Goal: Task Accomplishment & Management: Manage account settings

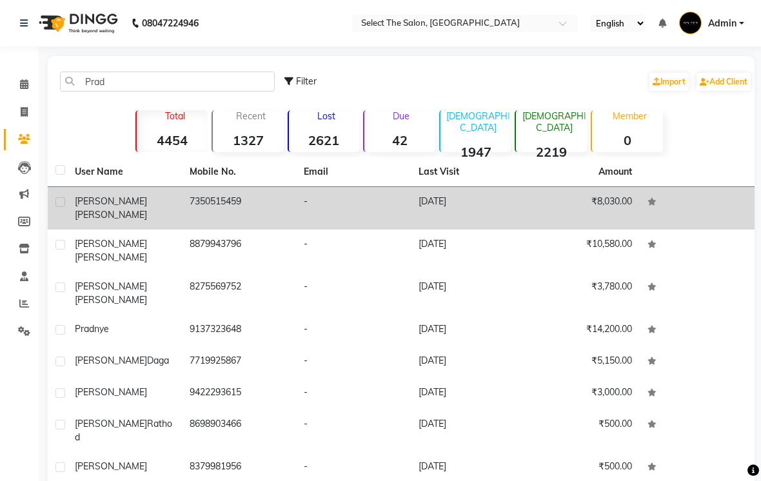
type input "Prad"
click at [509, 219] on td "[DATE]" at bounding box center [468, 208] width 115 height 43
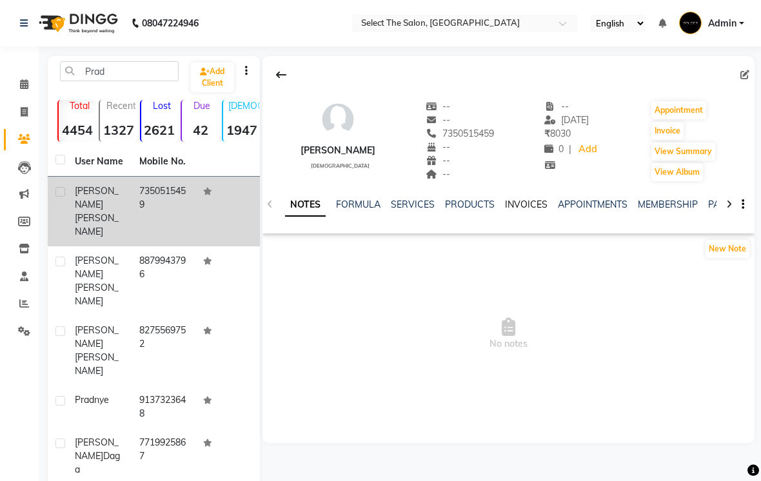
click at [520, 210] on link "INVOICES" at bounding box center [526, 205] width 43 height 12
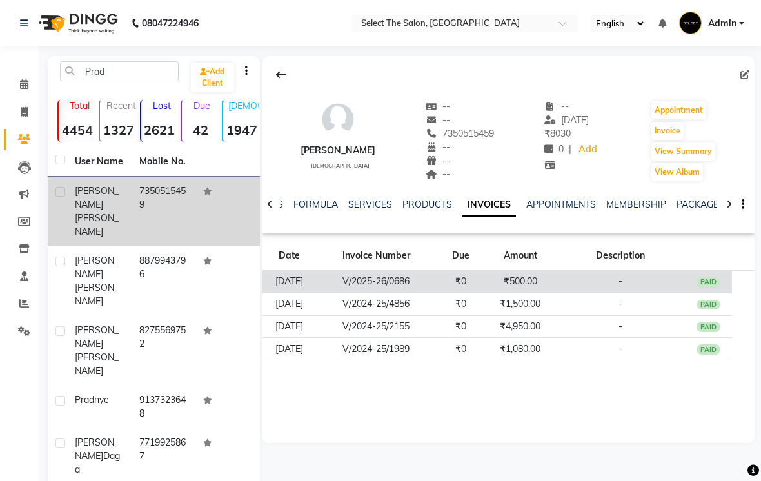
click at [713, 288] on div "PAID" at bounding box center [708, 282] width 25 height 10
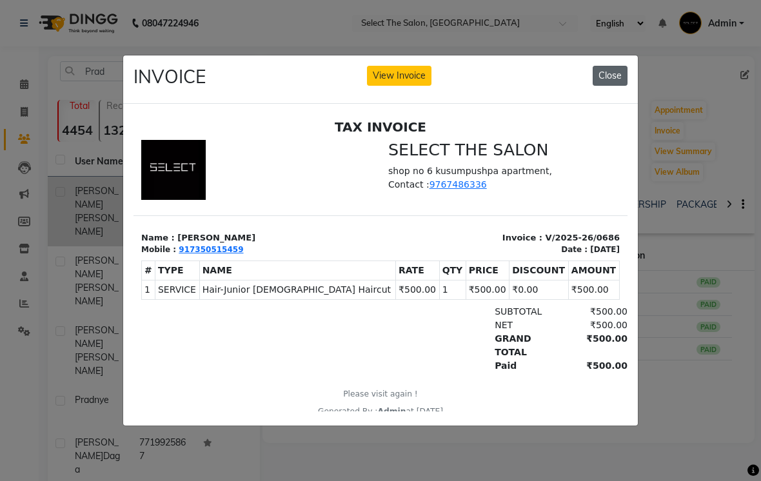
click at [606, 86] on button "Close" at bounding box center [610, 76] width 35 height 20
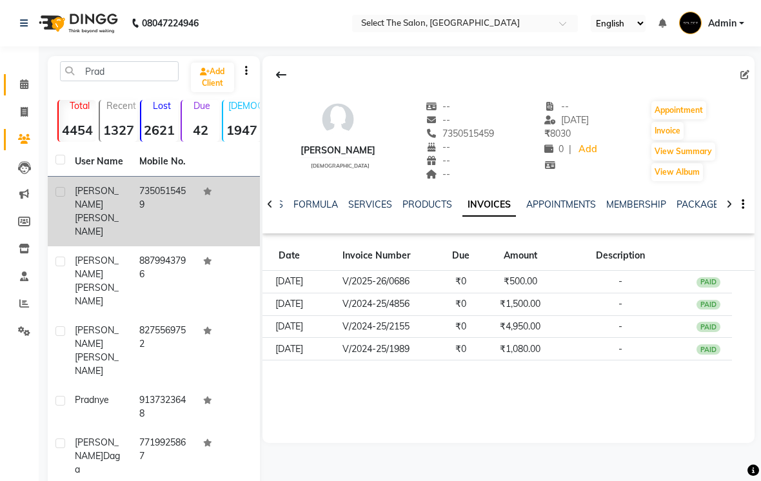
click at [21, 93] on link "Calendar" at bounding box center [19, 84] width 31 height 21
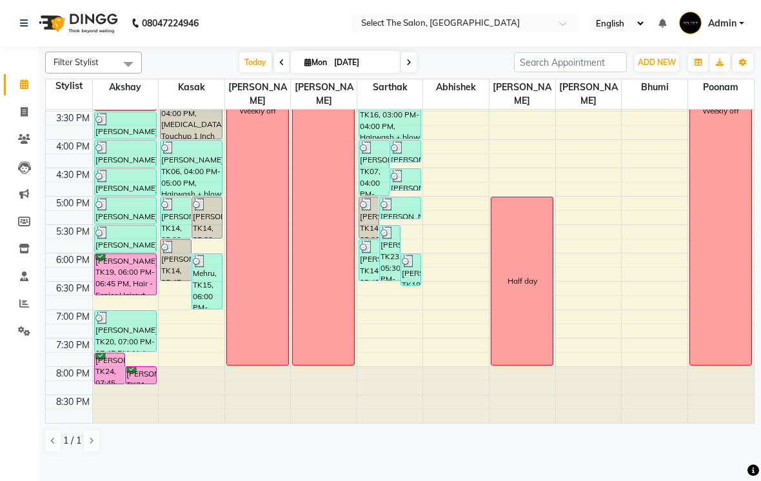
scroll to position [424, 0]
click at [107, 386] on div at bounding box center [109, 383] width 5 height 5
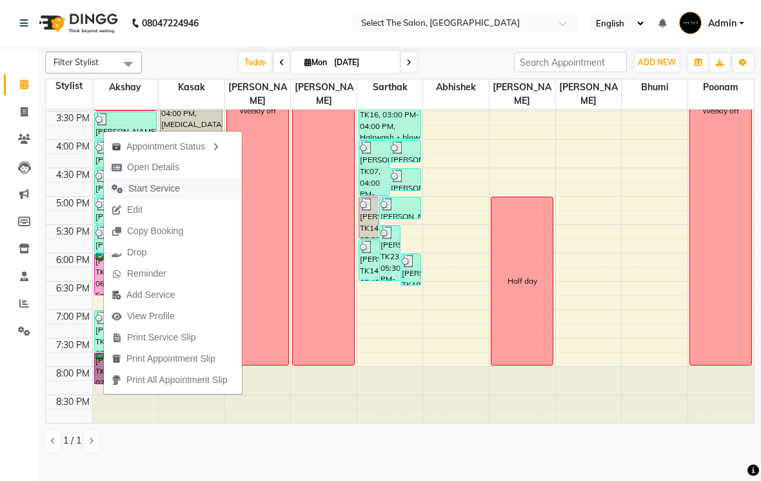
click at [116, 192] on icon "button" at bounding box center [118, 188] width 12 height 9
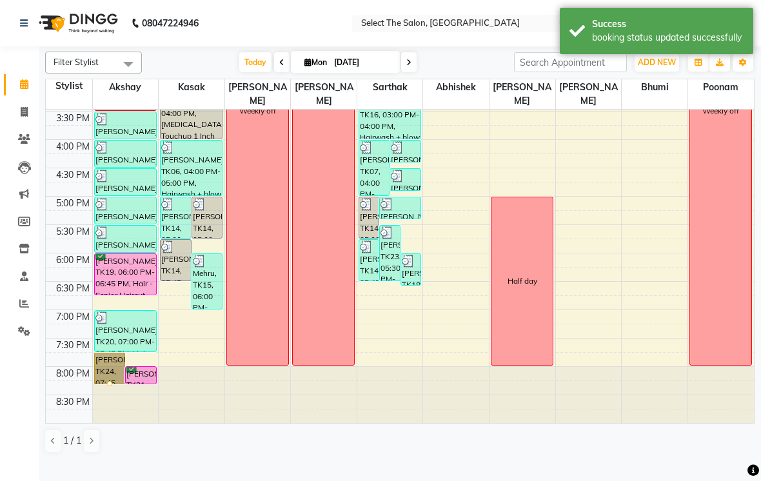
click at [107, 386] on div at bounding box center [109, 383] width 5 height 5
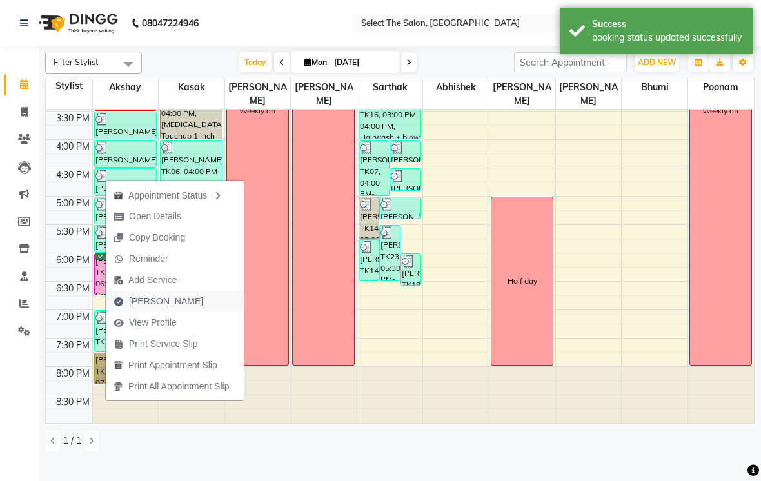
click at [128, 300] on span "Mark Done" at bounding box center [158, 301] width 105 height 21
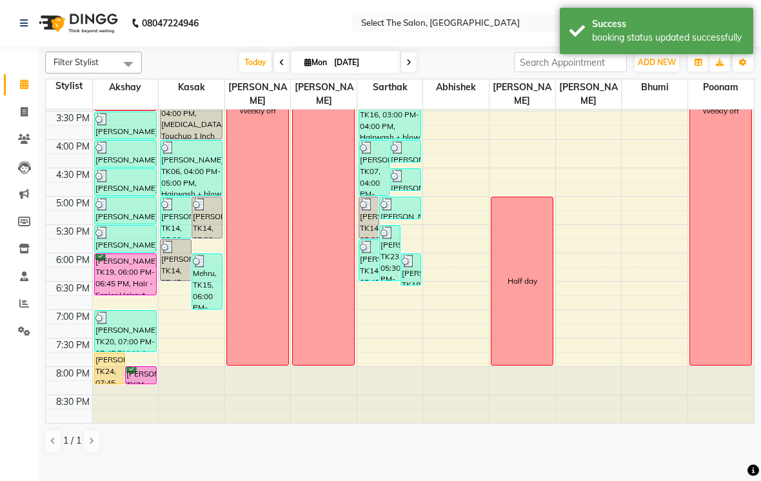
select select "service"
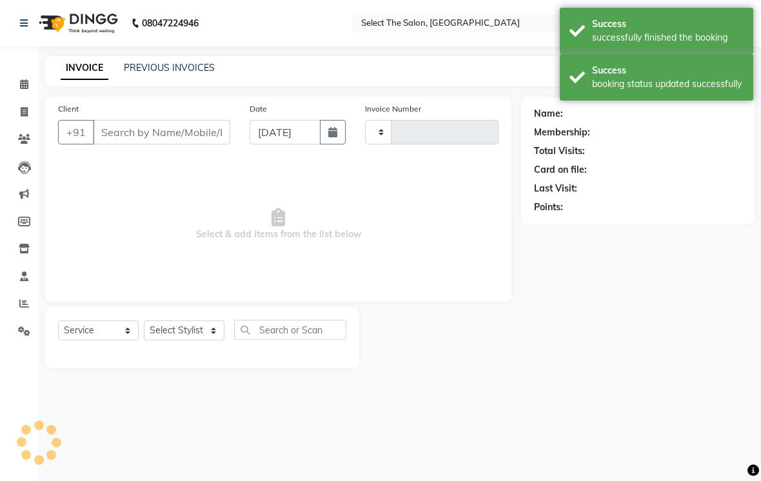
type input "3547"
select select "4969"
type input "7350515459"
select select "31289"
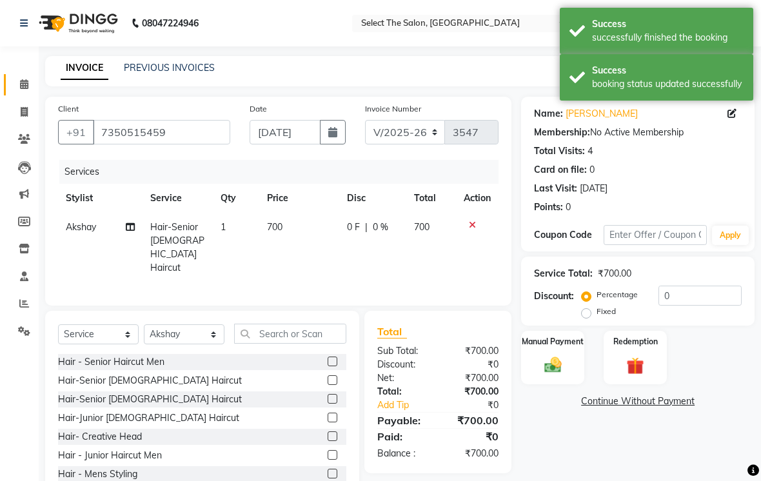
click at [23, 78] on span at bounding box center [24, 84] width 23 height 15
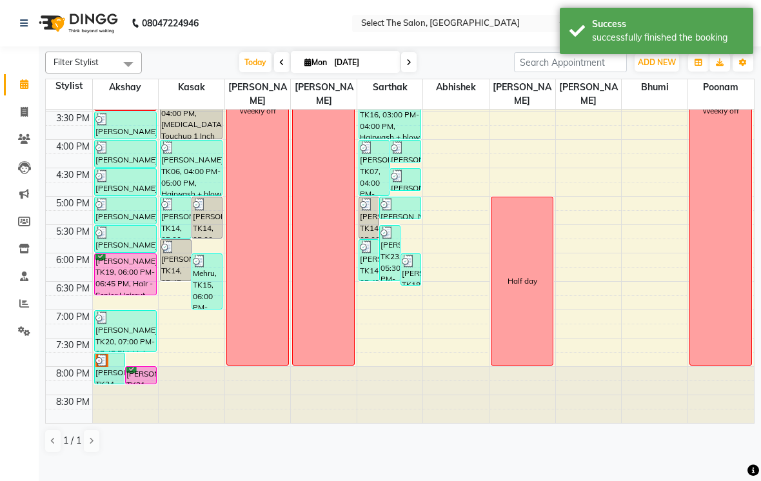
scroll to position [424, 0]
click at [16, 137] on span at bounding box center [24, 139] width 23 height 15
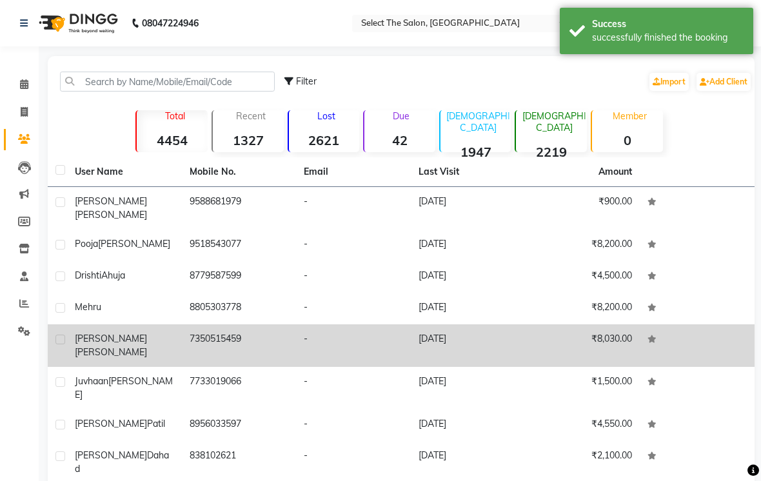
click at [347, 348] on td "-" at bounding box center [353, 345] width 115 height 43
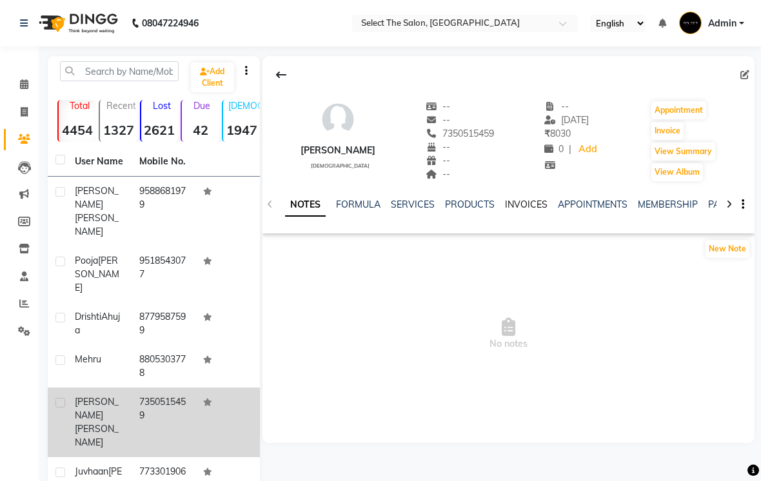
click at [519, 210] on link "INVOICES" at bounding box center [526, 205] width 43 height 12
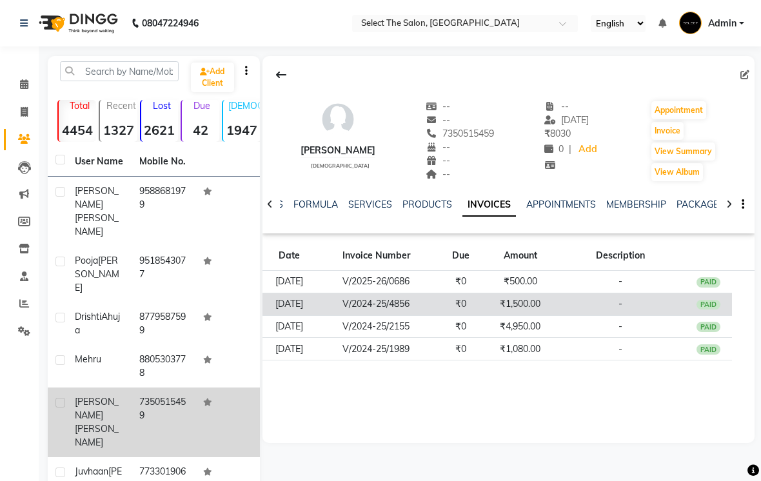
click at [549, 315] on td "₹1,500.00" at bounding box center [519, 304] width 71 height 23
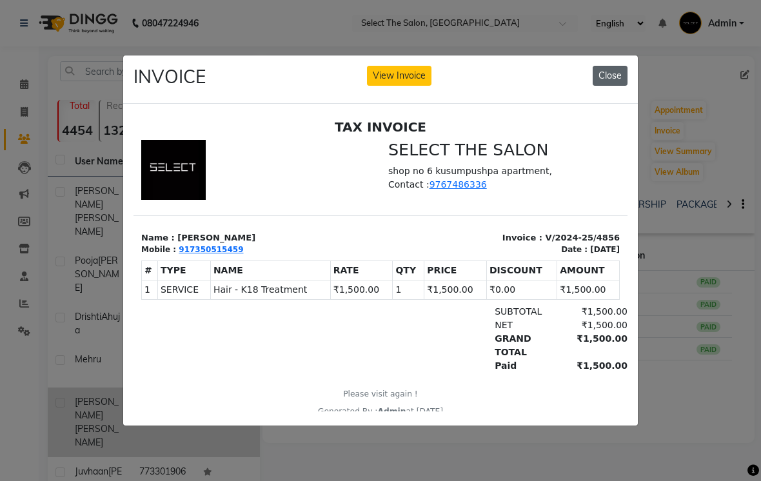
click at [607, 76] on button "Close" at bounding box center [610, 76] width 35 height 20
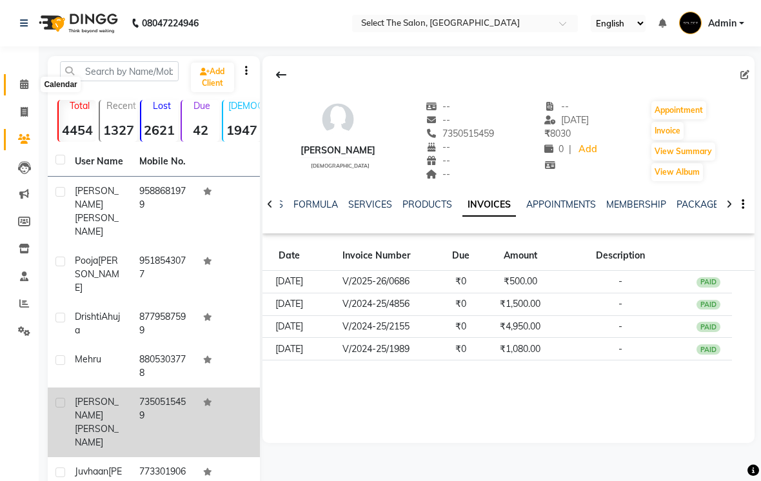
click at [28, 86] on icon at bounding box center [24, 84] width 8 height 10
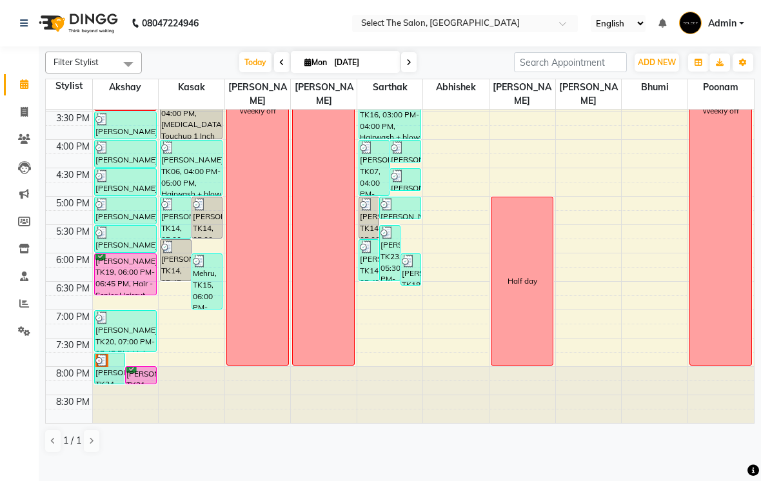
scroll to position [424, 0]
click at [104, 367] on img at bounding box center [101, 360] width 13 height 13
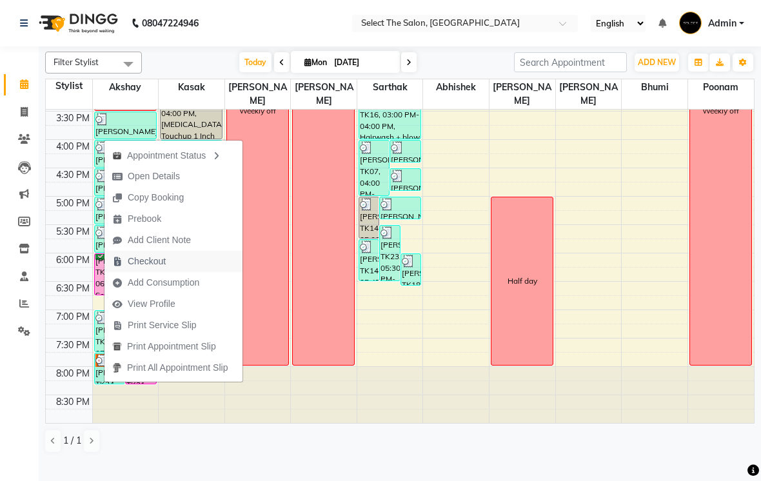
click at [132, 262] on span "Checkout" at bounding box center [147, 262] width 38 height 14
select select "4969"
select select "service"
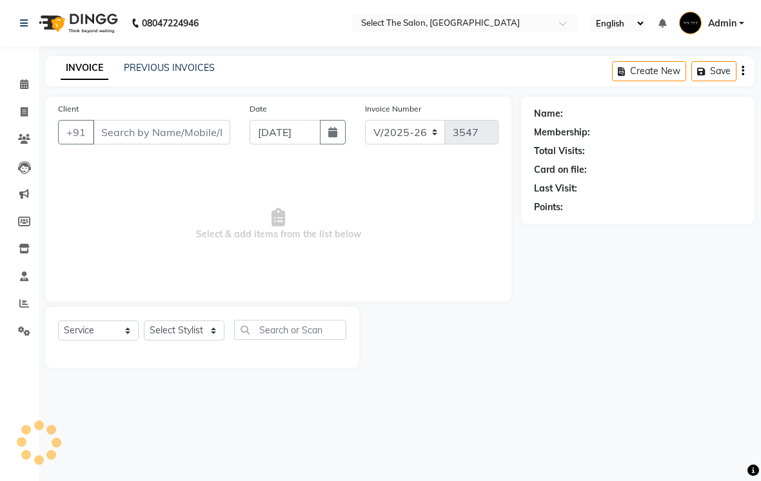
type input "7350515459"
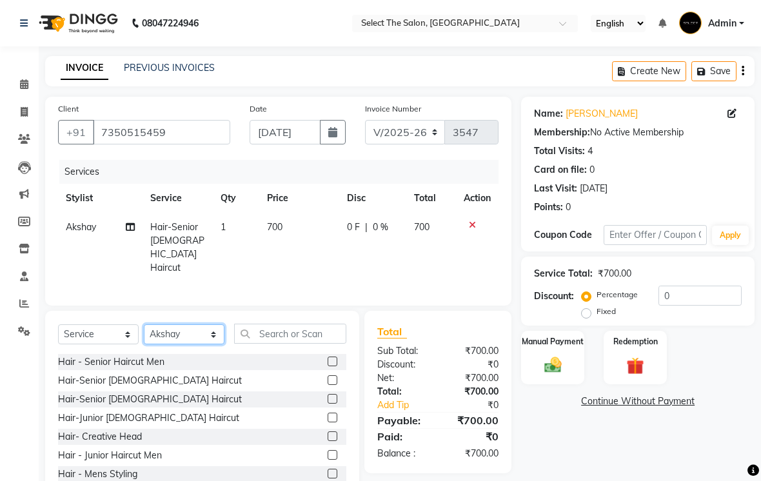
click at [204, 344] on select "Select Stylist Abhishek Akshay Bhumi Kasak Poonam Sachin Wagh Sarthak Siddhika …" at bounding box center [184, 334] width 81 height 20
select select "58559"
click at [288, 344] on input "text" at bounding box center [290, 334] width 112 height 20
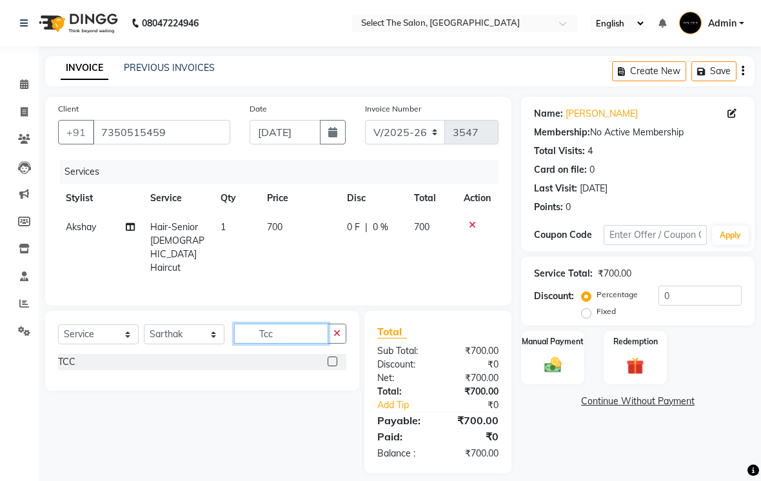
type input "Tcc"
click at [103, 370] on div "TCC" at bounding box center [202, 362] width 288 height 16
click at [99, 370] on div "TCC" at bounding box center [202, 362] width 288 height 16
click at [68, 369] on div "TCC" at bounding box center [66, 362] width 17 height 14
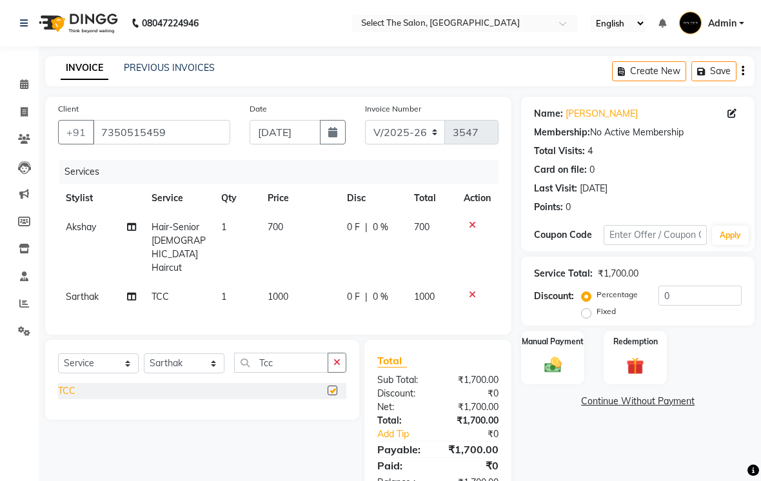
checkbox input "false"
click at [286, 302] on span "1000" at bounding box center [278, 297] width 21 height 12
select select "58559"
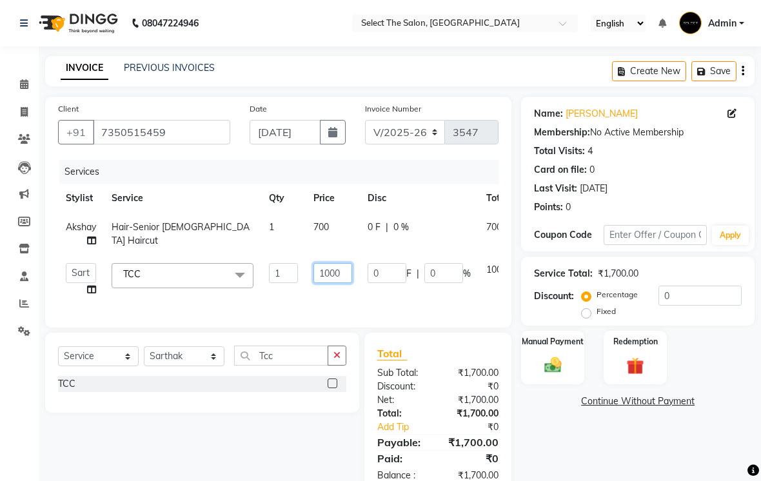
click at [347, 283] on input "1000" at bounding box center [332, 273] width 39 height 20
type input "1"
type input "800"
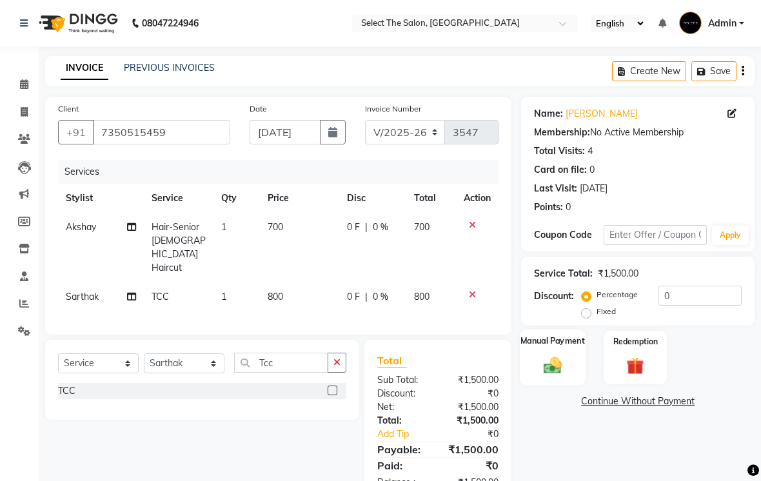
click at [557, 375] on img at bounding box center [552, 365] width 29 height 21
click at [654, 409] on span "UPI" at bounding box center [657, 402] width 20 height 15
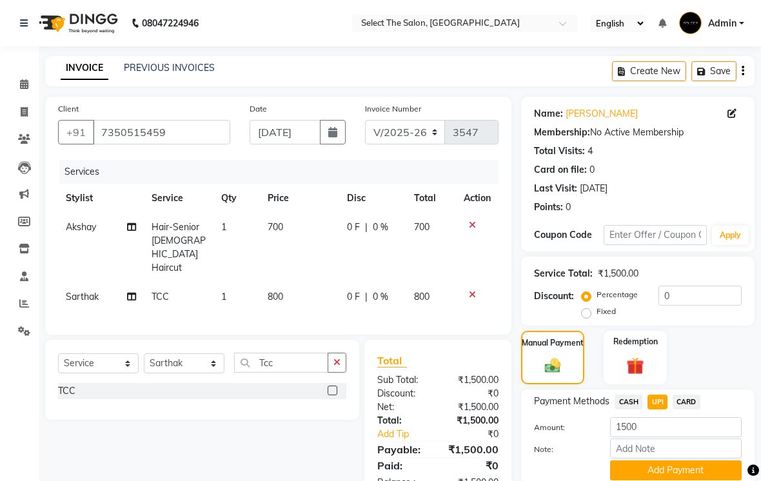
scroll to position [38, 0]
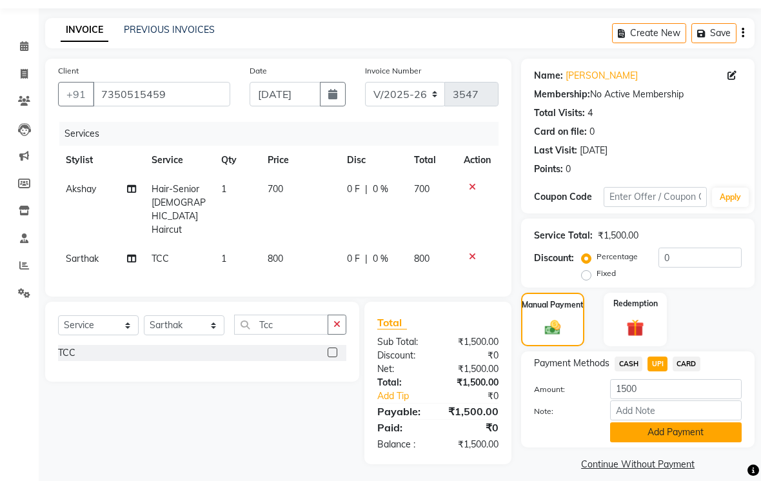
click at [682, 442] on button "Add Payment" at bounding box center [676, 432] width 132 height 20
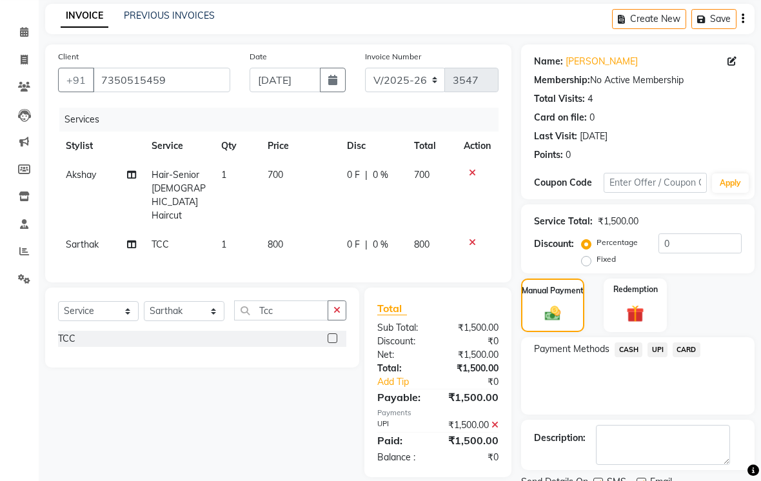
scroll to position [104, 0]
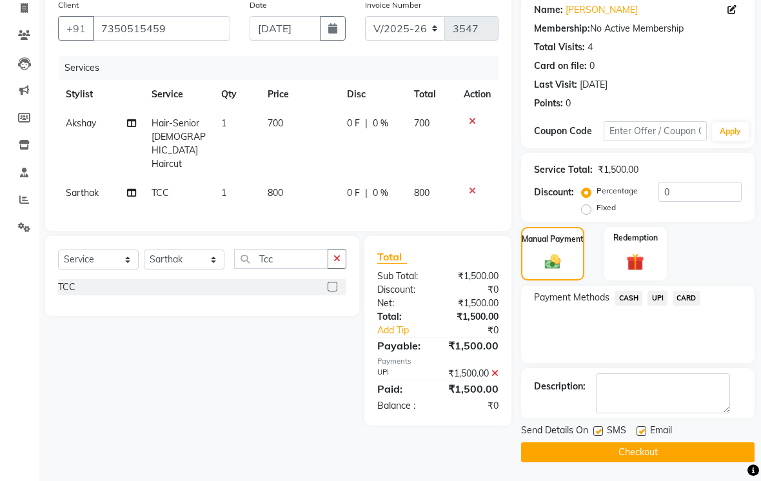
click at [598, 436] on label at bounding box center [598, 431] width 10 height 10
click at [598, 436] on input "checkbox" at bounding box center [597, 431] width 8 height 8
checkbox input "false"
click at [629, 462] on button "Checkout" at bounding box center [637, 452] width 233 height 20
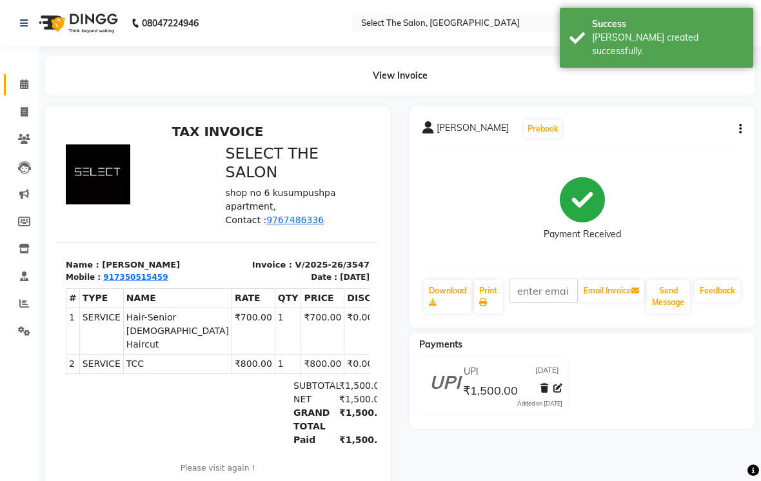
click at [23, 85] on icon at bounding box center [24, 84] width 8 height 10
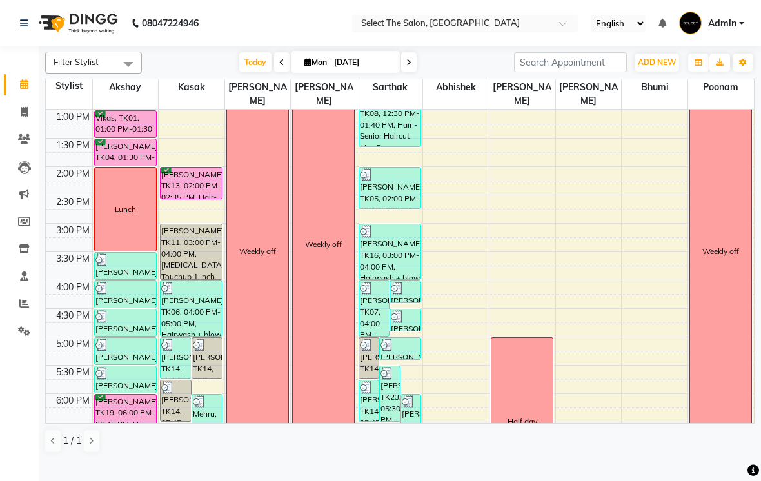
scroll to position [414, 0]
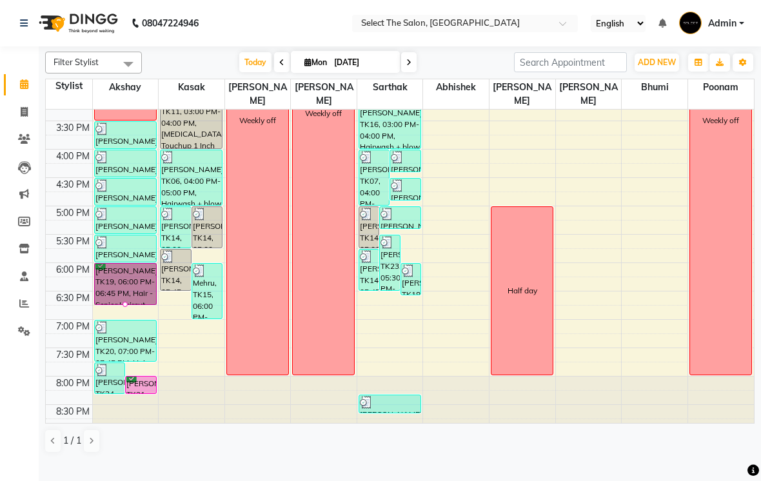
click at [123, 307] on div at bounding box center [125, 304] width 5 height 5
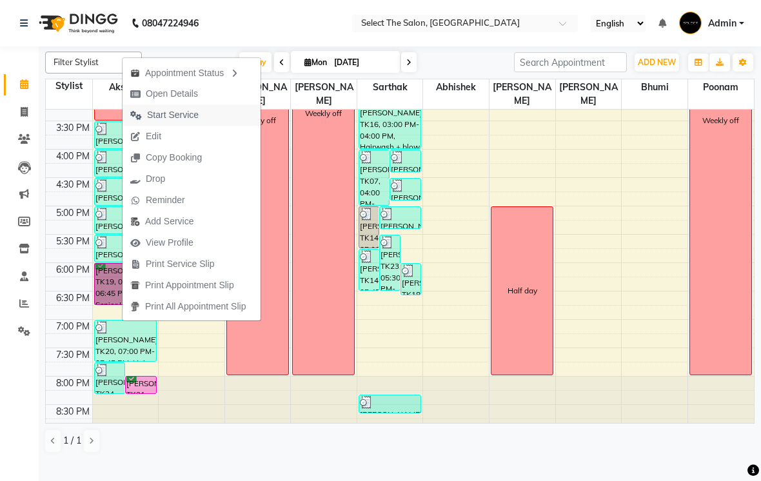
click at [155, 118] on span "Start Service" at bounding box center [173, 115] width 52 height 14
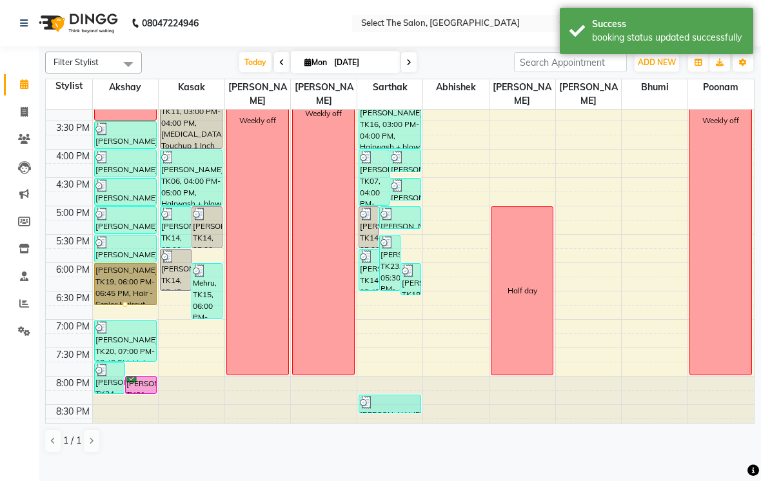
click at [123, 307] on div at bounding box center [125, 304] width 5 height 5
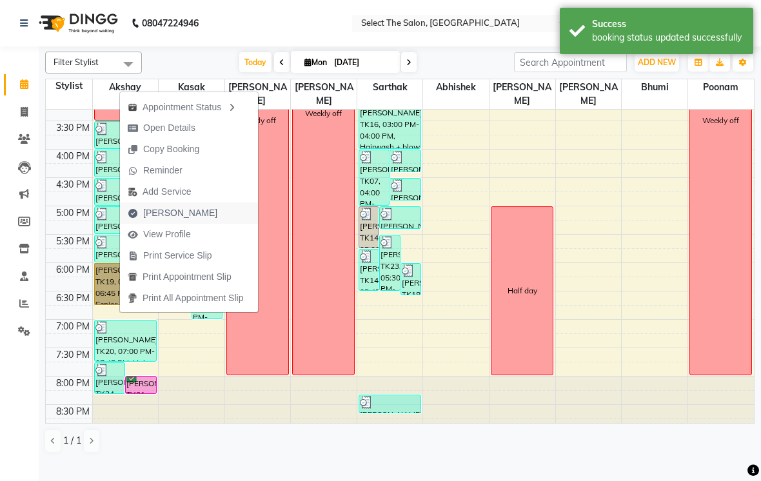
click at [139, 217] on span "Mark Done" at bounding box center [172, 212] width 105 height 21
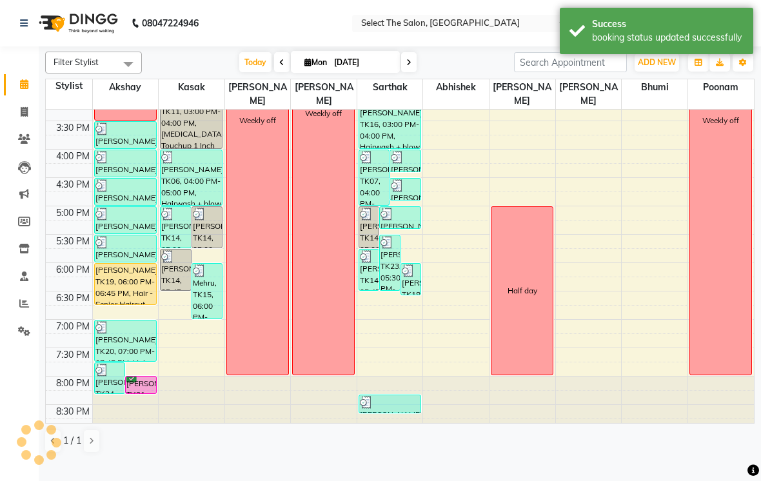
select select "service"
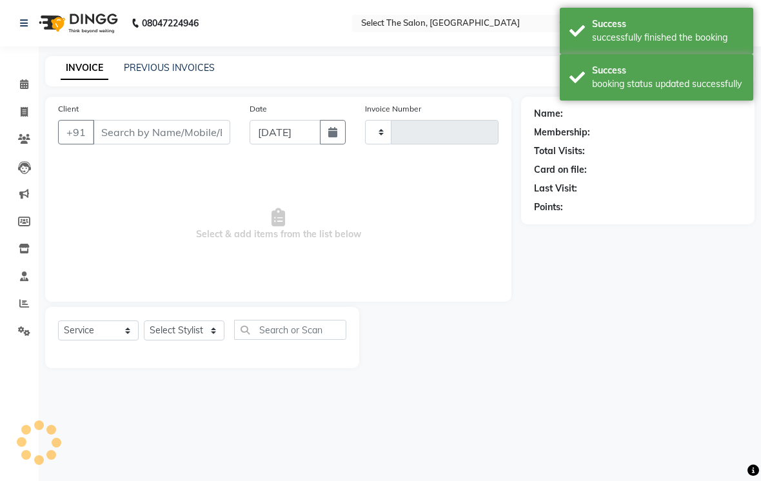
type input "3548"
select select "4969"
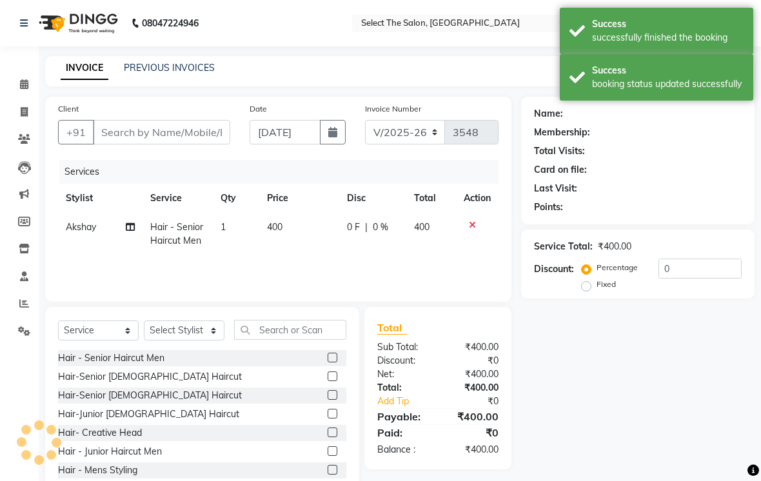
type input "9011757254"
select select "31289"
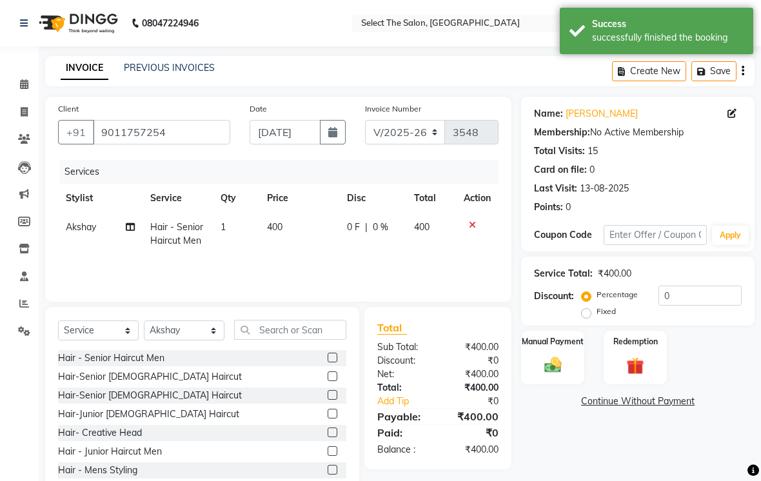
click at [271, 233] on span "400" at bounding box center [274, 227] width 15 height 12
select select "31289"
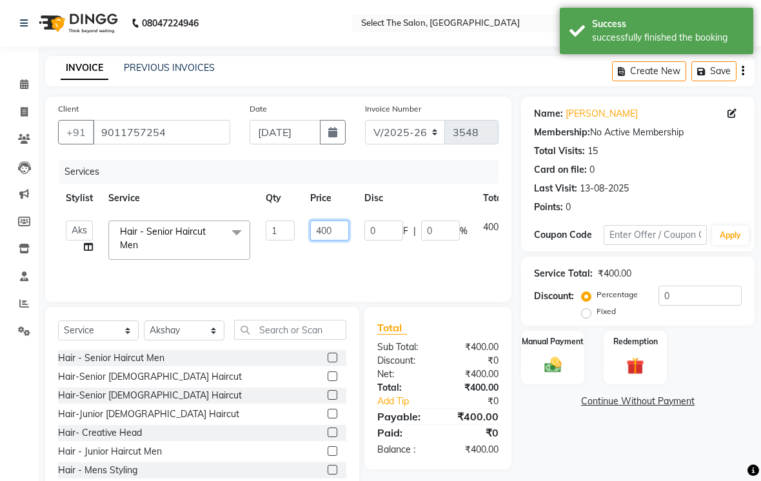
click at [328, 241] on input "400" at bounding box center [329, 231] width 39 height 20
type input "500"
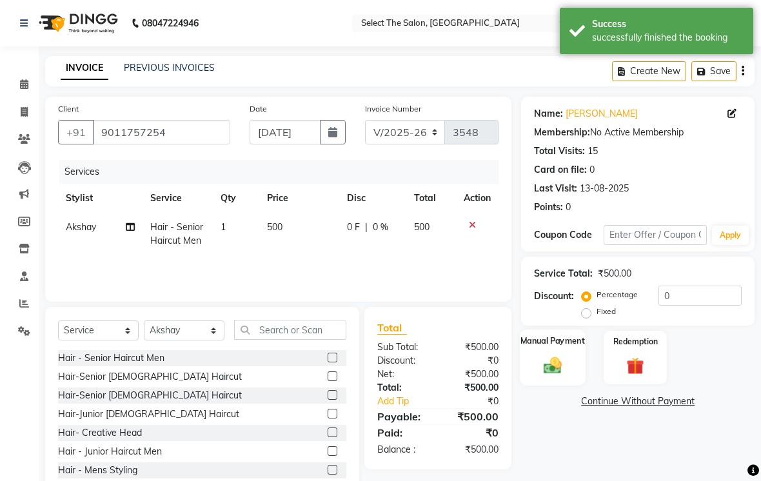
click at [565, 375] on img at bounding box center [552, 365] width 29 height 21
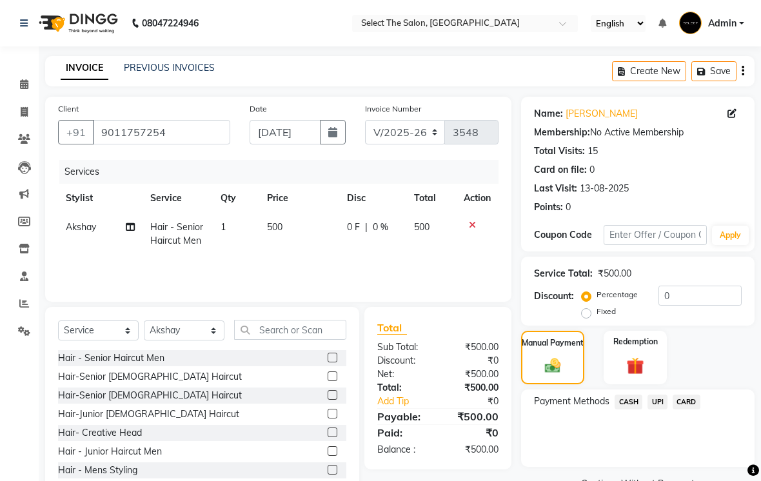
click at [616, 412] on div "Payment Methods CASH UPI CARD" at bounding box center [637, 427] width 233 height 77
click at [654, 409] on span "UPI" at bounding box center [657, 402] width 20 height 15
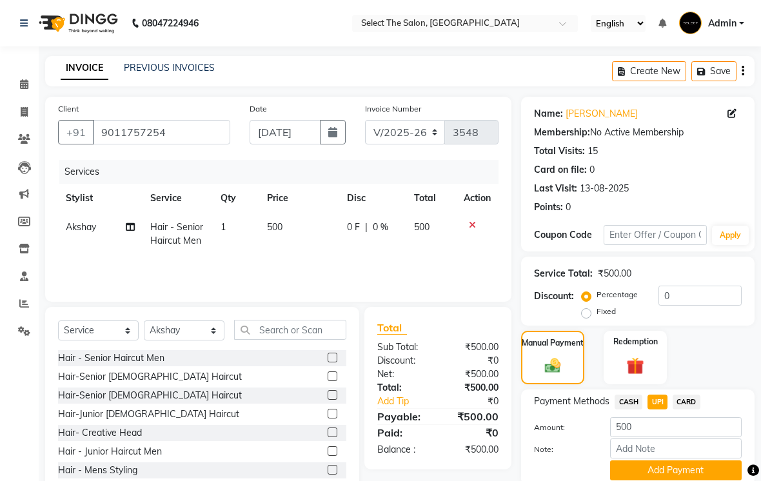
scroll to position [50, 0]
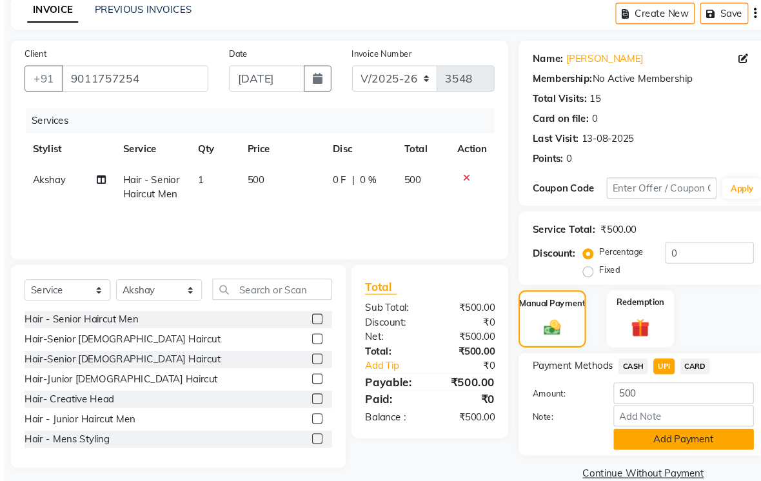
click at [610, 431] on button "Add Payment" at bounding box center [676, 421] width 132 height 20
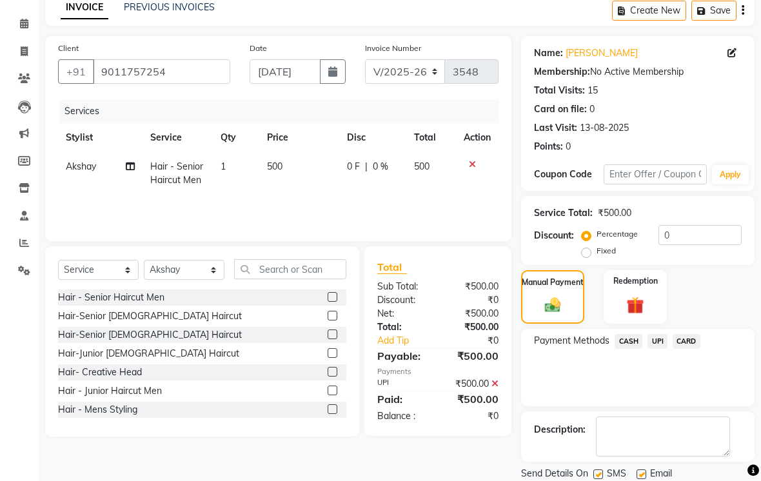
scroll to position [104, 0]
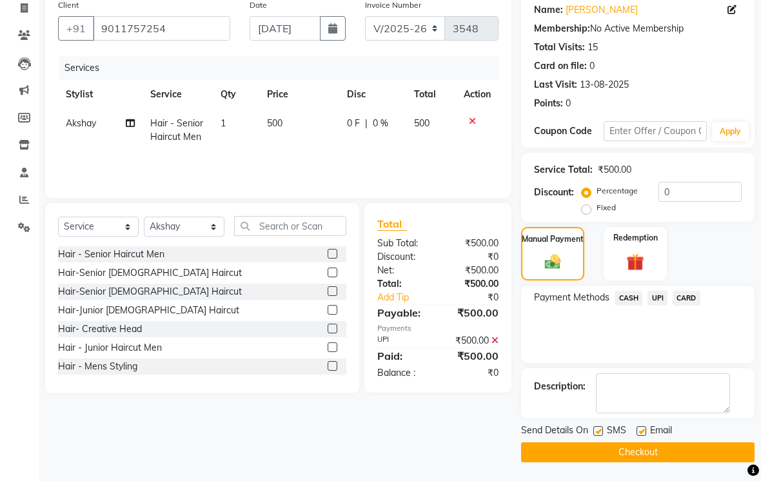
click at [602, 436] on label at bounding box center [598, 431] width 10 height 10
click at [602, 436] on input "checkbox" at bounding box center [597, 431] width 8 height 8
checkbox input "false"
click at [661, 462] on button "Checkout" at bounding box center [637, 452] width 233 height 20
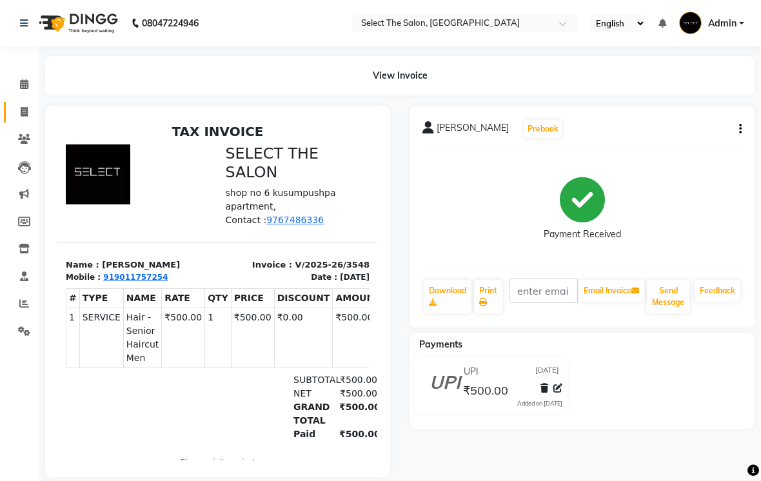
click at [27, 102] on link "Invoice" at bounding box center [19, 112] width 31 height 21
select select "4969"
select select "service"
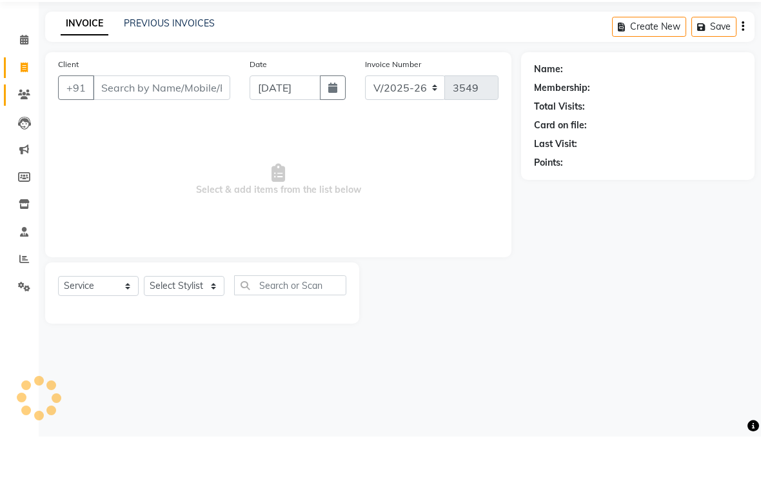
click at [32, 129] on link "Clients" at bounding box center [19, 139] width 31 height 21
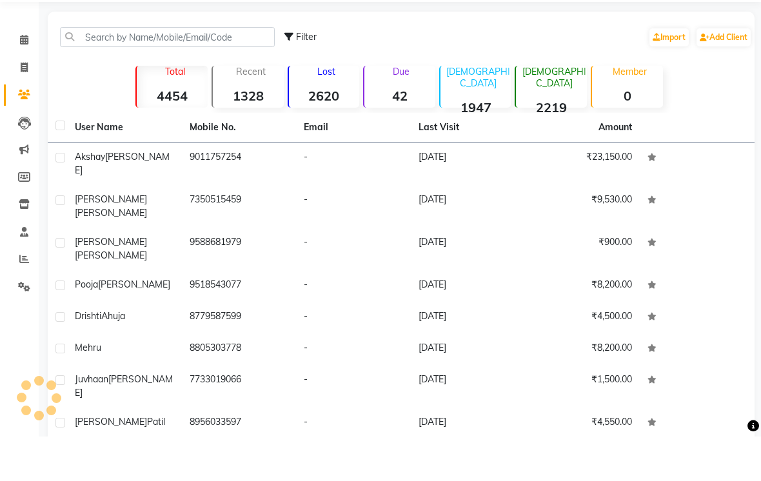
scroll to position [44, 0]
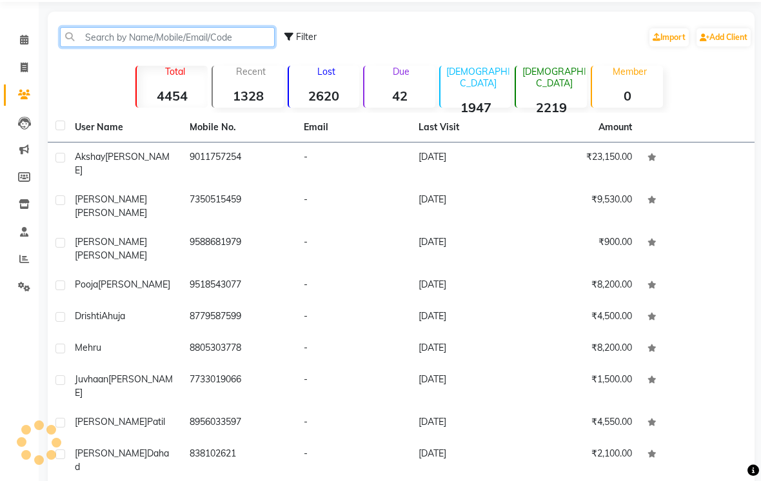
click at [150, 47] on input "text" at bounding box center [167, 37] width 215 height 20
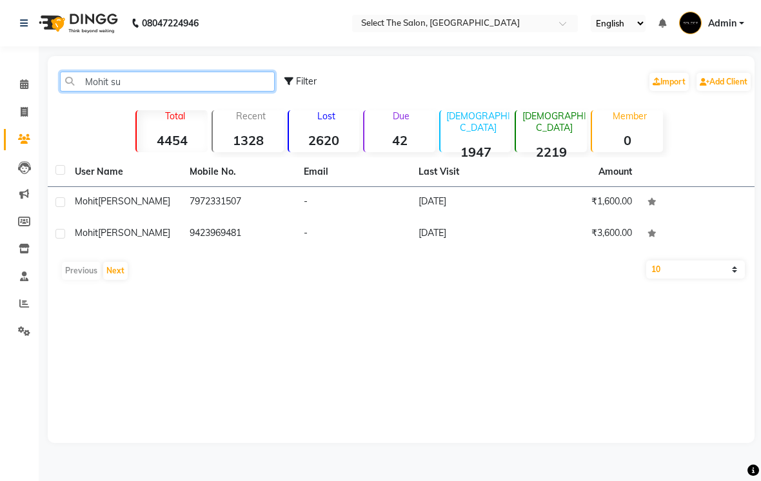
scroll to position [0, 0]
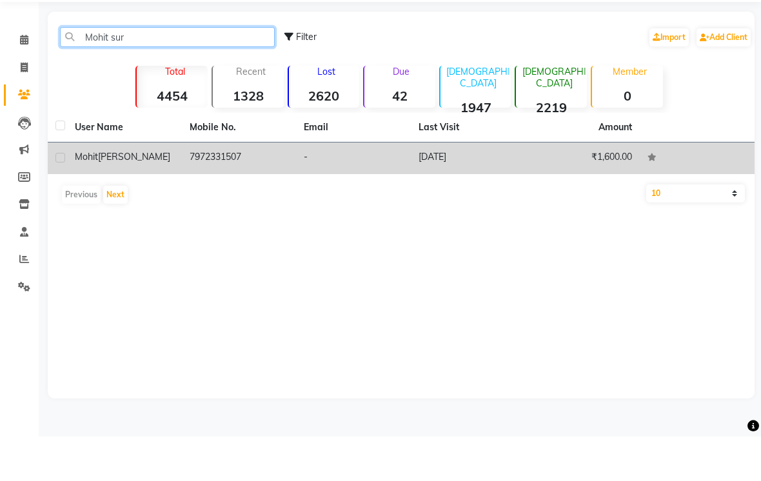
type input "Mohit sur"
click at [542, 188] on td "₹1,600.00" at bounding box center [582, 203] width 115 height 32
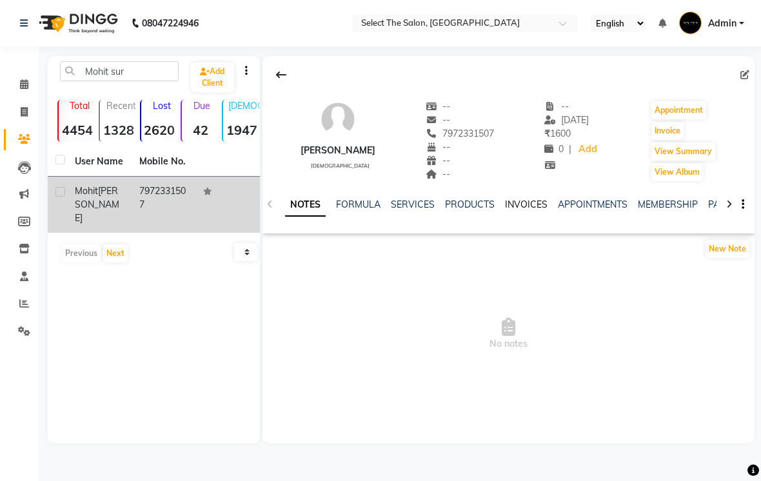
click at [533, 210] on link "INVOICES" at bounding box center [526, 205] width 43 height 12
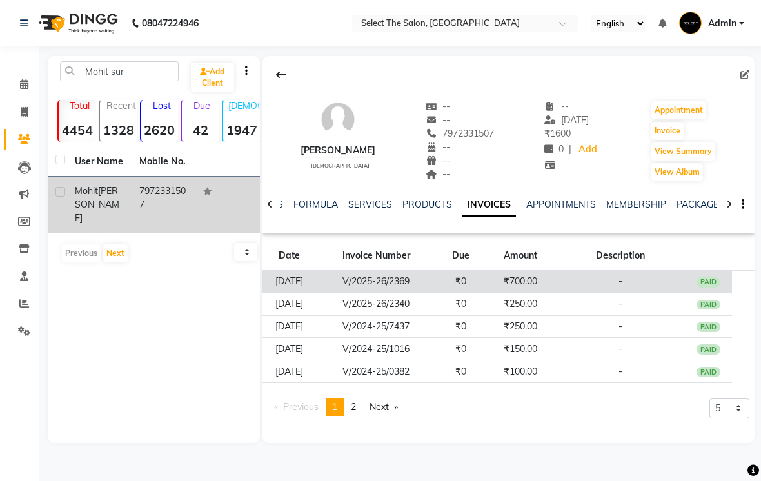
click at [532, 293] on td "₹700.00" at bounding box center [519, 282] width 71 height 23
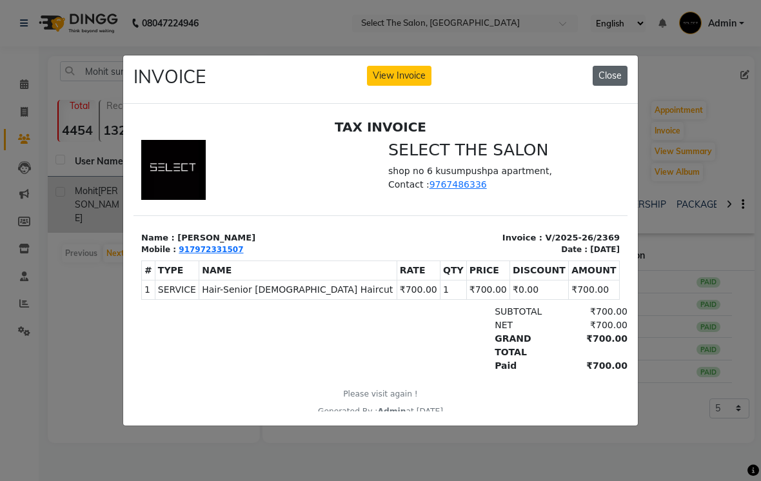
click at [627, 83] on button "Close" at bounding box center [610, 76] width 35 height 20
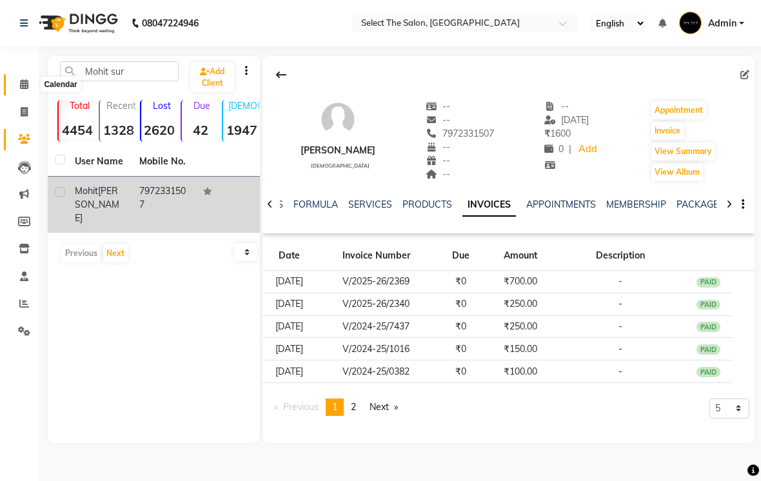
click at [14, 88] on span at bounding box center [24, 84] width 23 height 15
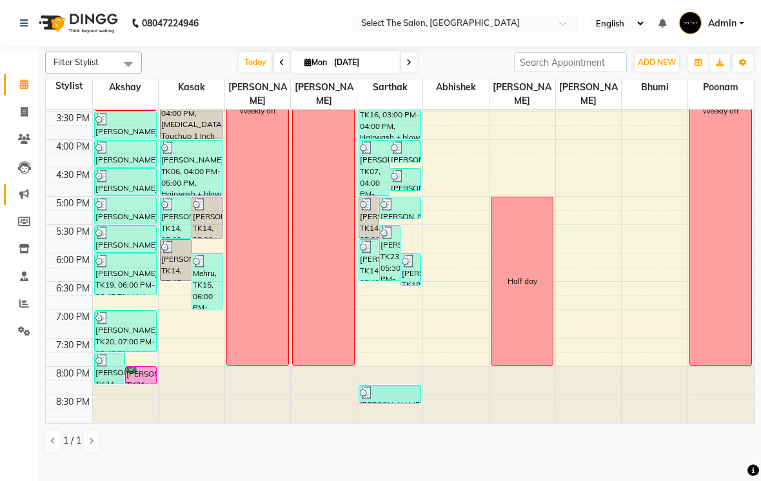
scroll to position [454, 0]
click at [34, 201] on span at bounding box center [24, 194] width 23 height 15
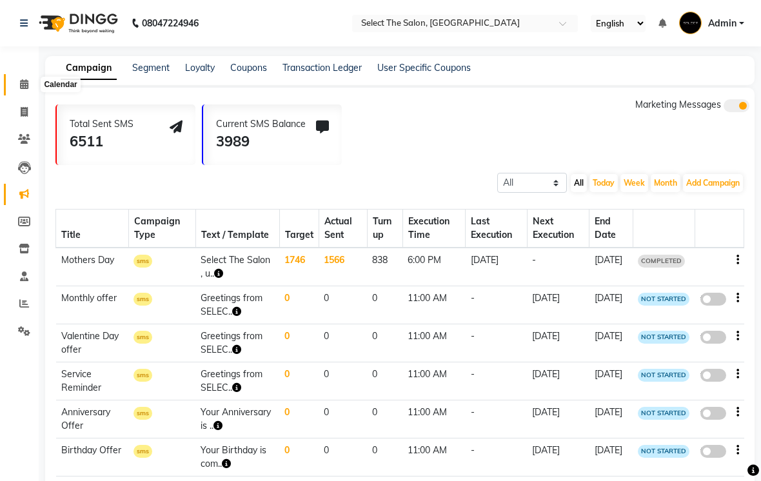
click at [15, 89] on span at bounding box center [24, 84] width 23 height 15
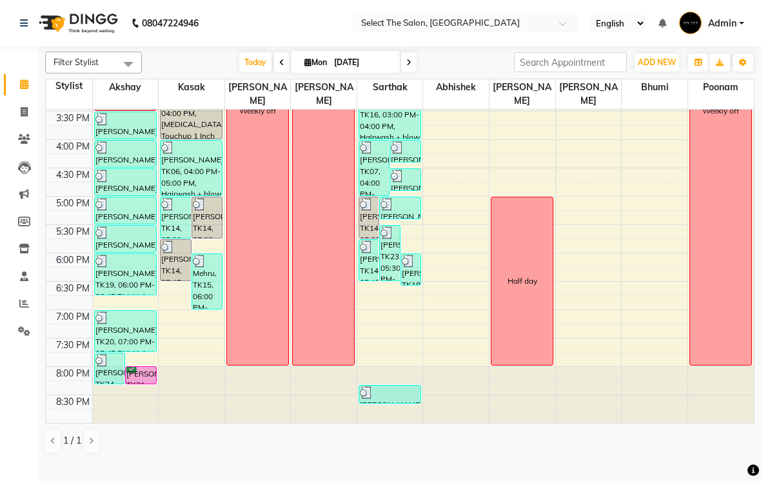
scroll to position [424, 0]
click at [140, 386] on div at bounding box center [140, 383] width 5 height 5
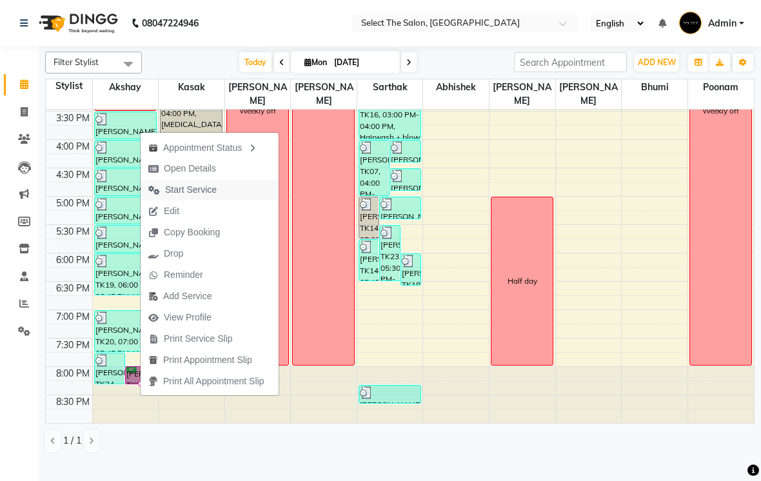
click at [160, 191] on span "Start Service" at bounding box center [183, 189] width 84 height 21
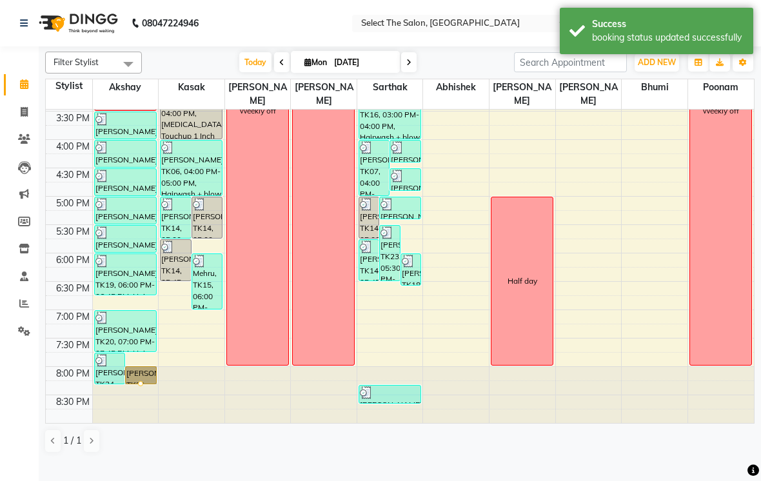
click at [138, 386] on div at bounding box center [140, 383] width 5 height 5
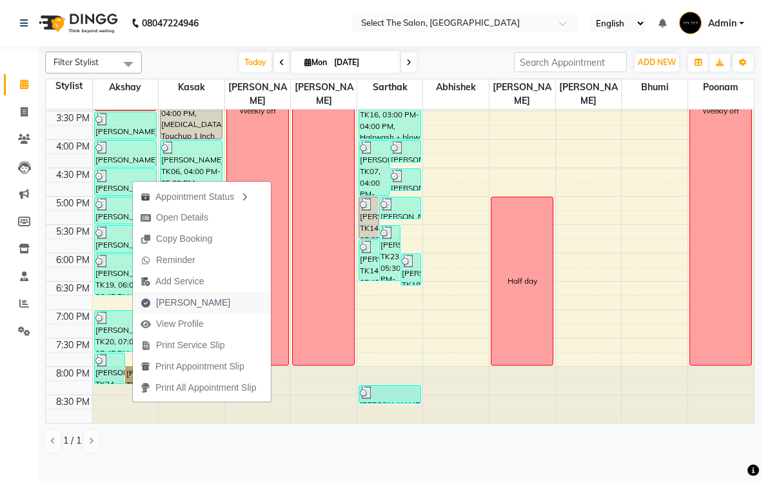
click at [164, 304] on span "Mark Done" at bounding box center [193, 303] width 74 height 14
select select "service"
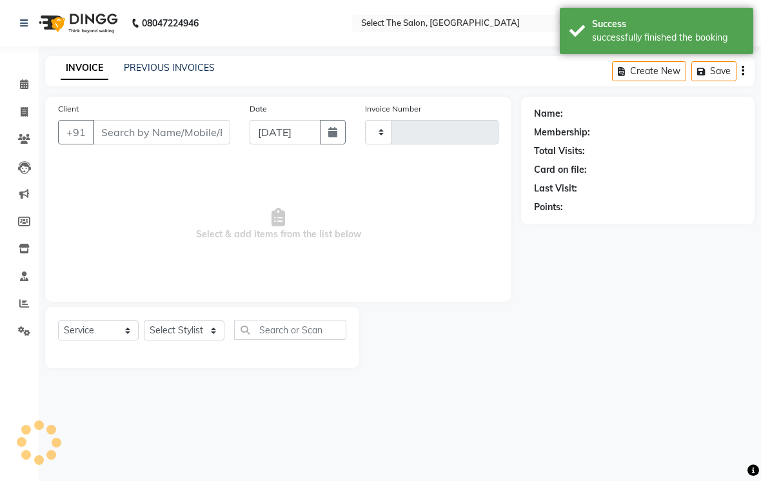
type input "3549"
select select "4969"
type input "7972331507"
select select "31289"
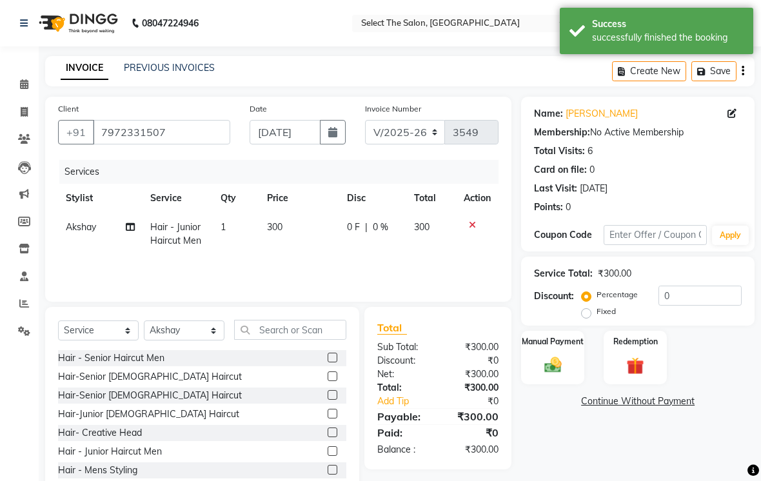
click at [279, 255] on td "300" at bounding box center [299, 234] width 80 height 43
select select "31289"
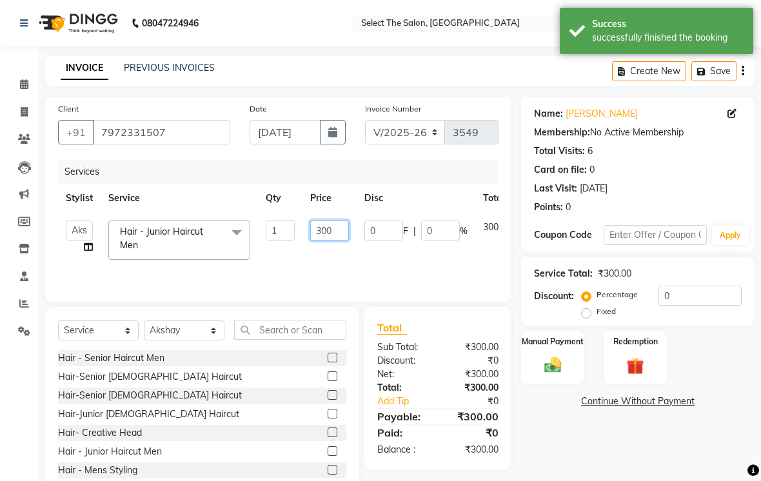
click at [342, 241] on input "300" at bounding box center [329, 231] width 39 height 20
type input "3"
type input "250"
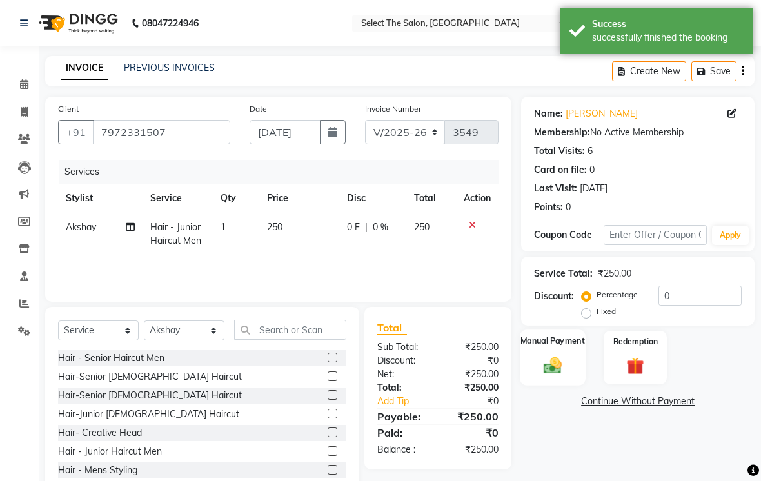
click at [555, 375] on img at bounding box center [552, 365] width 29 height 21
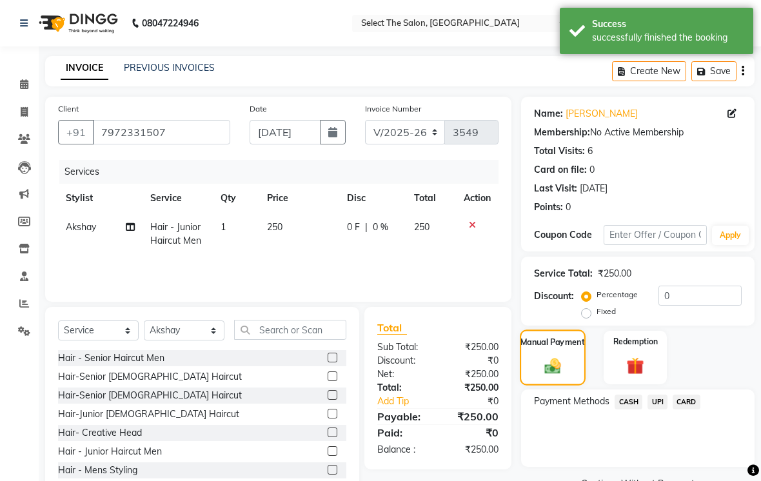
scroll to position [28, 0]
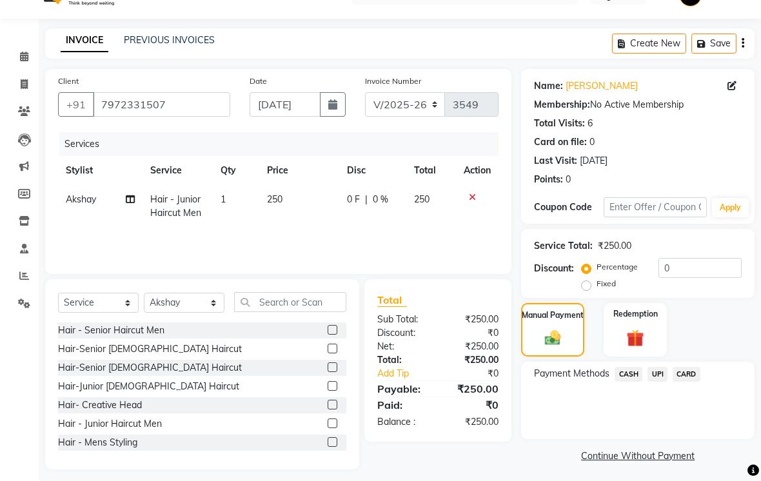
click at [651, 382] on span "UPI" at bounding box center [657, 374] width 20 height 15
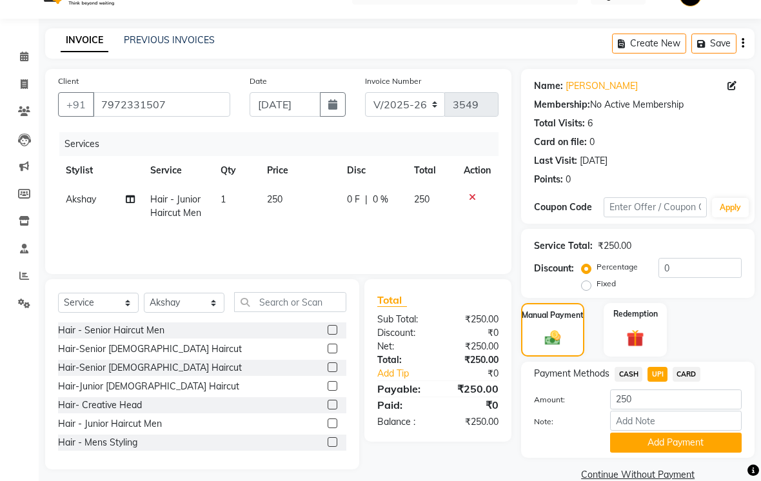
scroll to position [50, 0]
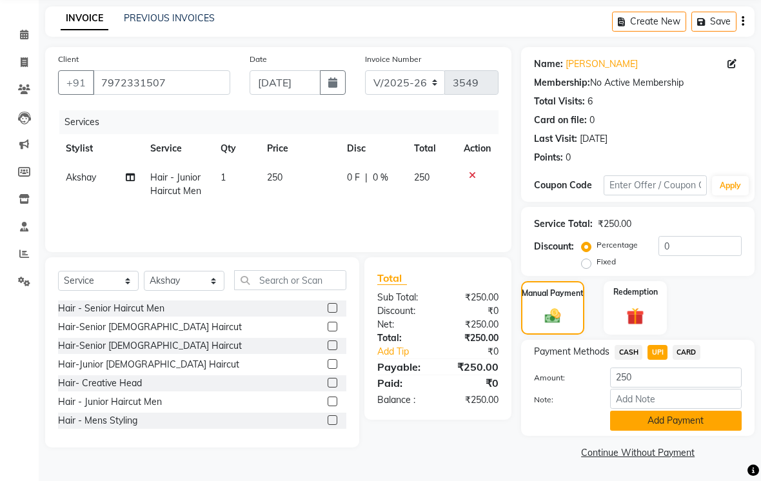
click at [661, 431] on button "Add Payment" at bounding box center [676, 421] width 132 height 20
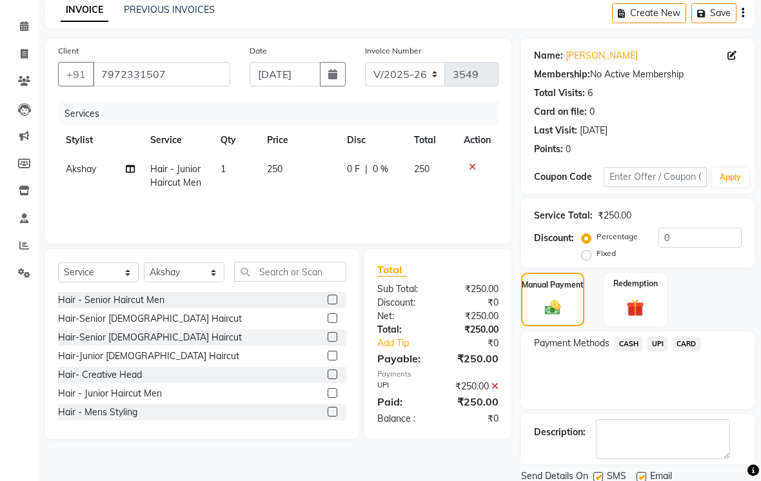
scroll to position [104, 0]
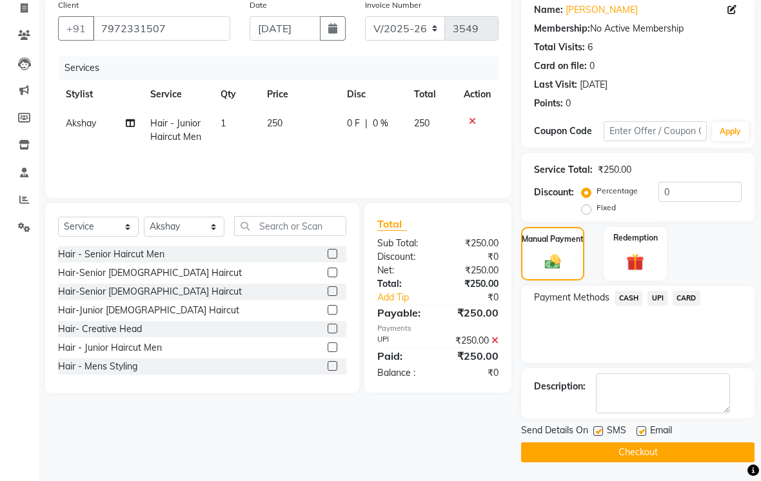
click at [596, 436] on label at bounding box center [598, 431] width 10 height 10
click at [596, 436] on input "checkbox" at bounding box center [597, 431] width 8 height 8
checkbox input "false"
click at [643, 462] on button "Checkout" at bounding box center [637, 452] width 233 height 20
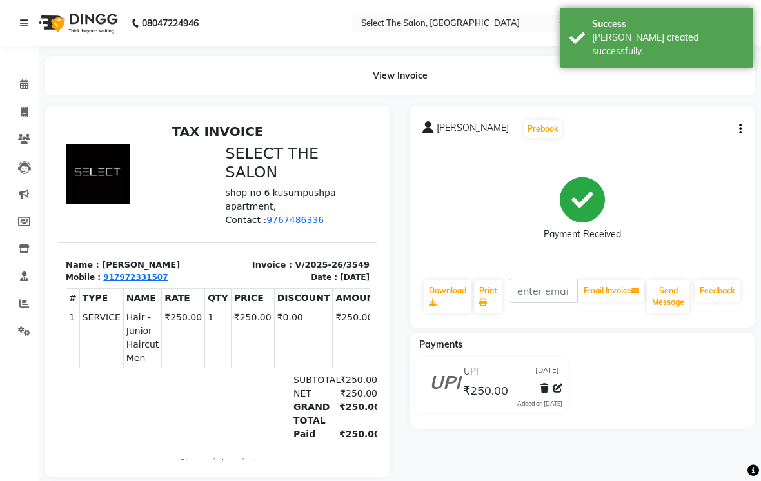
scroll to position [13, 0]
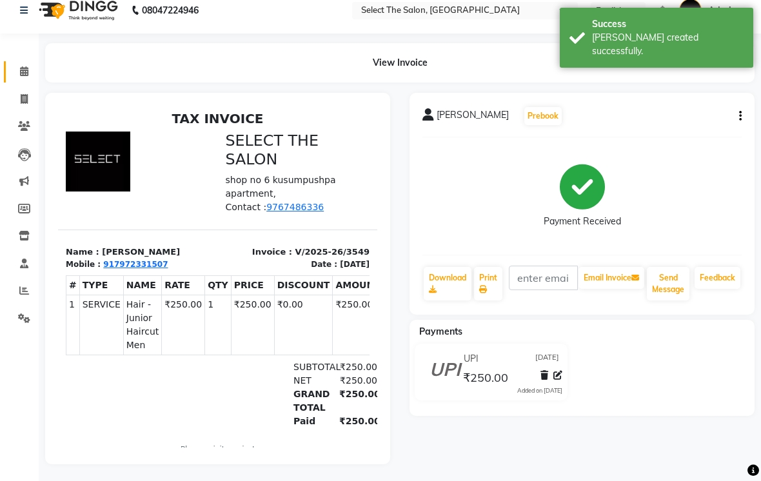
click at [17, 81] on link "Calendar" at bounding box center [19, 71] width 31 height 21
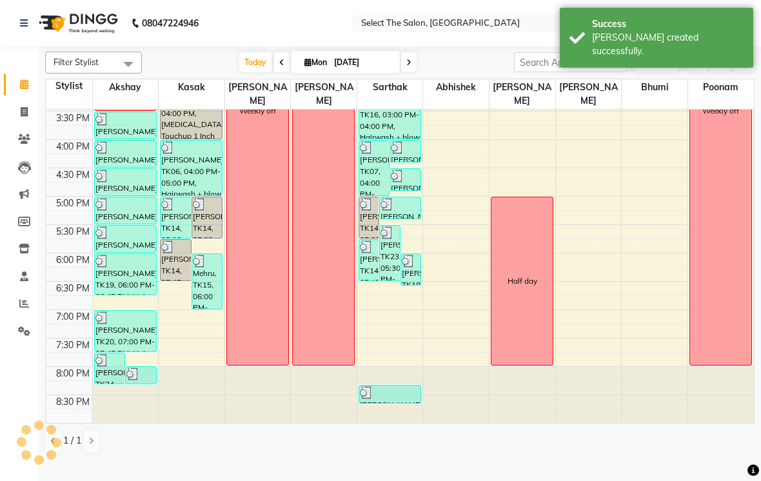
scroll to position [424, 0]
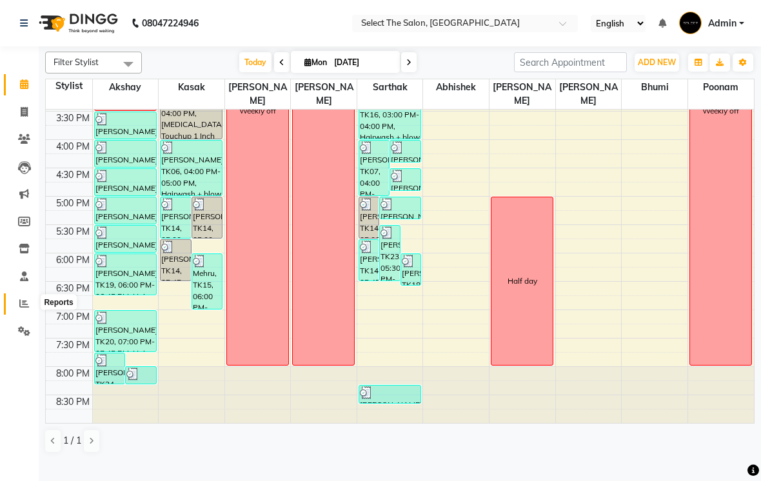
click at [13, 300] on span at bounding box center [24, 304] width 23 height 15
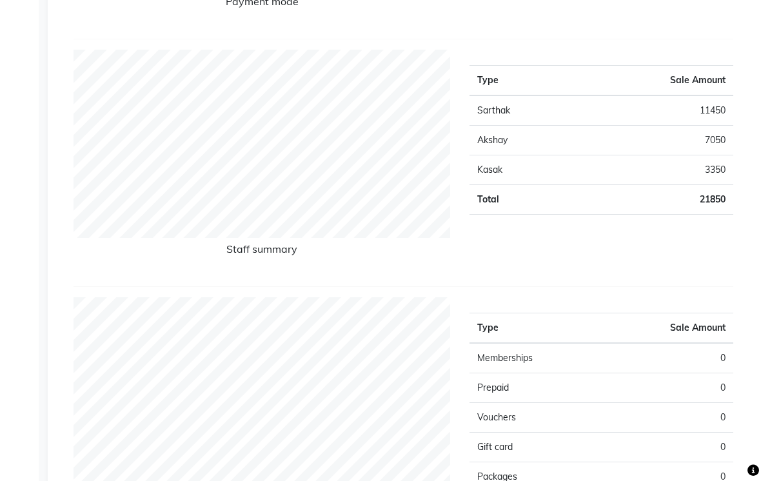
scroll to position [424, 0]
click at [70, 275] on div "Staff summary" at bounding box center [262, 162] width 396 height 226
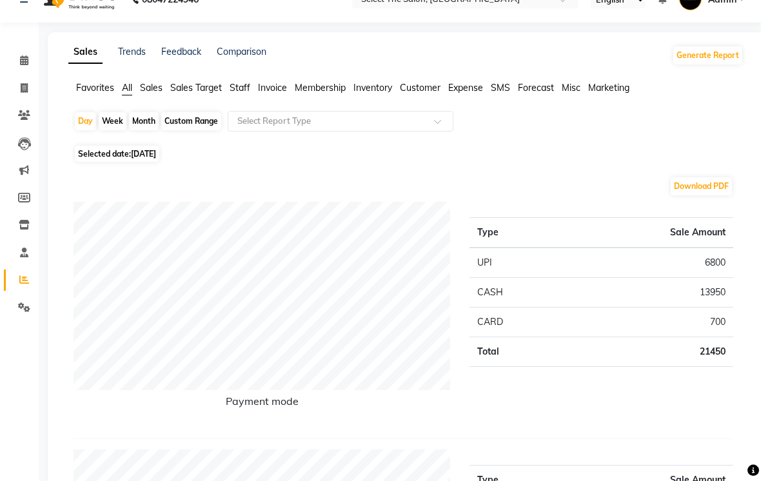
scroll to position [0, 0]
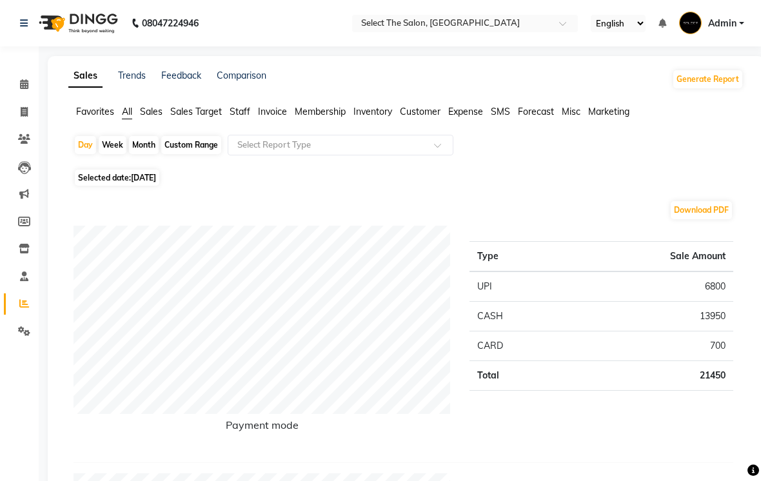
click at [248, 221] on div "Download PDF" at bounding box center [404, 210] width 660 height 21
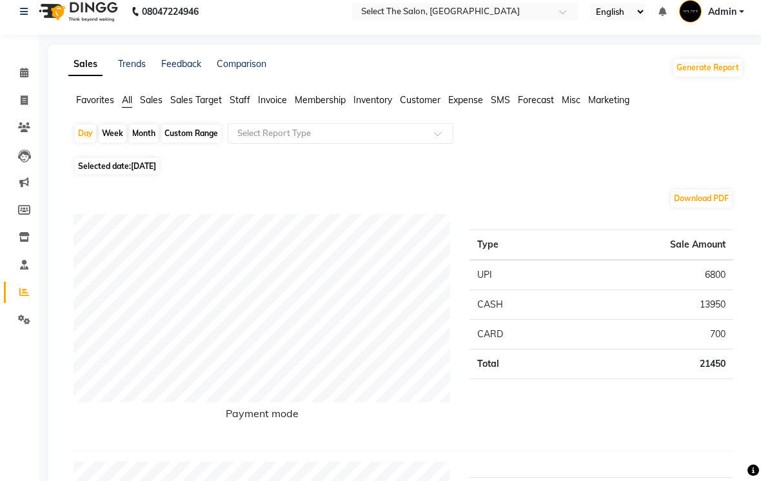
click at [239, 106] on span "Staff" at bounding box center [240, 101] width 21 height 12
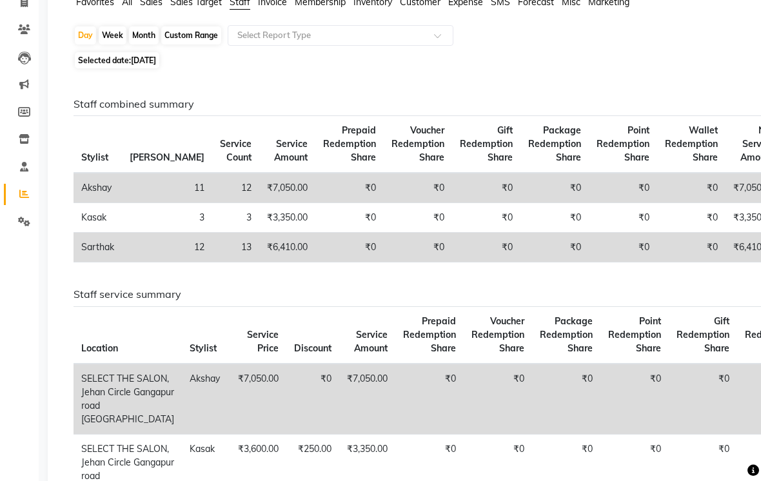
scroll to position [0, 0]
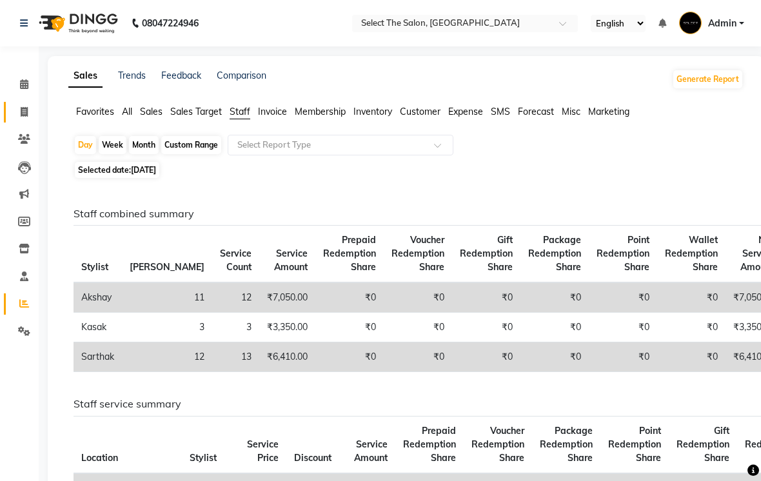
click at [19, 115] on span at bounding box center [24, 112] width 23 height 15
select select "service"
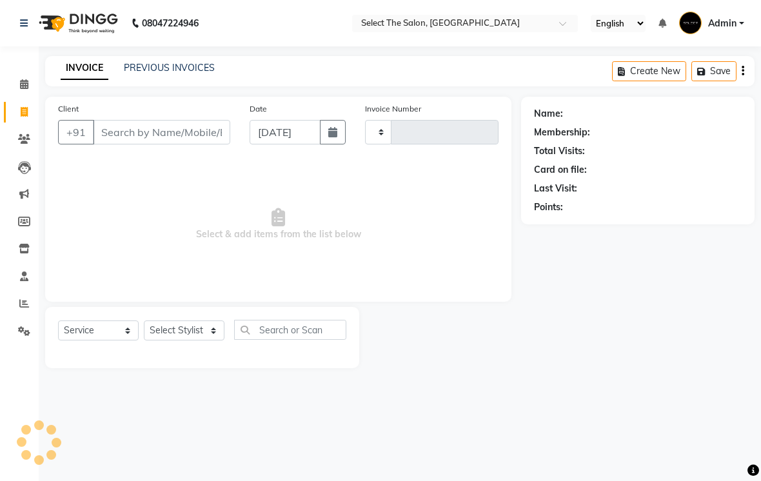
type input "3550"
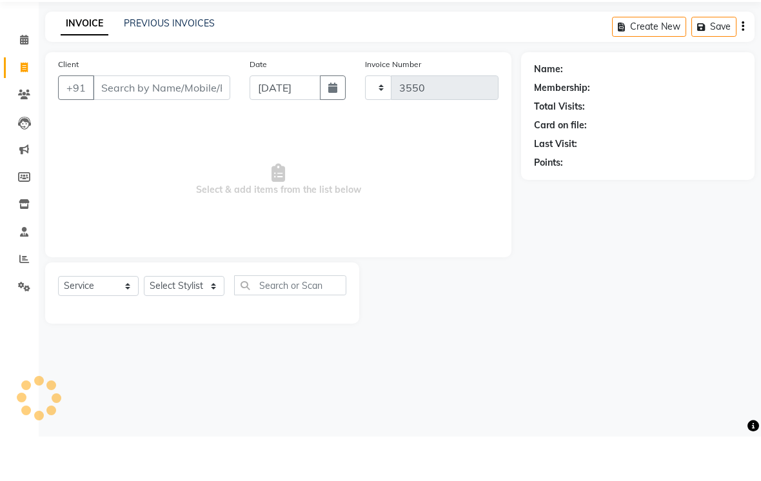
select select "4969"
click at [168, 62] on link "PREVIOUS INVOICES" at bounding box center [169, 68] width 91 height 12
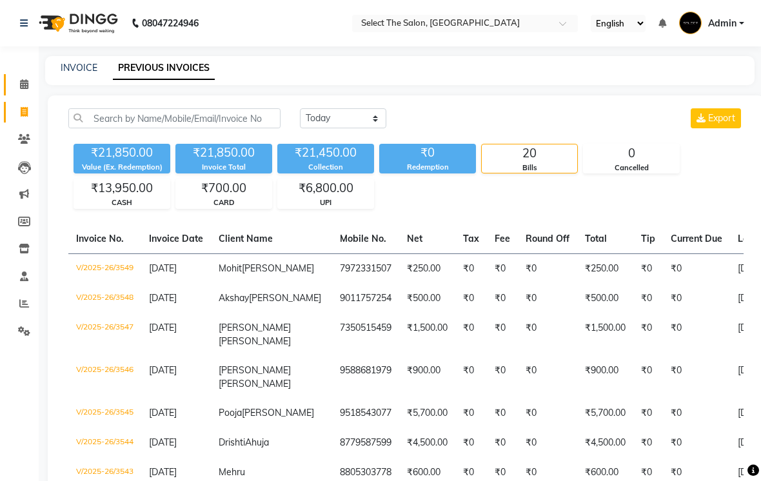
click at [17, 92] on link "Calendar" at bounding box center [19, 84] width 31 height 21
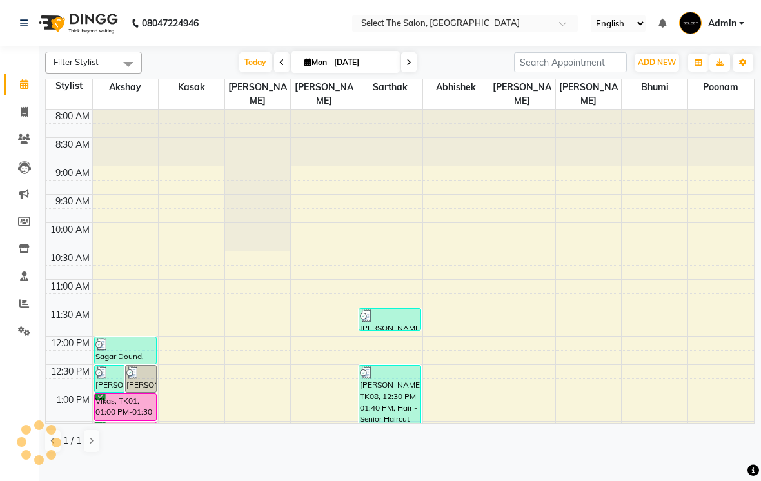
click at [24, 79] on icon at bounding box center [24, 84] width 8 height 10
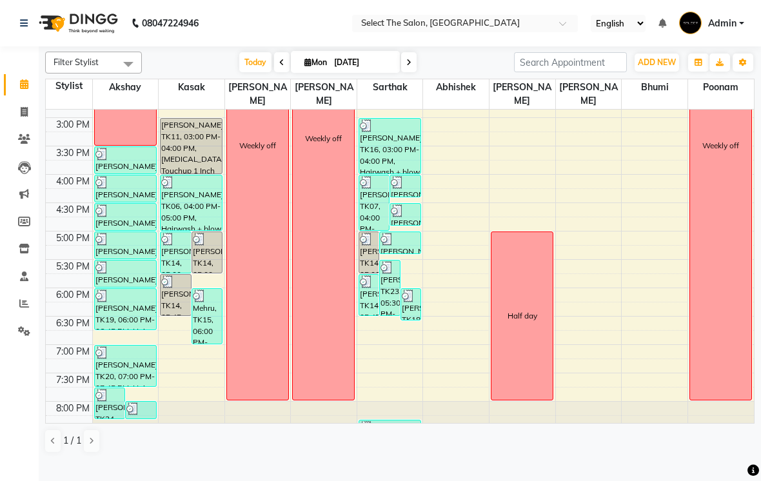
scroll to position [398, 0]
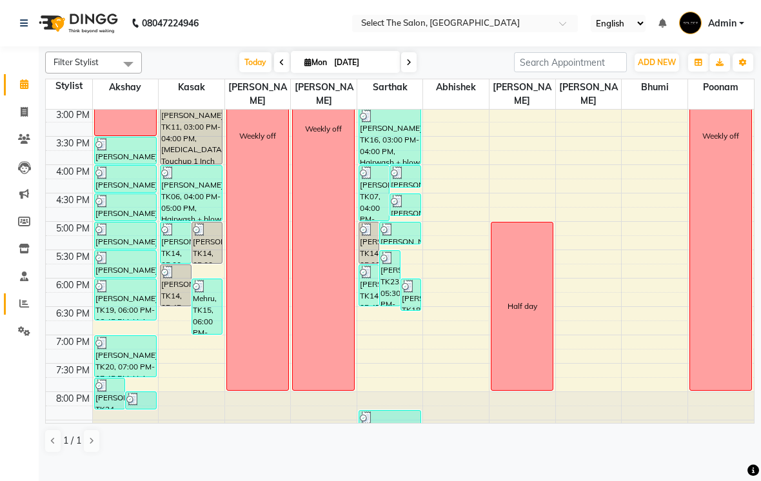
click at [19, 306] on span at bounding box center [24, 304] width 23 height 15
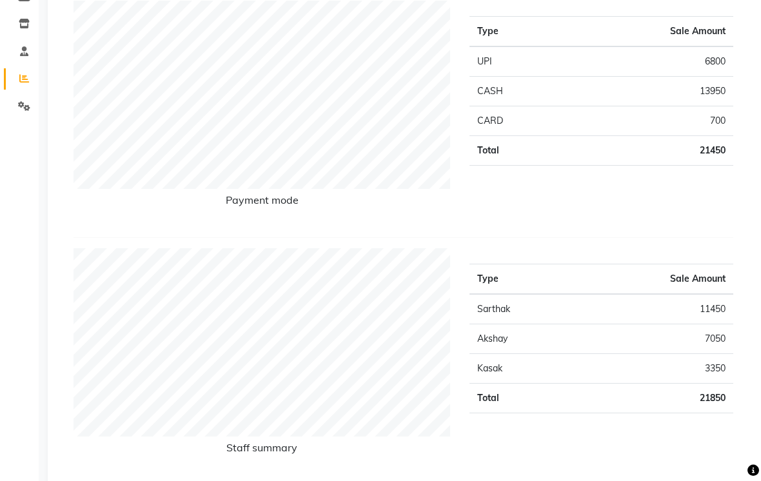
scroll to position [239, 0]
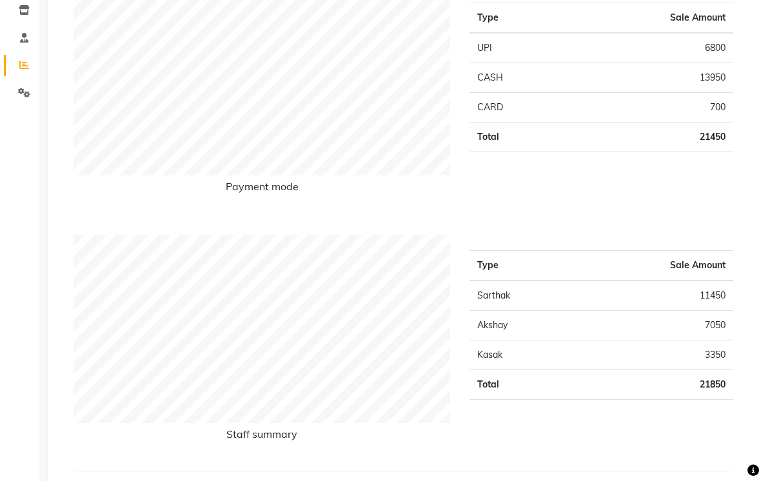
click at [544, 224] on div "Payment mode Type Sale Amount UPI 6800 CASH 13950 CARD 700 Total 21450" at bounding box center [404, 105] width 660 height 237
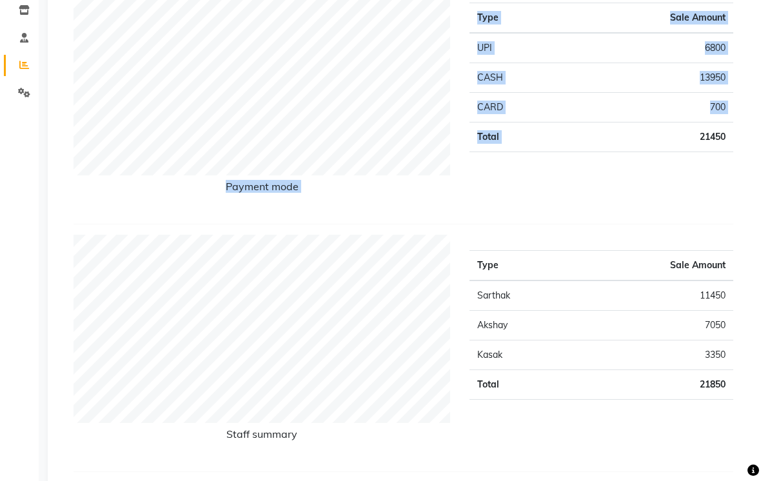
click at [544, 224] on div "Payment mode Type Sale Amount UPI 6800 CASH 13950 CARD 700 Total 21450" at bounding box center [404, 105] width 660 height 237
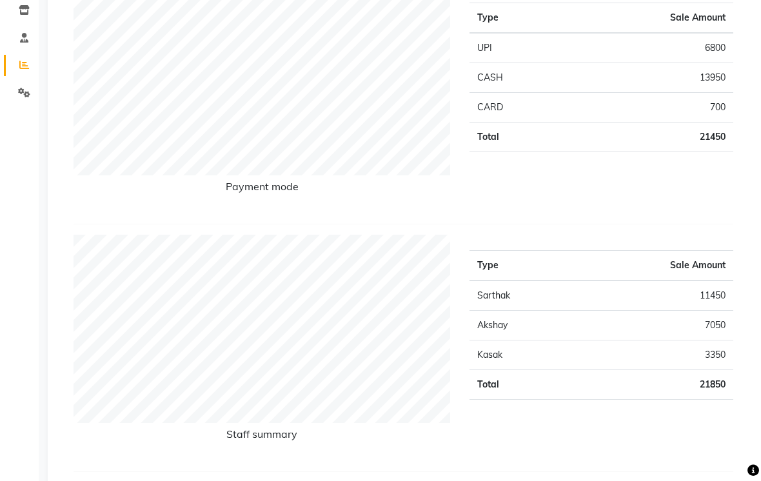
click at [544, 212] on div "Type Sale Amount UPI 6800 CASH 13950 CARD 700 Total 21450" at bounding box center [601, 100] width 283 height 226
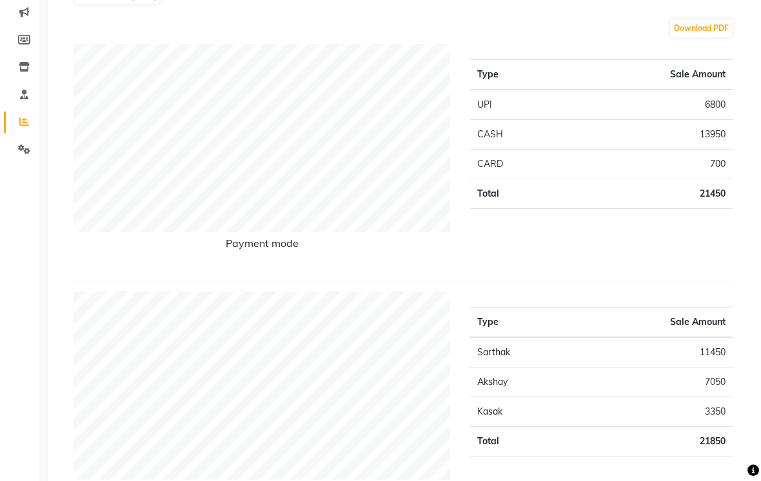
scroll to position [13, 0]
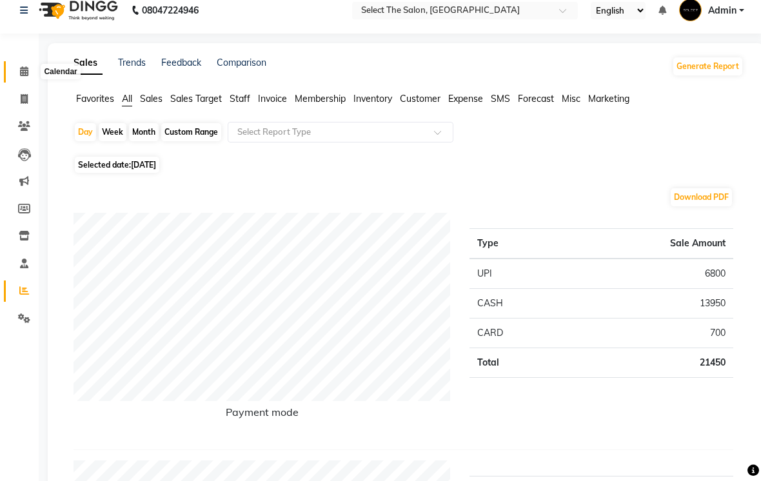
click at [19, 77] on span at bounding box center [24, 71] width 23 height 15
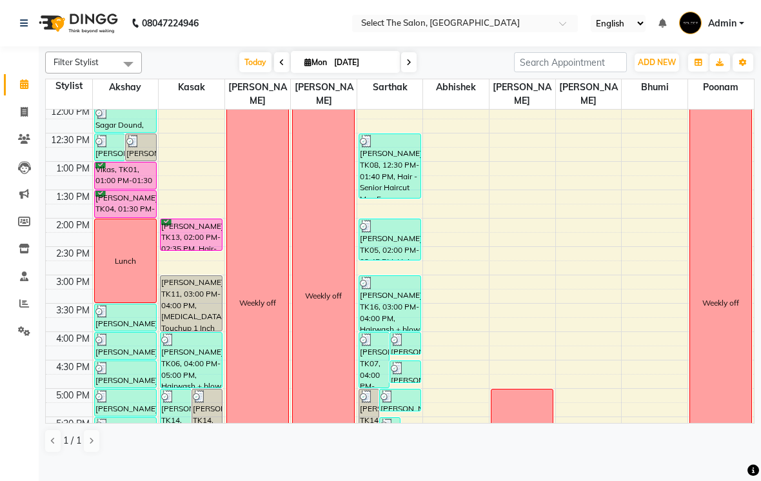
scroll to position [224, 0]
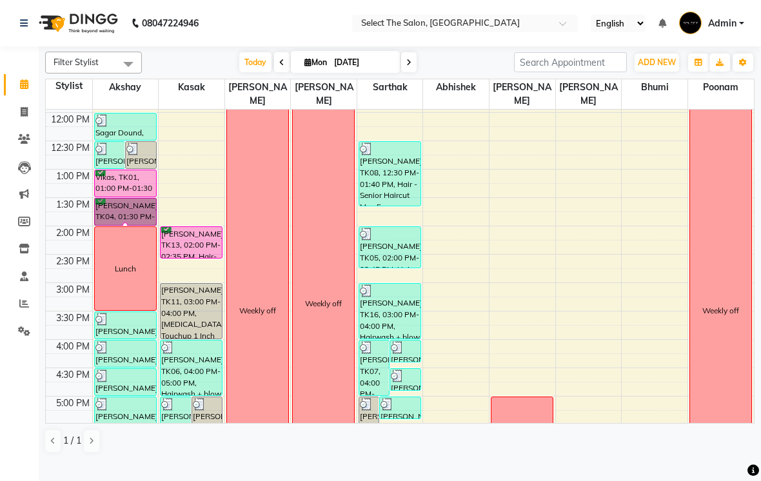
click at [126, 228] on div at bounding box center [125, 224] width 5 height 5
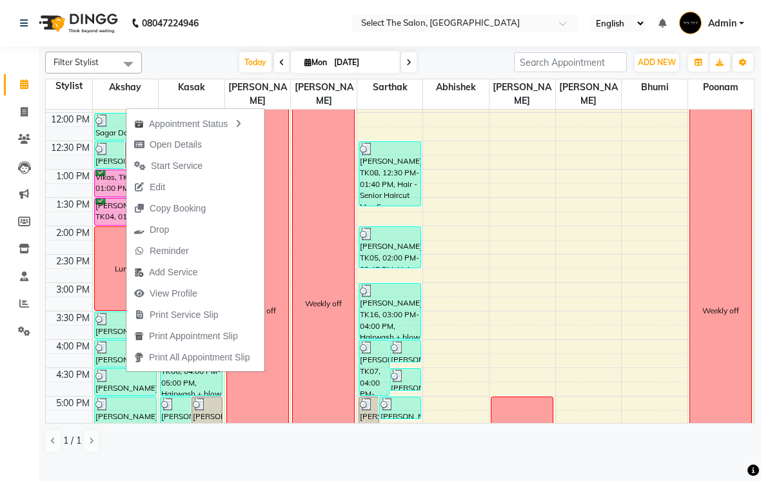
click at [63, 197] on td at bounding box center [69, 190] width 46 height 14
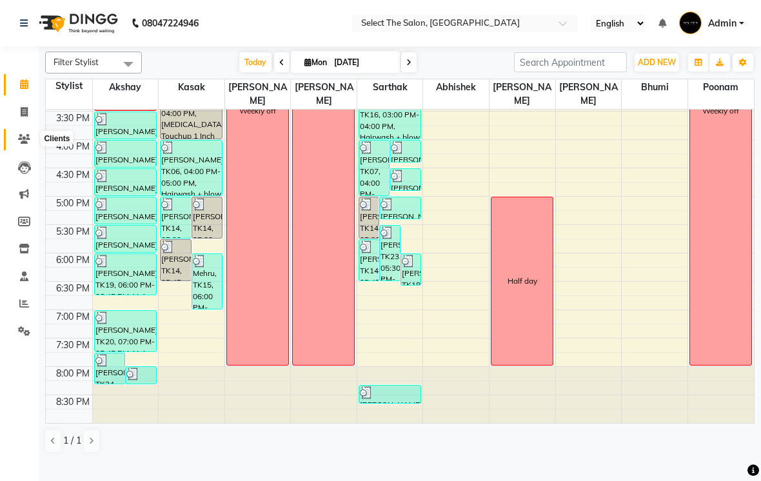
scroll to position [447, 0]
click at [34, 143] on span at bounding box center [24, 139] width 23 height 15
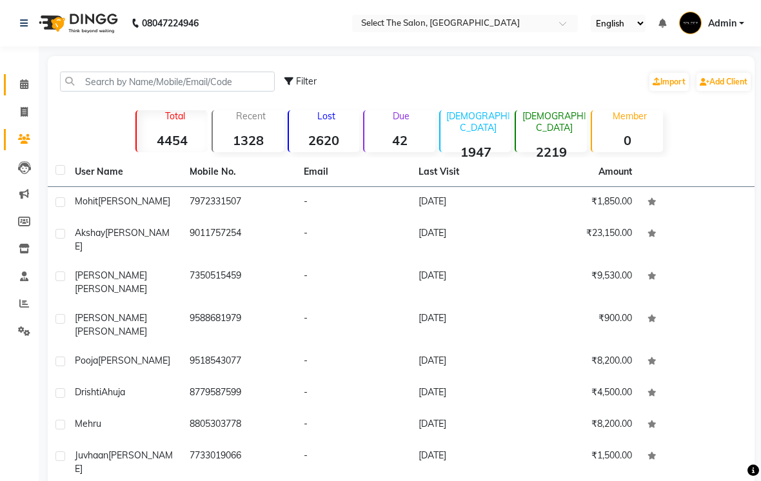
click at [17, 90] on span at bounding box center [24, 84] width 23 height 15
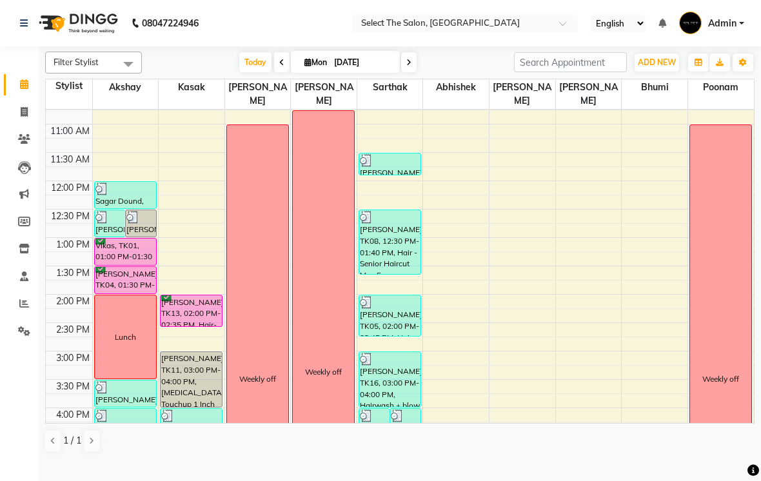
scroll to position [217, 0]
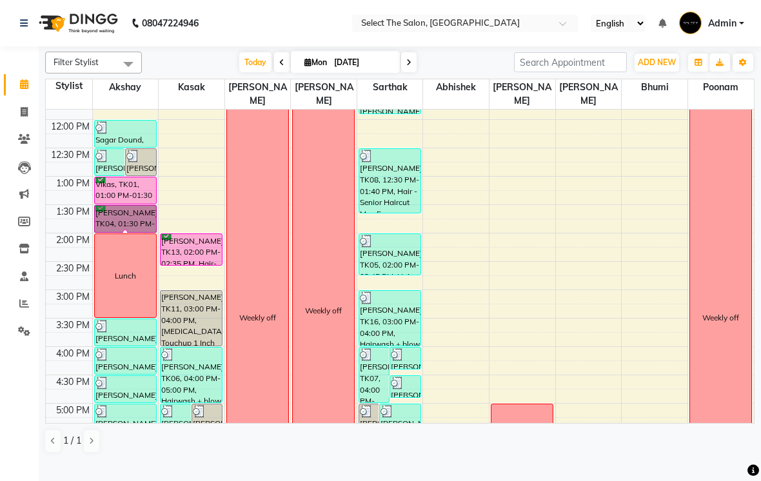
click at [123, 235] on div at bounding box center [125, 232] width 5 height 5
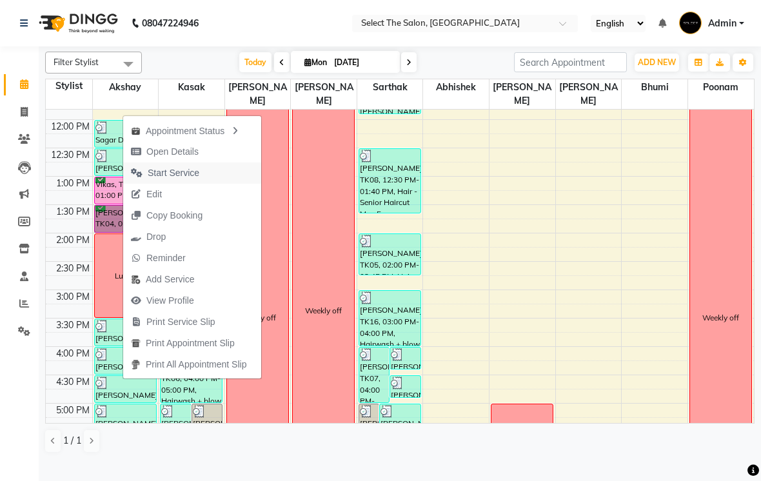
click at [151, 177] on span "Start Service" at bounding box center [174, 173] width 52 height 14
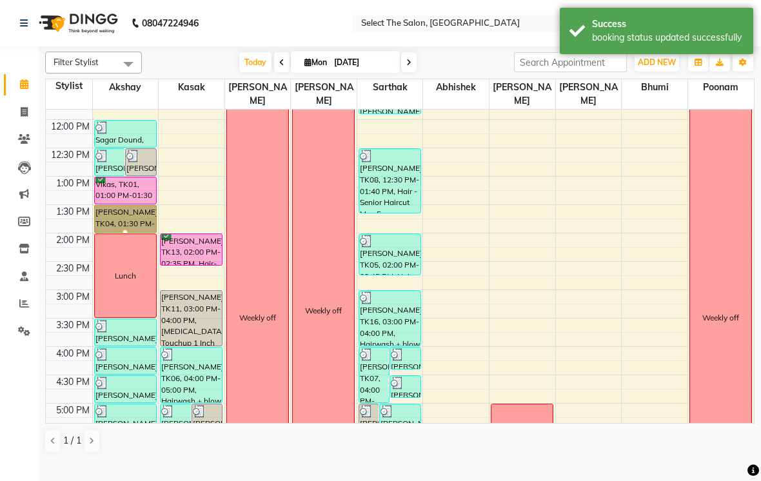
click at [123, 235] on div at bounding box center [125, 232] width 5 height 5
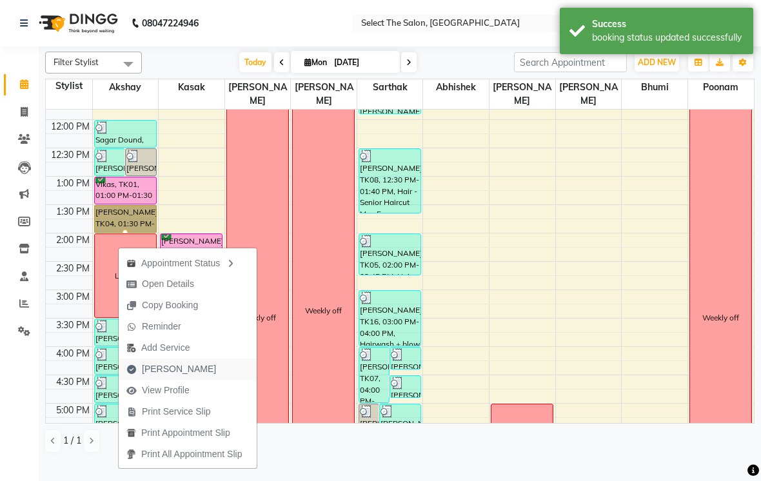
click at [138, 372] on span "Mark Done" at bounding box center [171, 368] width 105 height 21
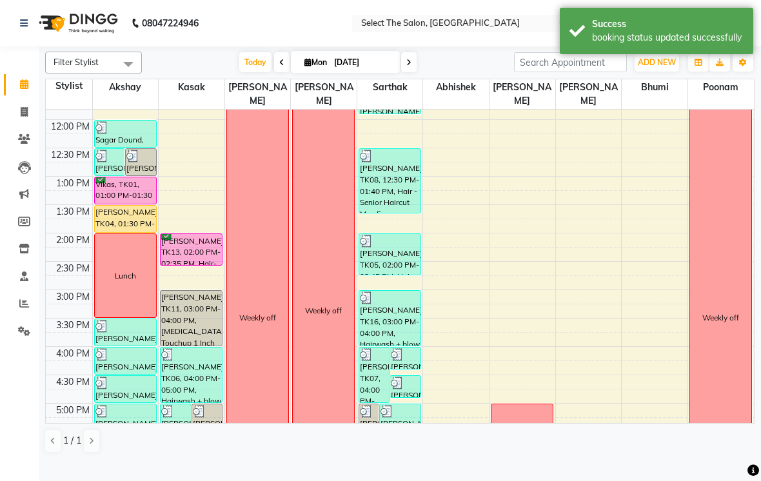
select select "4969"
select select "service"
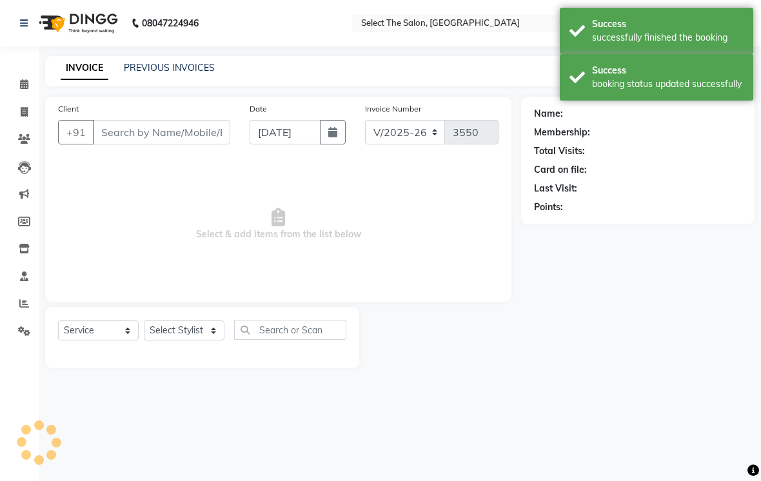
type input "8275292143"
select select "31289"
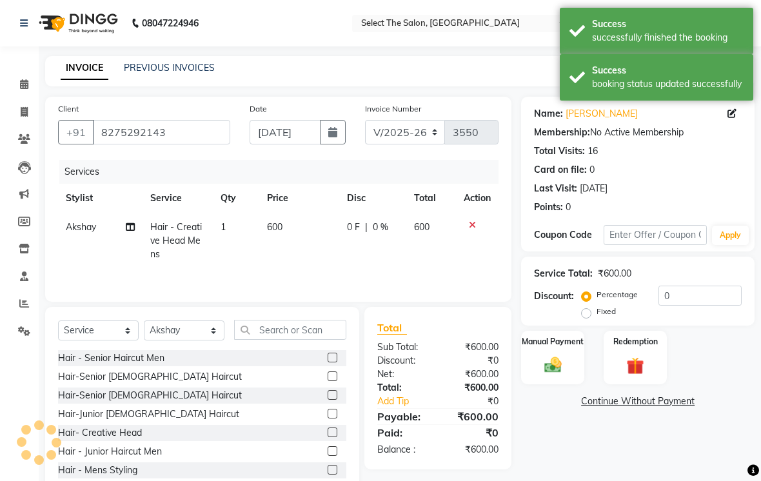
scroll to position [34, 0]
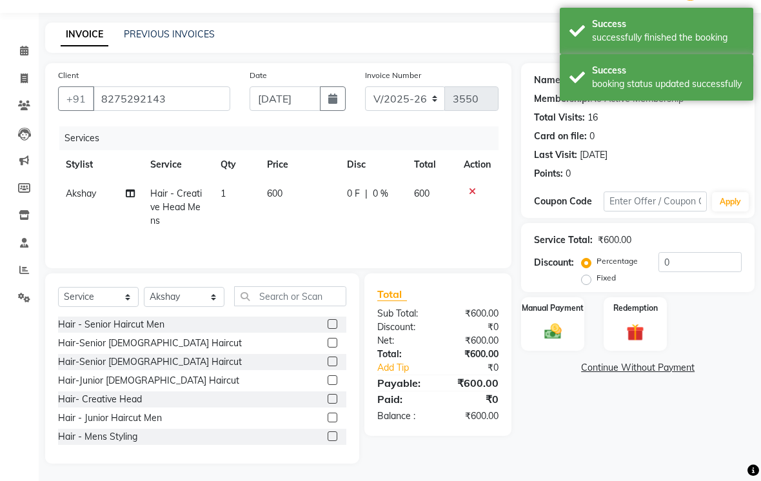
click at [268, 219] on td "600" at bounding box center [299, 207] width 80 height 56
select select "31289"
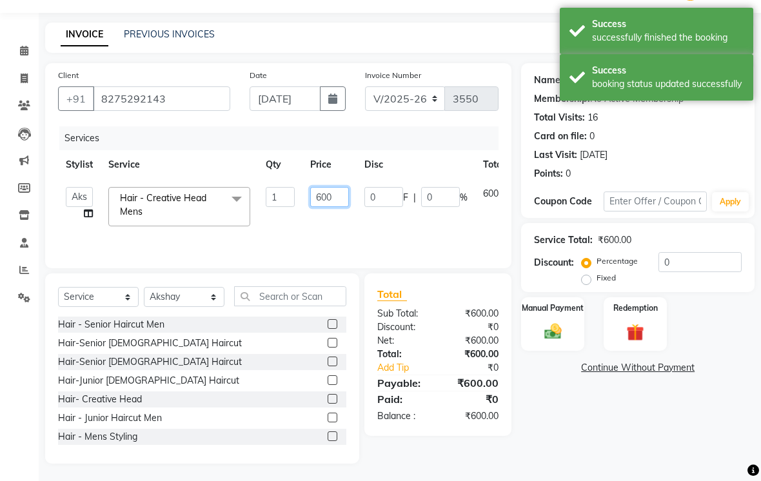
click at [323, 207] on input "600" at bounding box center [329, 197] width 39 height 20
type input "400"
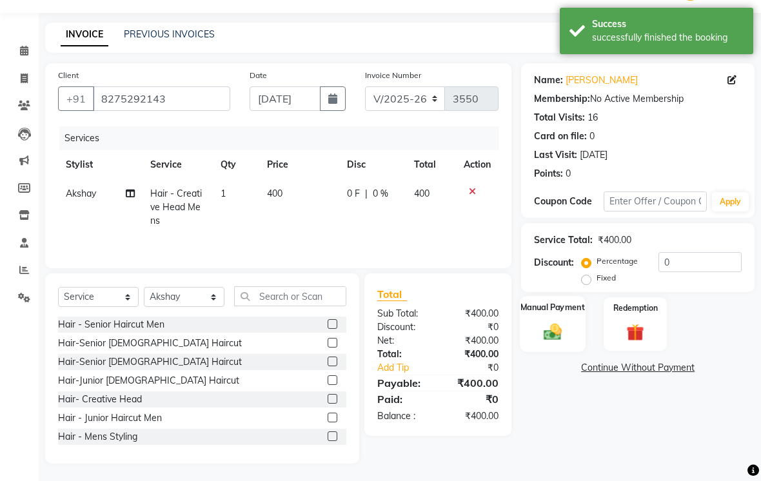
click at [553, 342] on img at bounding box center [552, 331] width 29 height 21
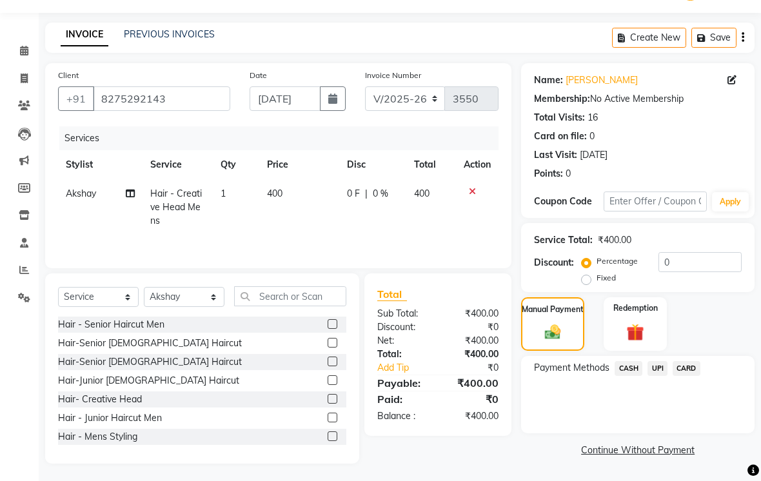
click at [641, 376] on span "CASH" at bounding box center [628, 368] width 28 height 15
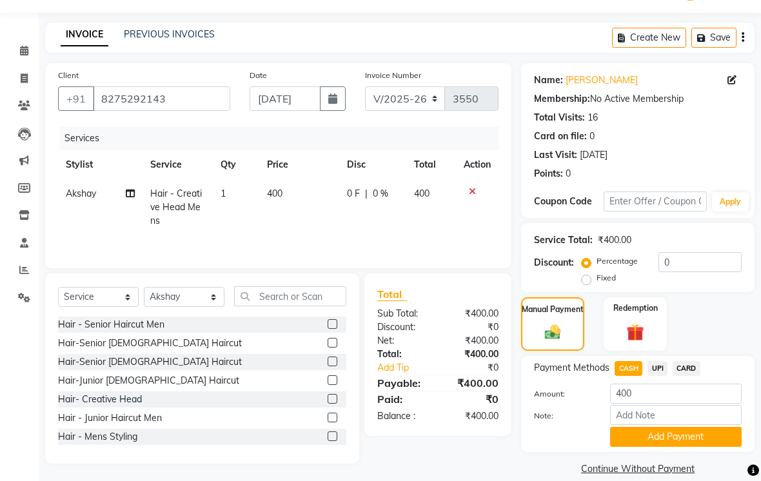
click at [630, 376] on span "CASH" at bounding box center [628, 368] width 28 height 15
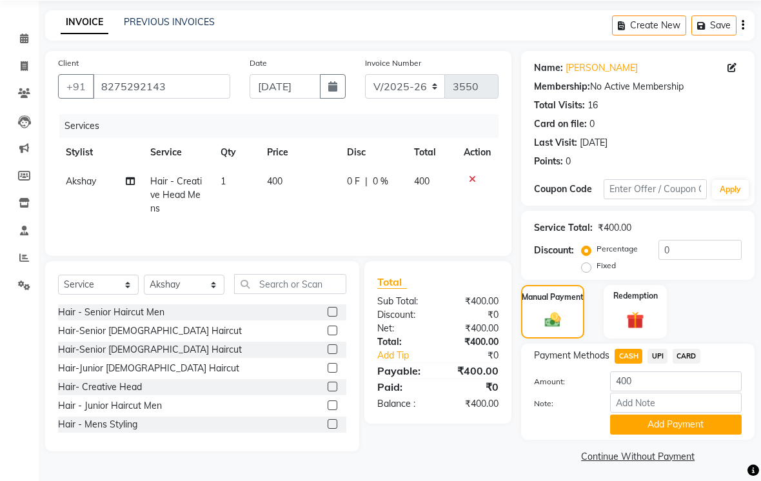
scroll to position [50, 0]
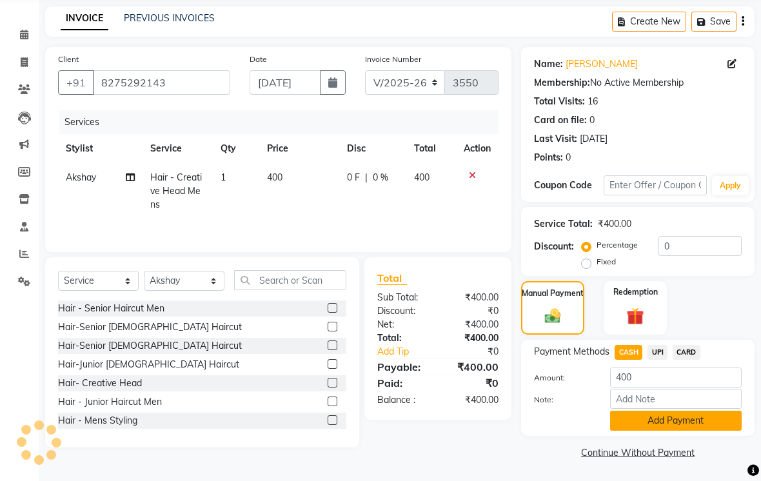
click at [657, 431] on button "Add Payment" at bounding box center [676, 421] width 132 height 20
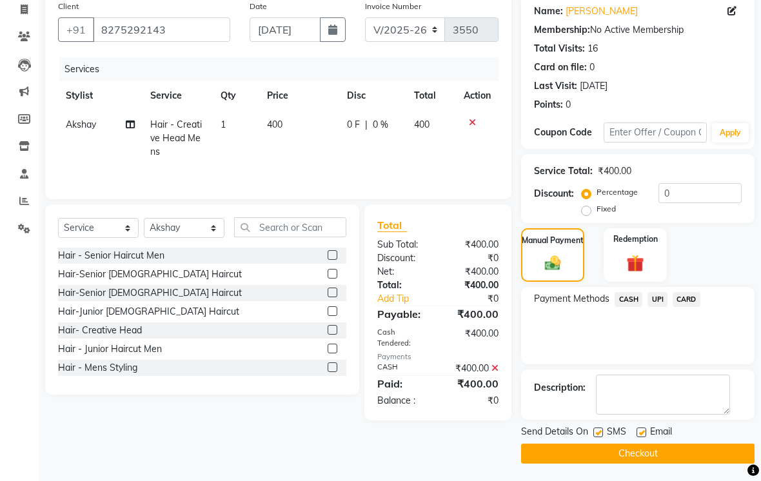
scroll to position [104, 0]
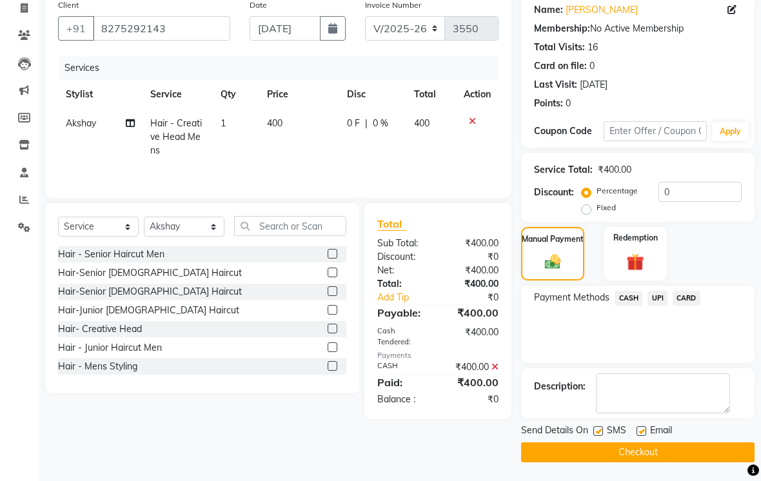
click at [599, 436] on label at bounding box center [598, 431] width 10 height 10
click at [599, 436] on input "checkbox" at bounding box center [597, 431] width 8 height 8
checkbox input "false"
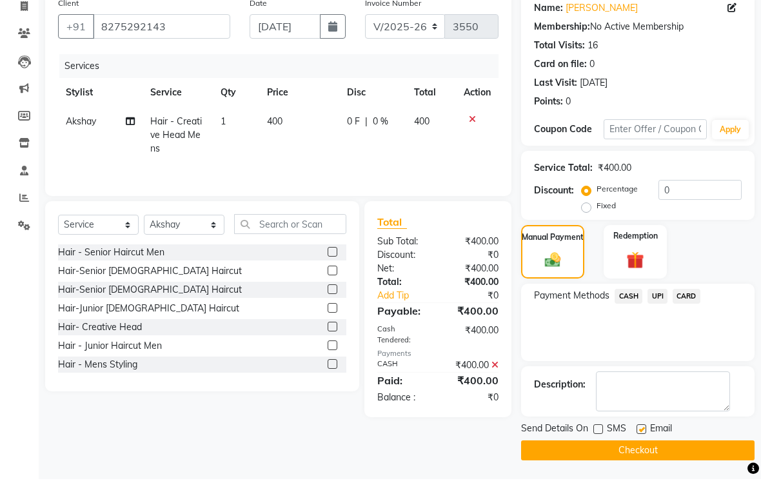
scroll to position [100, 0]
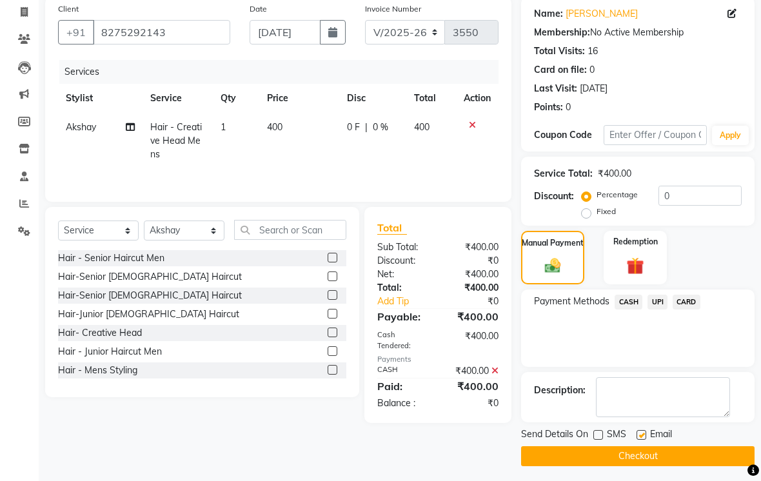
click at [671, 466] on button "Checkout" at bounding box center [637, 456] width 233 height 20
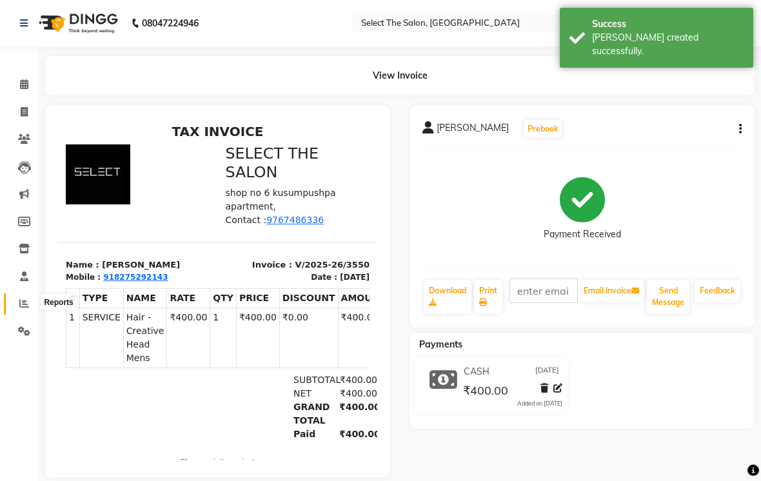
click at [25, 299] on icon at bounding box center [24, 304] width 10 height 10
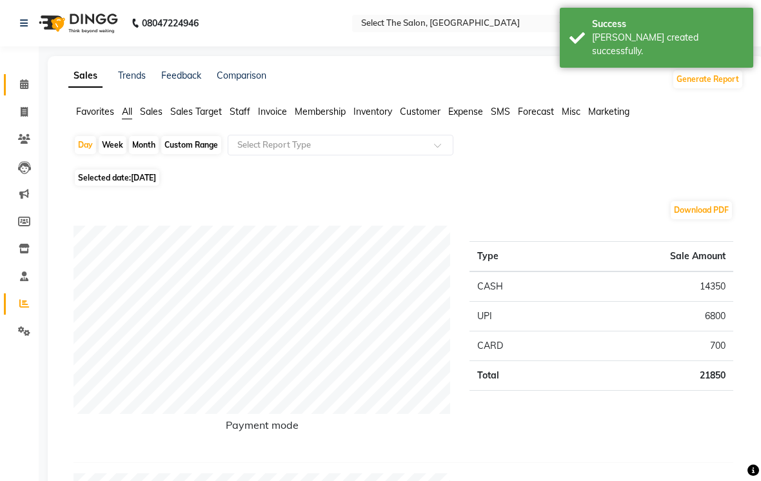
click at [6, 83] on link "Calendar" at bounding box center [19, 84] width 31 height 21
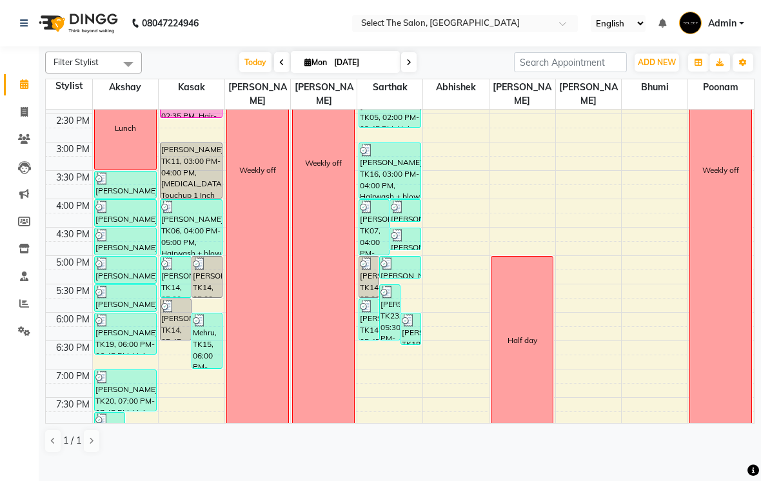
scroll to position [315, 0]
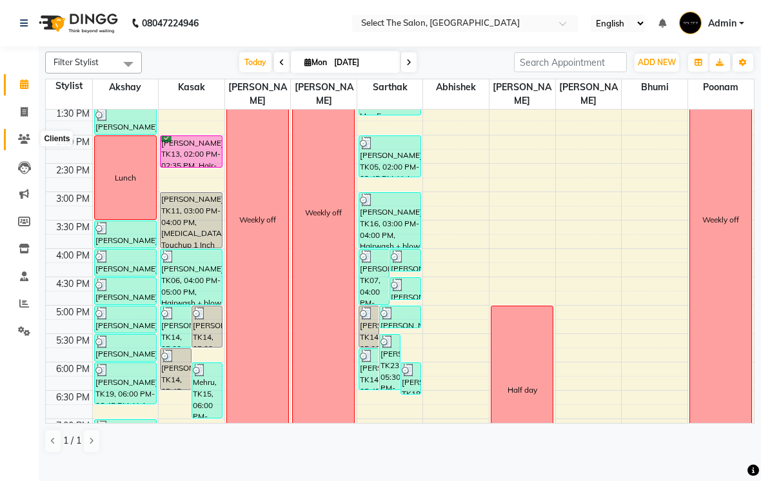
click at [28, 144] on icon at bounding box center [24, 139] width 12 height 10
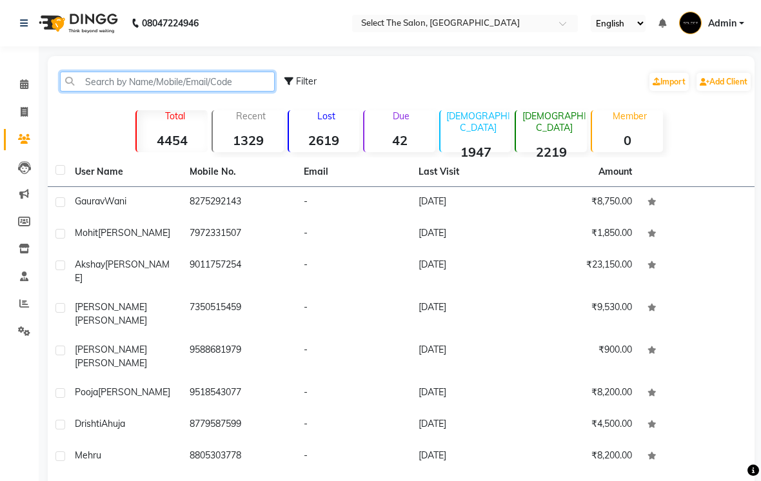
click at [151, 92] on input "text" at bounding box center [167, 82] width 215 height 20
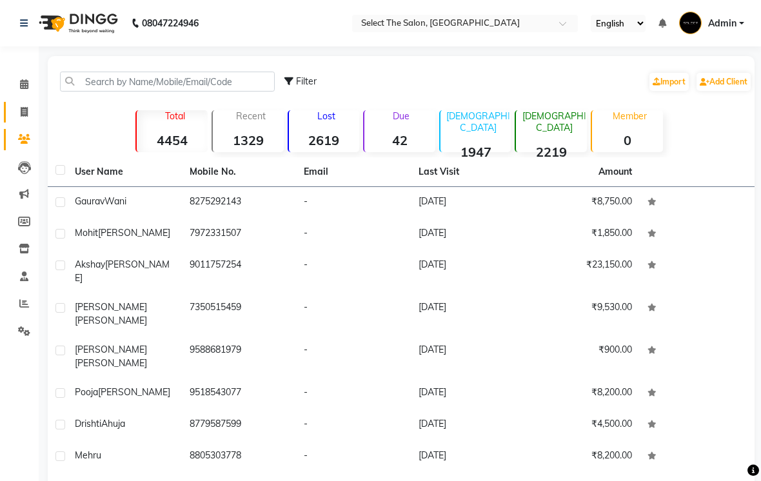
click at [30, 109] on span at bounding box center [24, 112] width 23 height 15
select select "service"
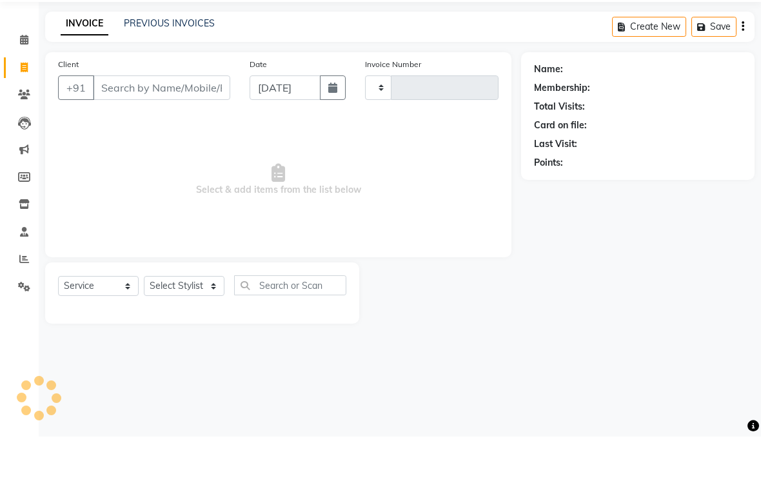
type input "3551"
select select "4969"
click at [125, 120] on input "Client" at bounding box center [161, 132] width 137 height 25
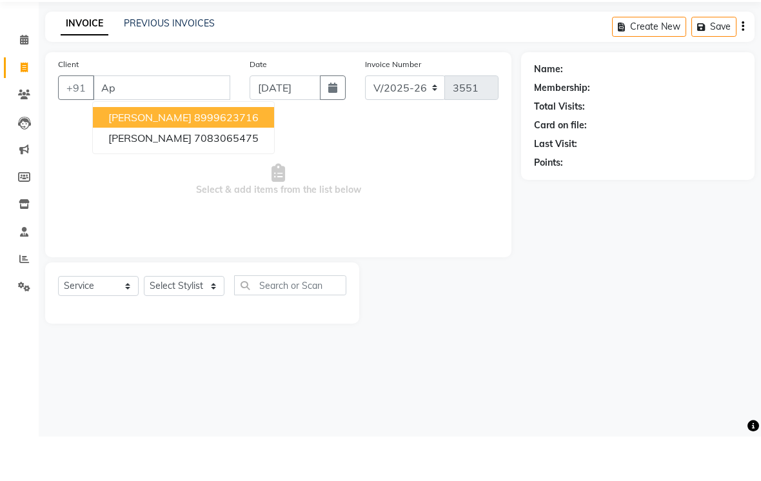
type input "A"
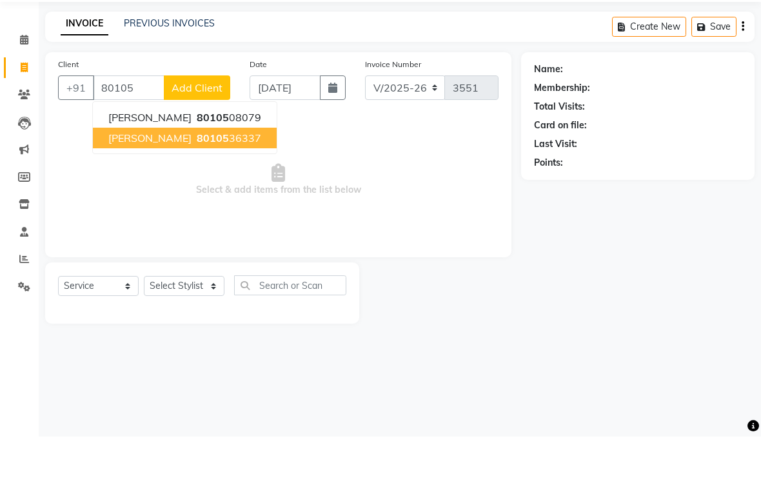
type input "8010536337"
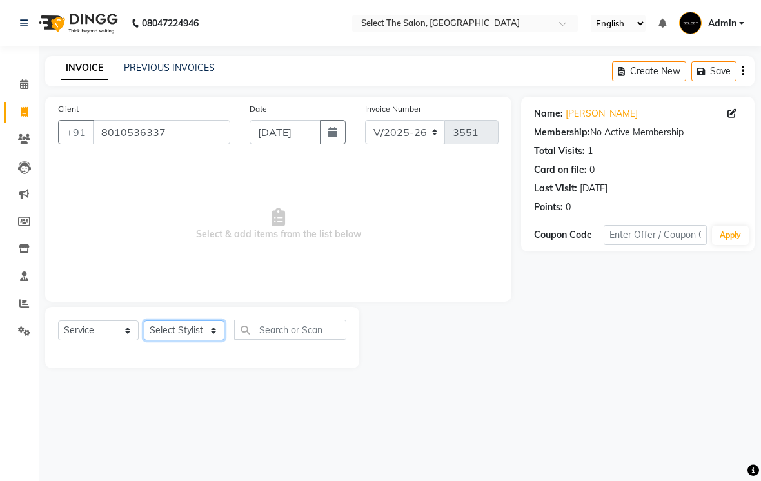
click at [186, 340] on select "Select Stylist Abhishek Akshay Bhumi Kasak Poonam Sachin Wagh Sarthak Siddhika …" at bounding box center [184, 330] width 81 height 20
select select "68846"
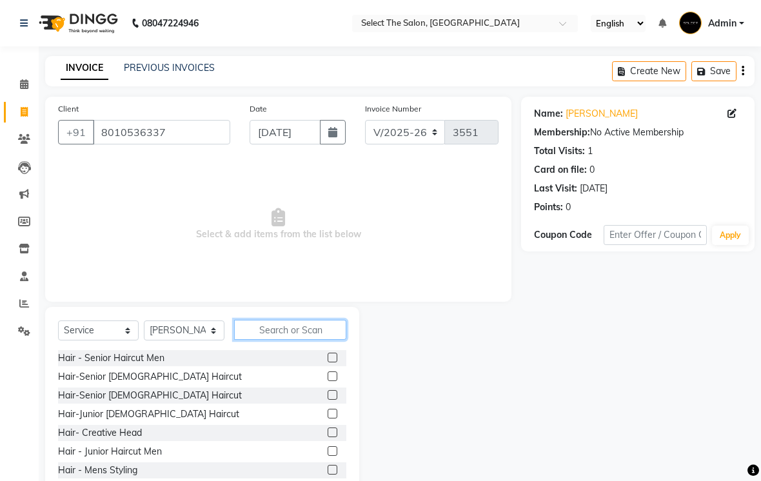
click at [264, 340] on input "text" at bounding box center [290, 330] width 112 height 20
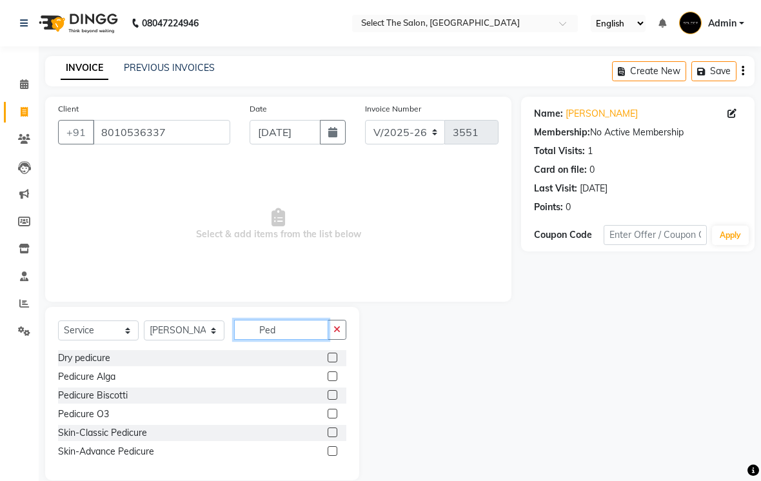
type input "Ped"
click at [111, 402] on div "Pedicure Biscotti" at bounding box center [93, 396] width 70 height 14
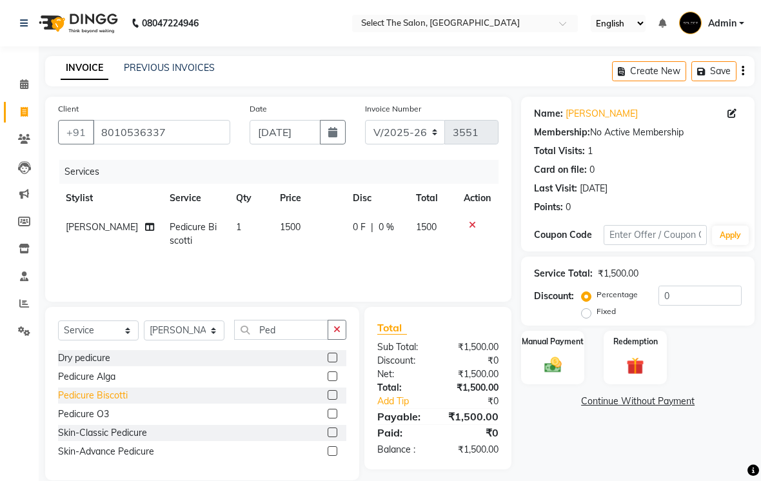
click at [106, 402] on div "Pedicure Biscotti" at bounding box center [93, 396] width 70 height 14
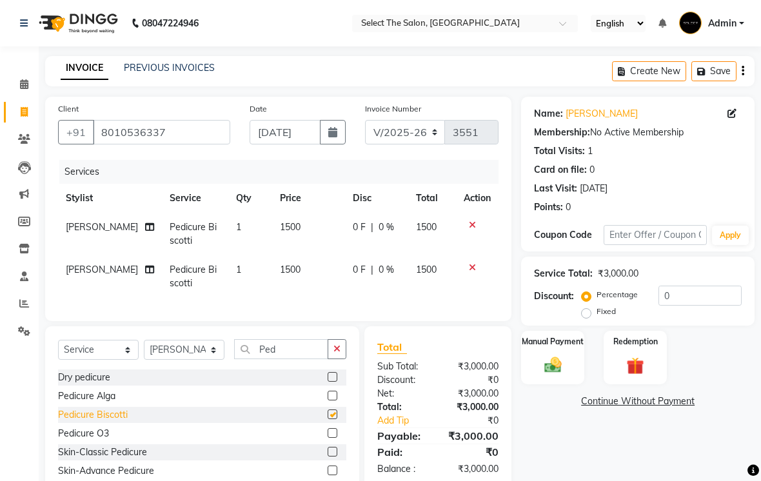
checkbox input "false"
click at [540, 375] on img at bounding box center [552, 365] width 29 height 21
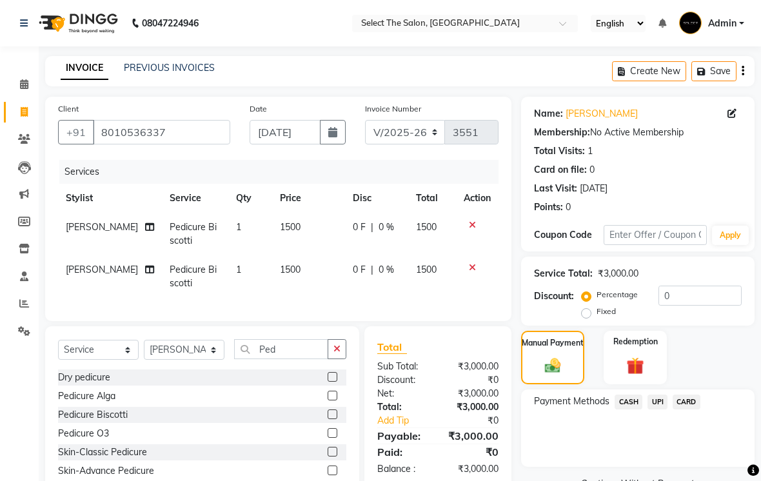
click at [658, 409] on span "UPI" at bounding box center [657, 402] width 20 height 15
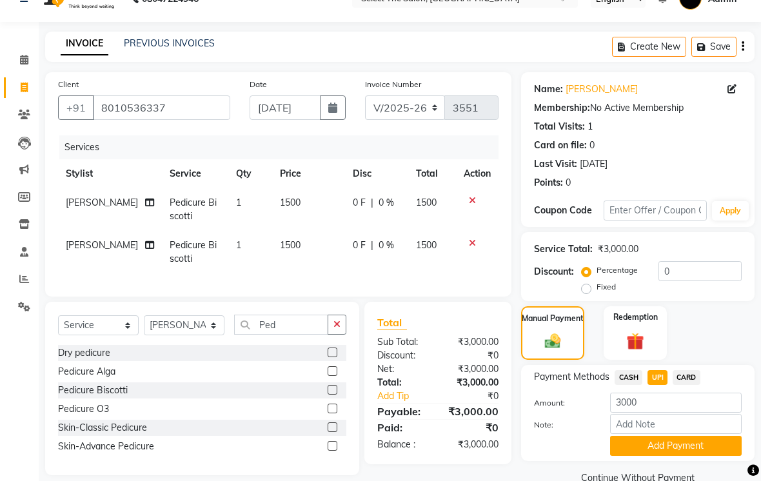
scroll to position [50, 0]
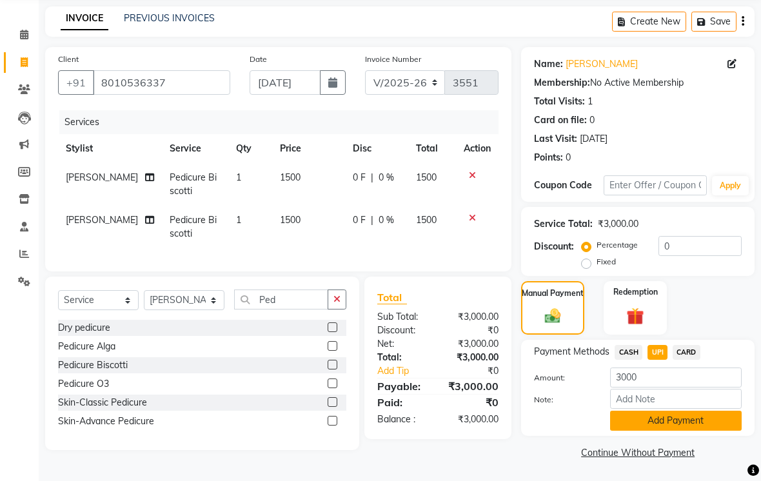
click at [683, 431] on button "Add Payment" at bounding box center [676, 421] width 132 height 20
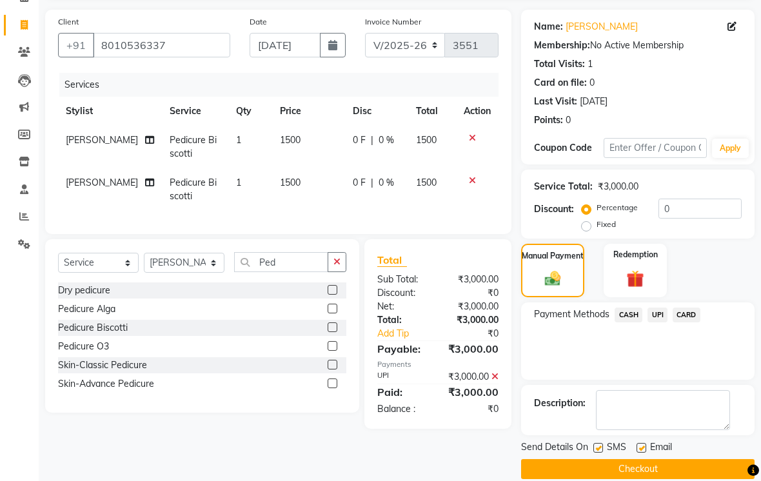
scroll to position [104, 0]
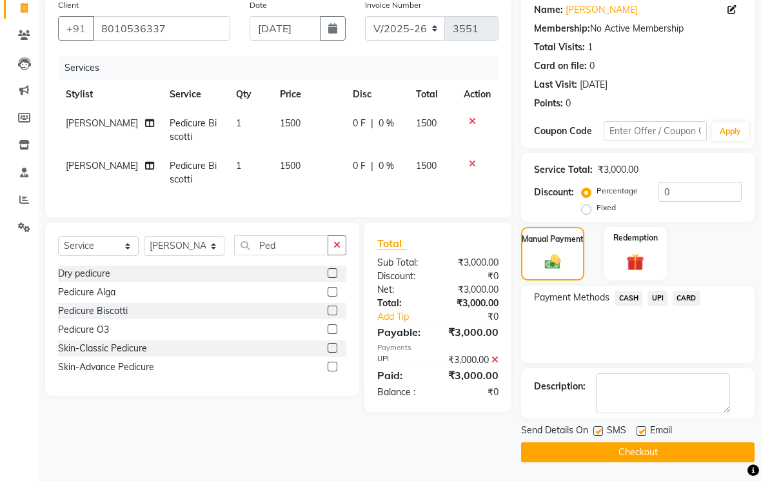
click at [602, 436] on label at bounding box center [598, 431] width 10 height 10
click at [602, 436] on input "checkbox" at bounding box center [597, 431] width 8 height 8
checkbox input "false"
click at [647, 462] on button "Checkout" at bounding box center [637, 452] width 233 height 20
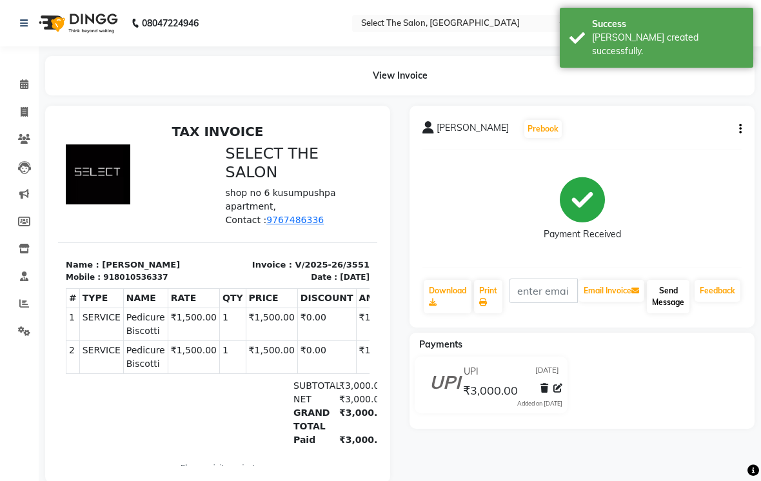
click at [665, 313] on button "Send Message" at bounding box center [668, 297] width 43 height 34
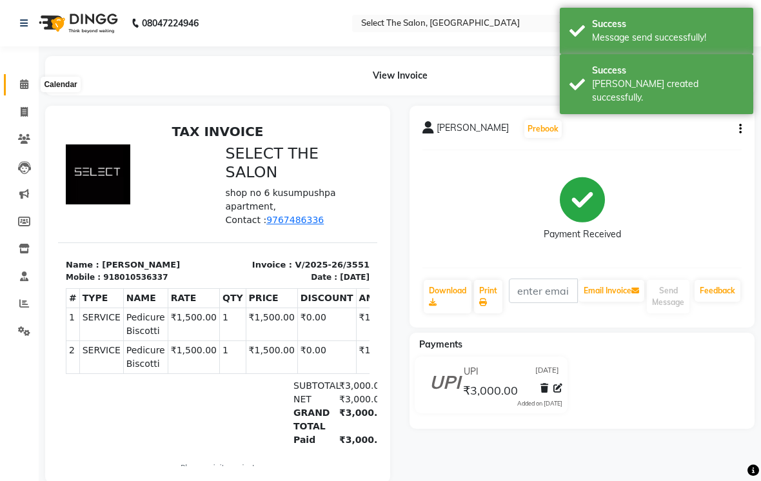
click at [26, 87] on icon at bounding box center [24, 84] width 8 height 10
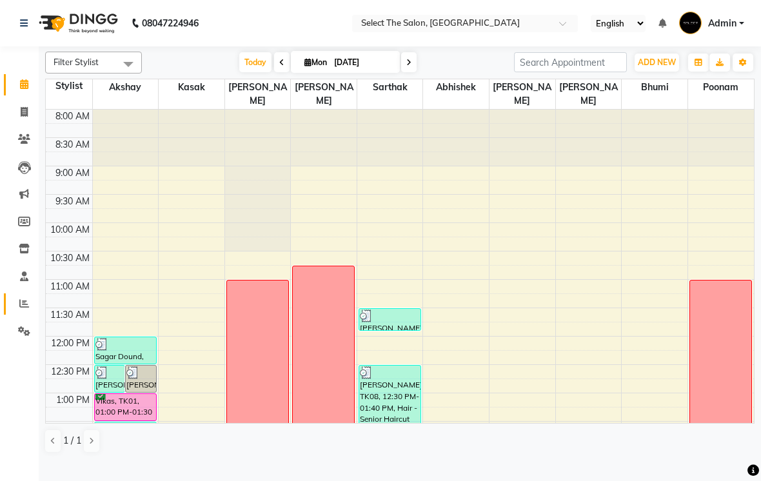
click at [25, 308] on icon at bounding box center [24, 304] width 10 height 10
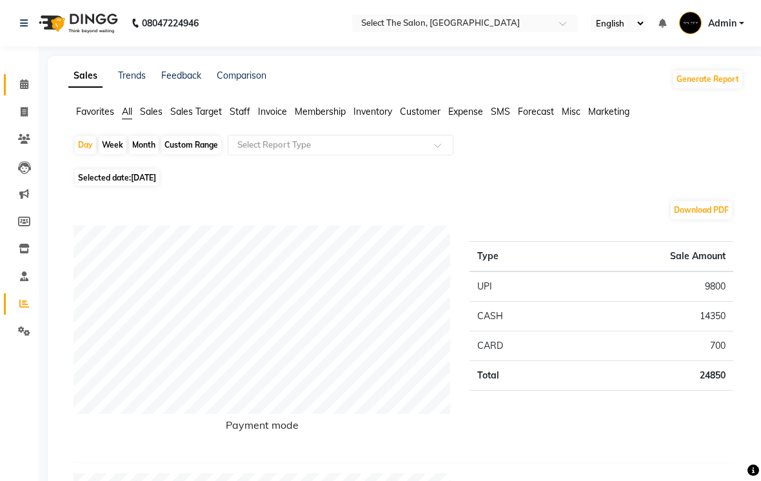
click at [30, 93] on link "Calendar" at bounding box center [19, 84] width 31 height 21
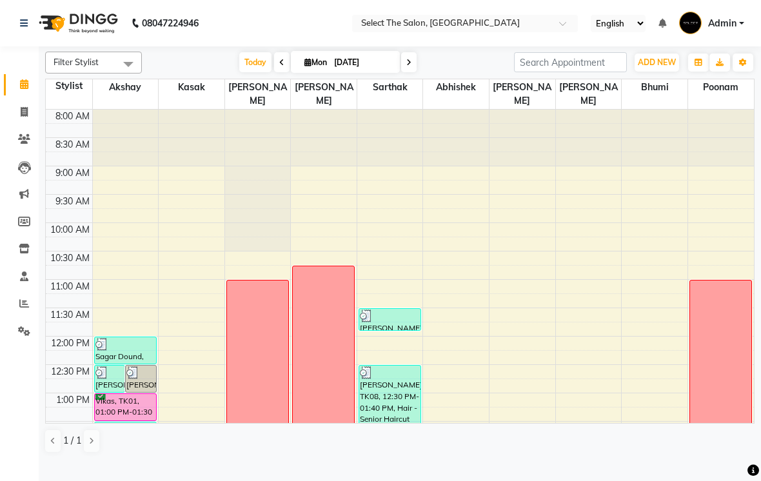
click at [405, 72] on span at bounding box center [408, 62] width 15 height 20
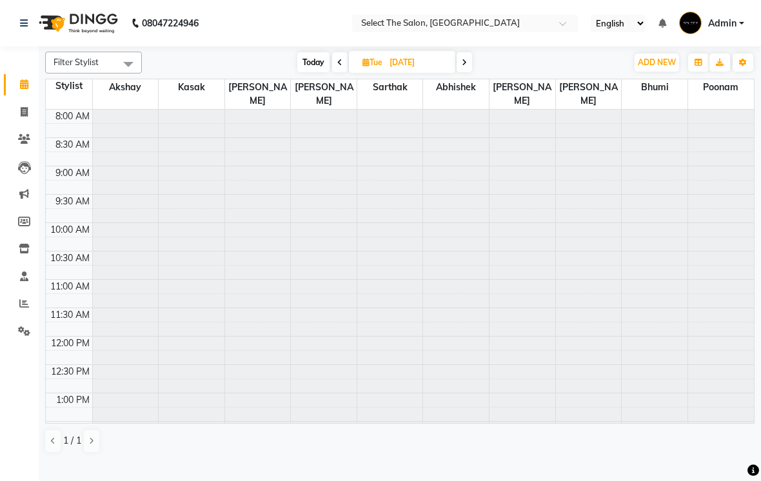
type input "02-09-2025"
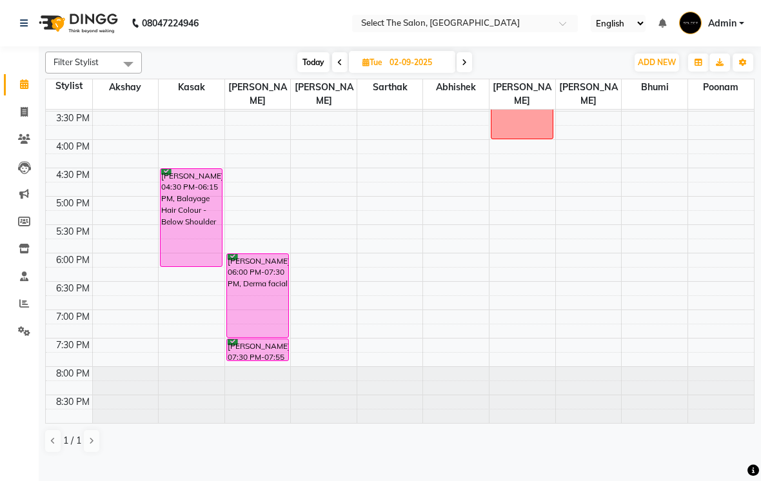
scroll to position [424, 0]
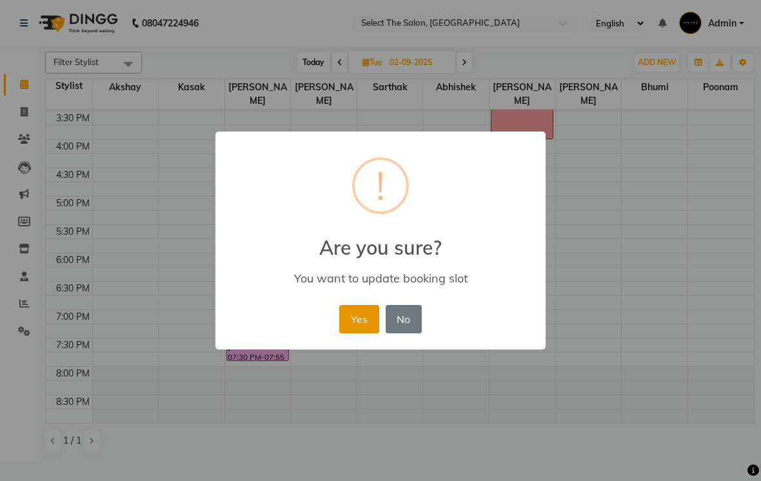
click at [350, 319] on button "Yes" at bounding box center [358, 319] width 39 height 28
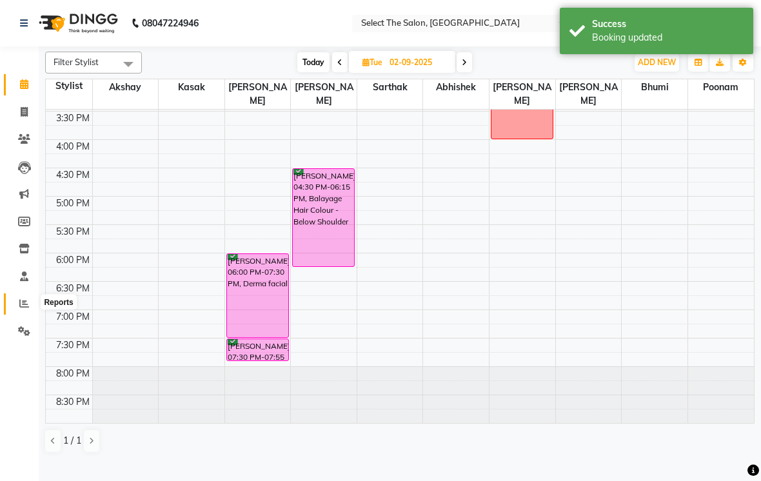
click at [28, 302] on icon at bounding box center [24, 304] width 10 height 10
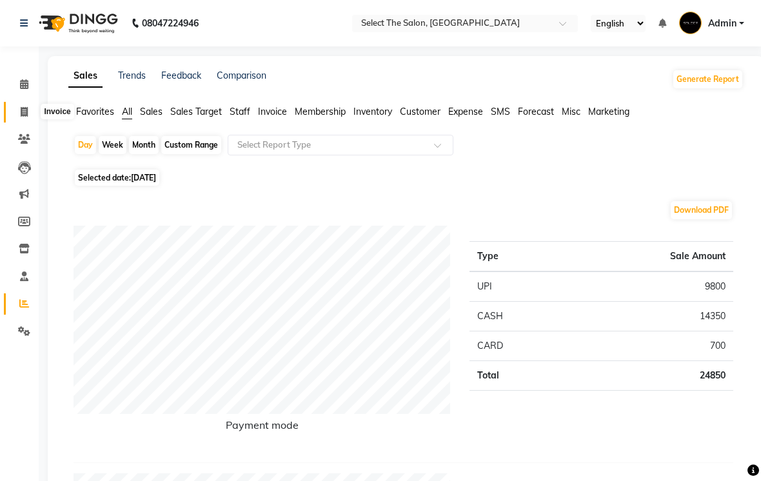
click at [35, 109] on span at bounding box center [24, 112] width 23 height 15
select select "4969"
select select "service"
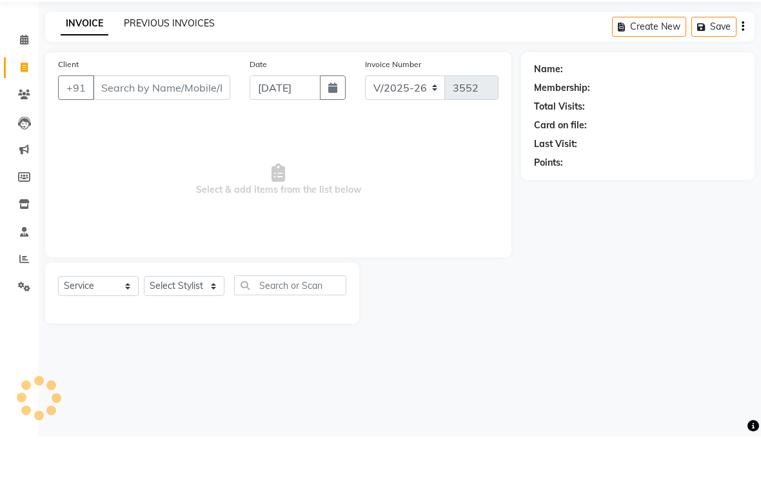
click at [173, 62] on link "PREVIOUS INVOICES" at bounding box center [169, 68] width 91 height 12
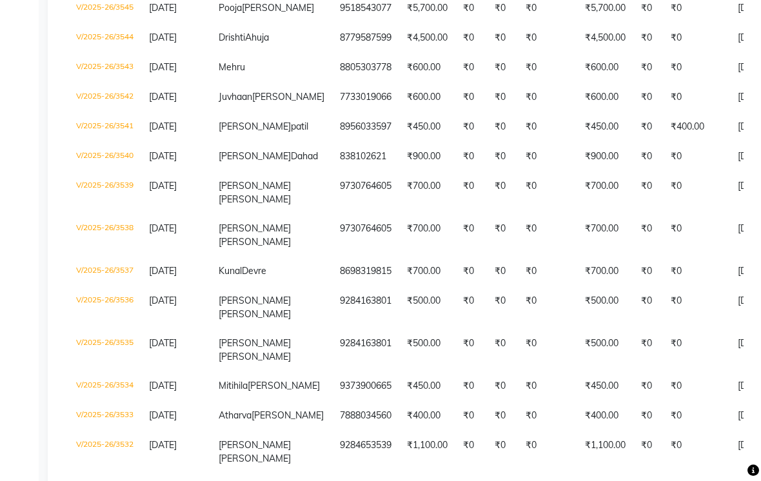
scroll to position [476, 0]
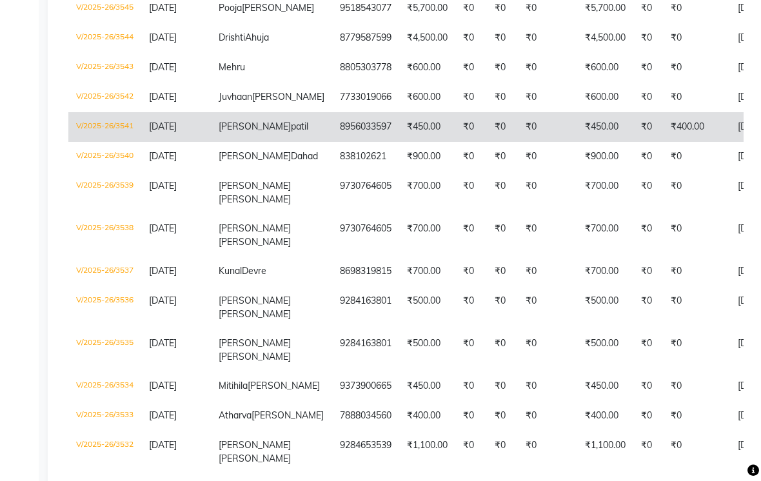
click at [339, 142] on td "8956033597" at bounding box center [365, 128] width 67 height 30
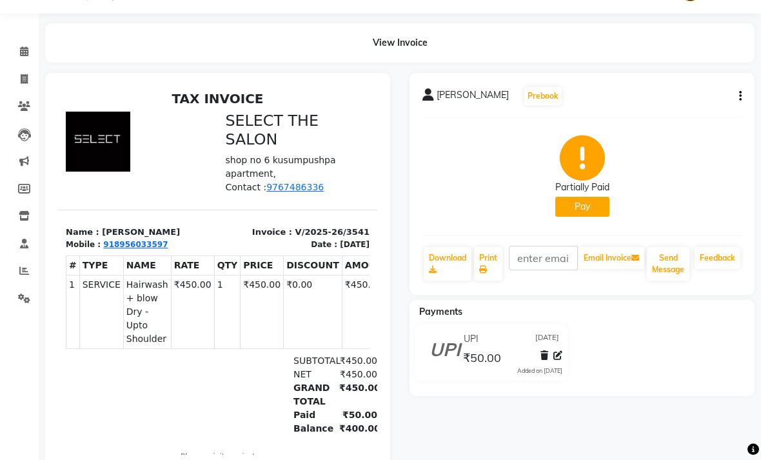
scroll to position [40, 0]
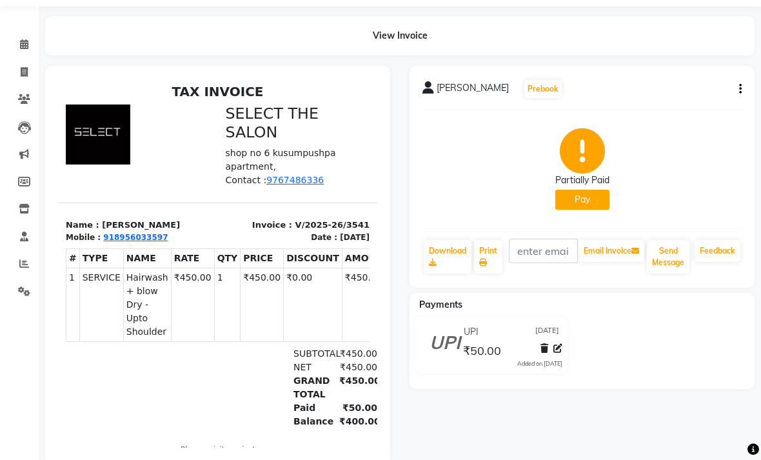
click at [739, 90] on icon "button" at bounding box center [740, 89] width 3 height 1
click at [595, 187] on div "Partially Paid" at bounding box center [582, 180] width 54 height 14
click at [589, 210] on button "Pay" at bounding box center [582, 200] width 54 height 20
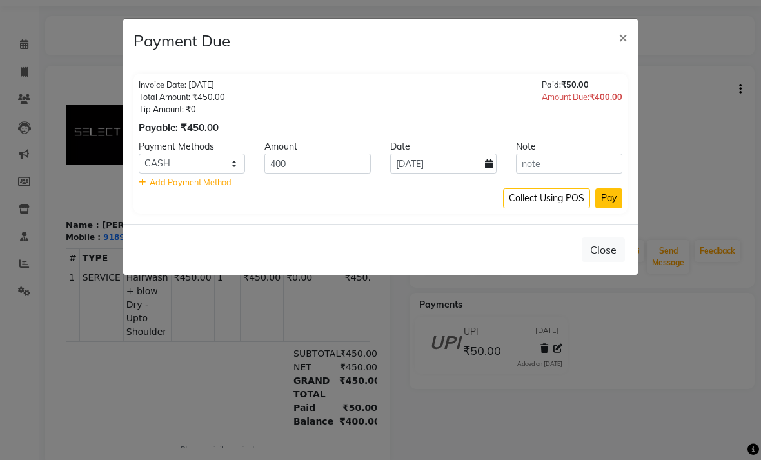
click at [611, 192] on button "Pay" at bounding box center [608, 198] width 27 height 20
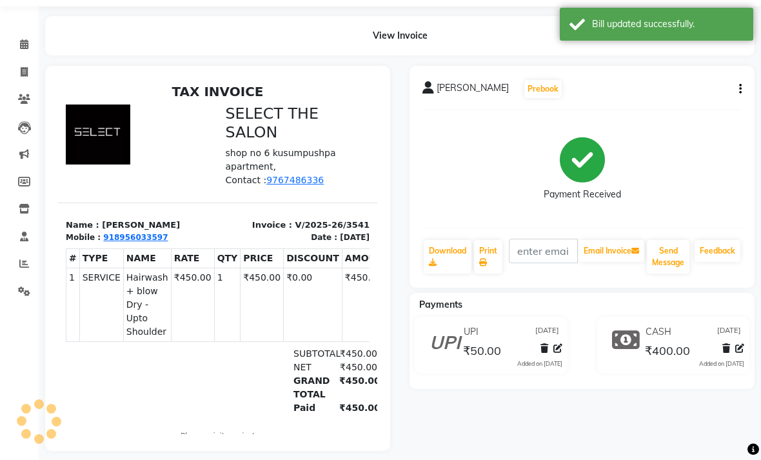
scroll to position [26, 0]
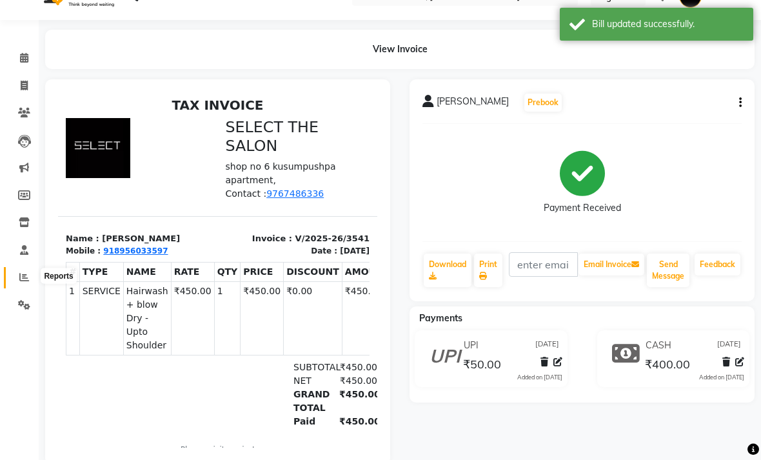
click at [19, 277] on icon at bounding box center [24, 277] width 10 height 10
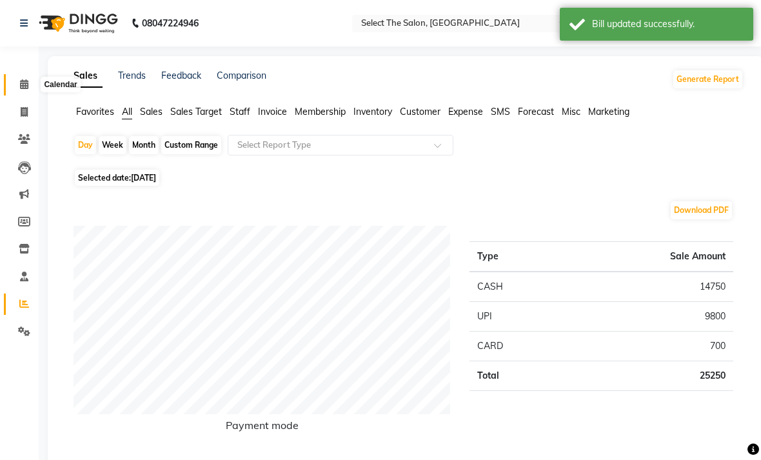
click at [21, 89] on icon at bounding box center [24, 84] width 8 height 10
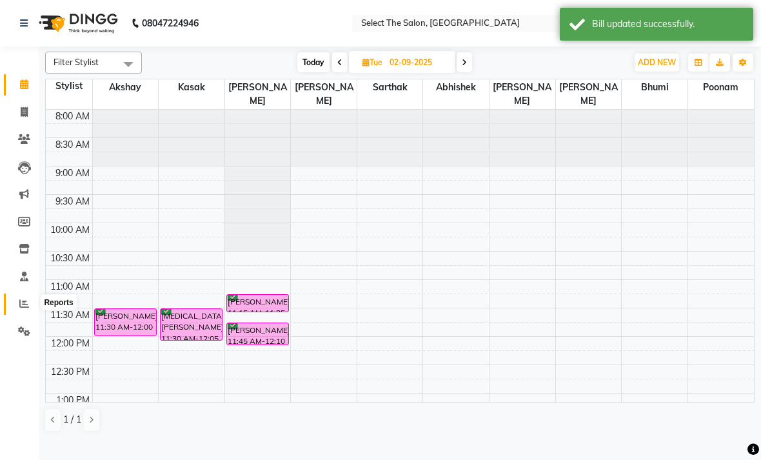
click at [26, 301] on icon at bounding box center [24, 304] width 10 height 10
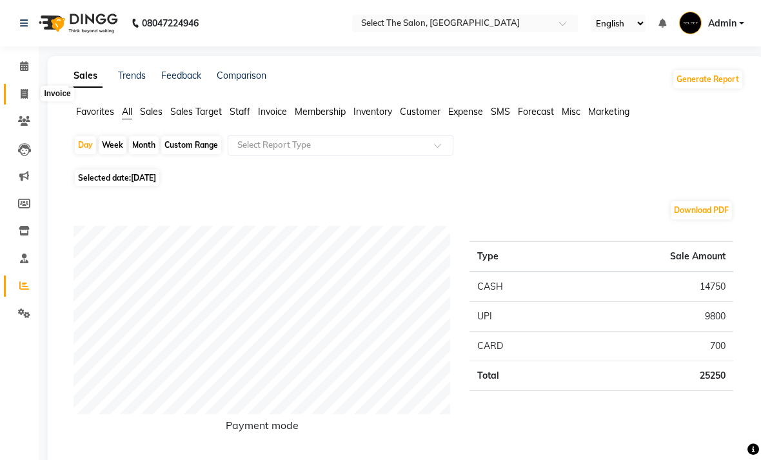
click at [21, 95] on icon at bounding box center [24, 94] width 7 height 10
select select "service"
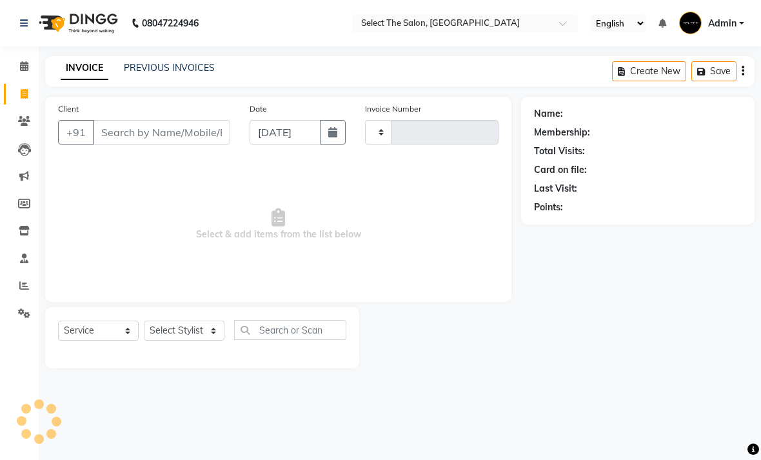
type input "3552"
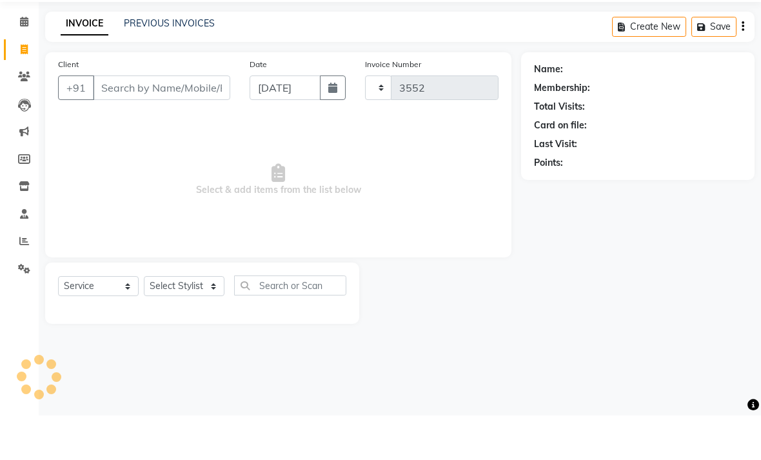
select select "4969"
click at [193, 62] on link "PREVIOUS INVOICES" at bounding box center [169, 68] width 91 height 12
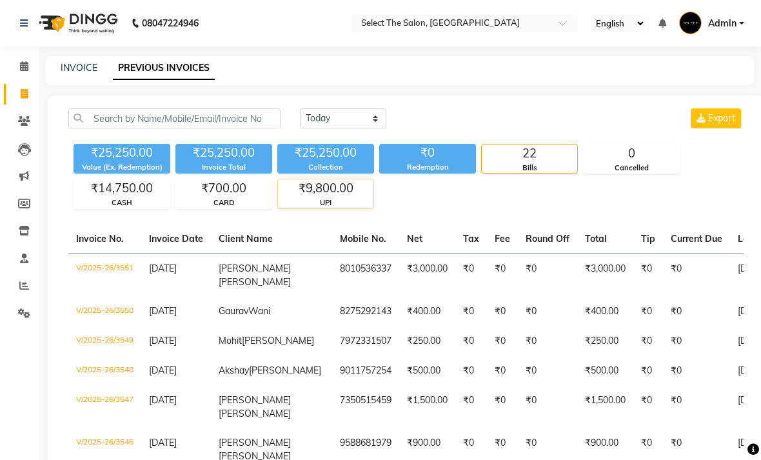
click at [337, 197] on div "₹9,800.00" at bounding box center [325, 188] width 95 height 18
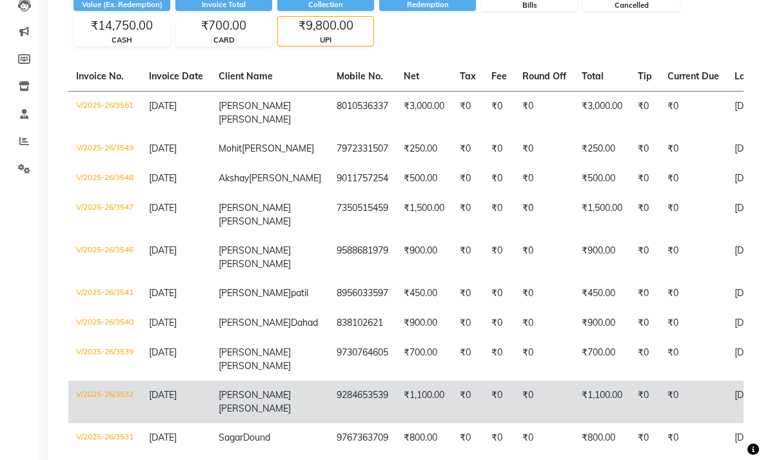
scroll to position [161, 0]
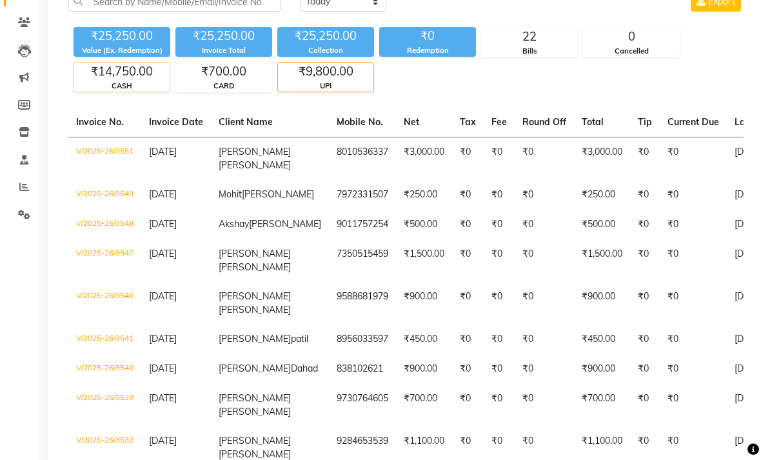
click at [144, 81] on div "₹14,750.00" at bounding box center [121, 72] width 95 height 18
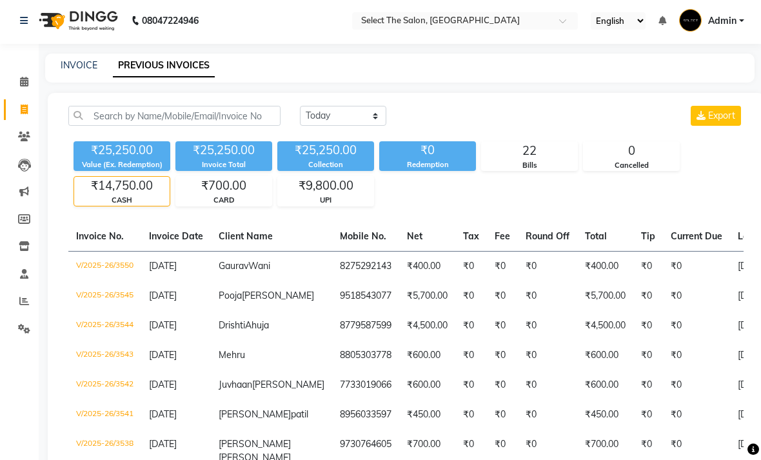
scroll to position [0, 0]
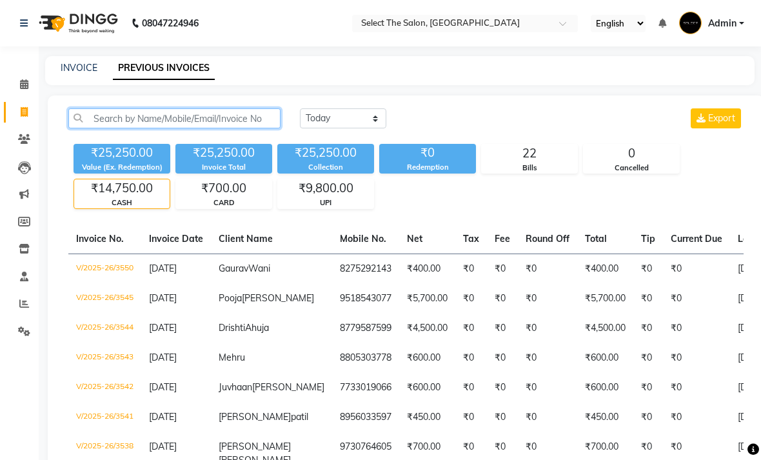
click at [185, 128] on input "text" at bounding box center [174, 118] width 212 height 20
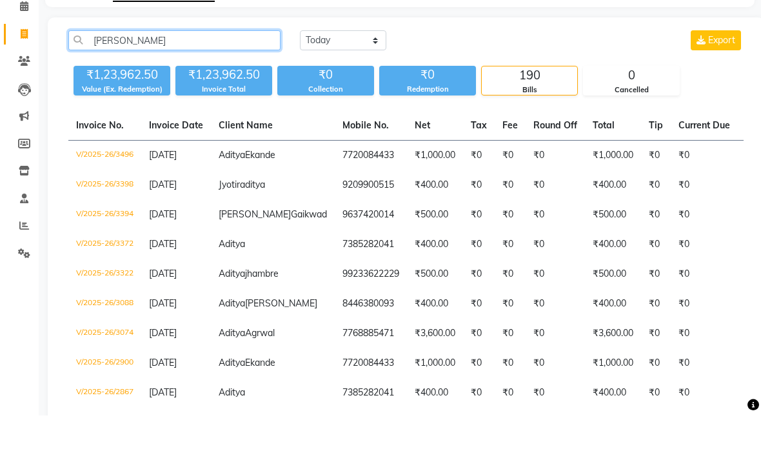
scroll to position [39, 0]
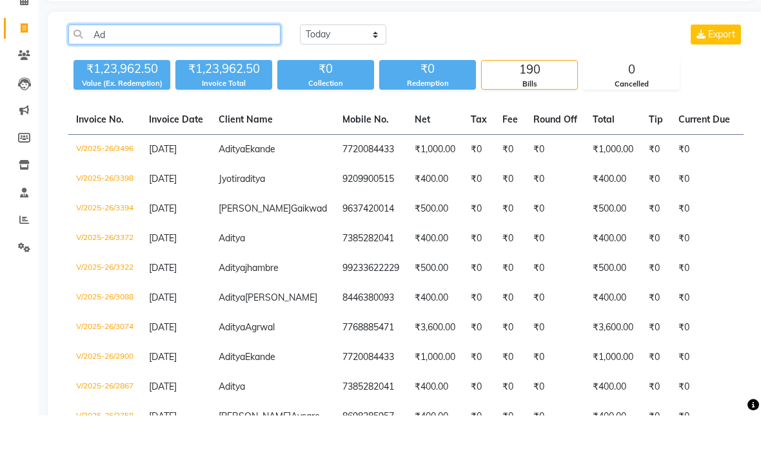
type input "A"
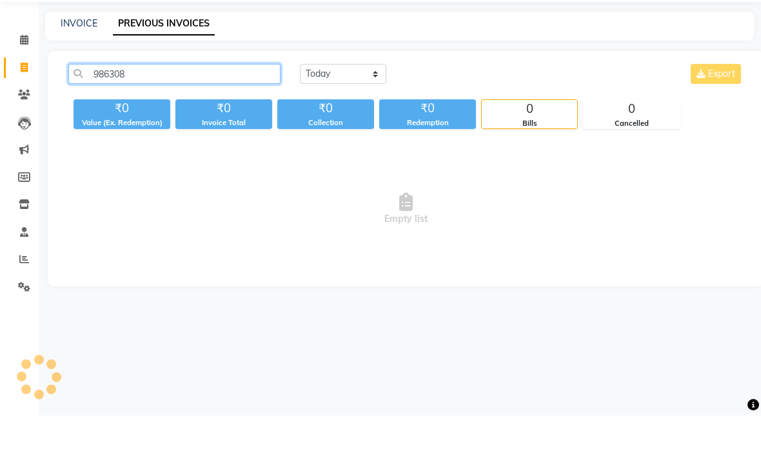
scroll to position [0, 0]
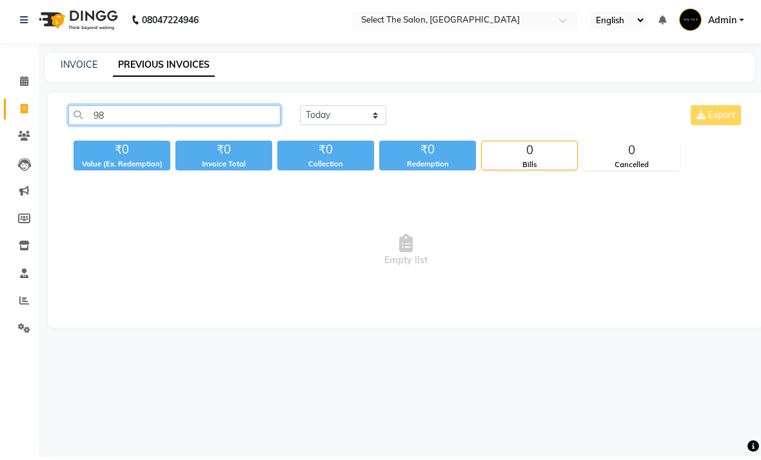
type input "9"
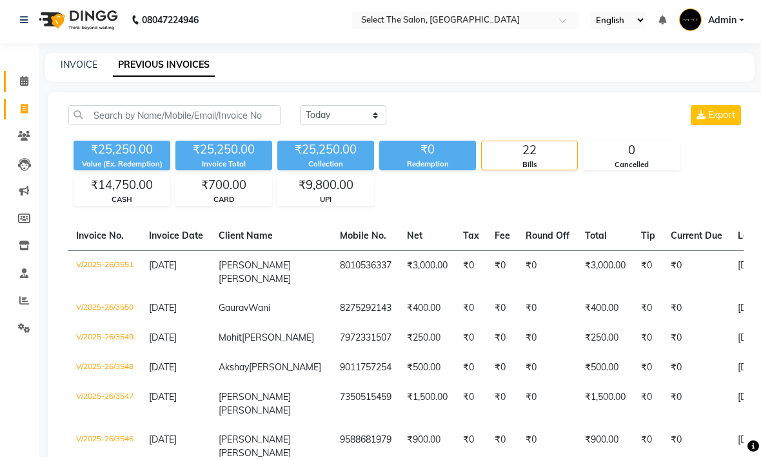
click at [8, 74] on link "Calendar" at bounding box center [19, 84] width 31 height 21
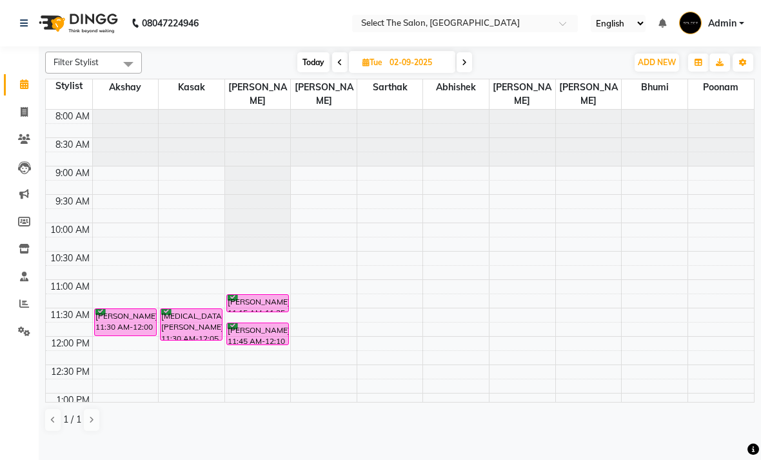
click at [321, 72] on span "Today" at bounding box center [313, 62] width 32 height 20
type input "[DATE]"
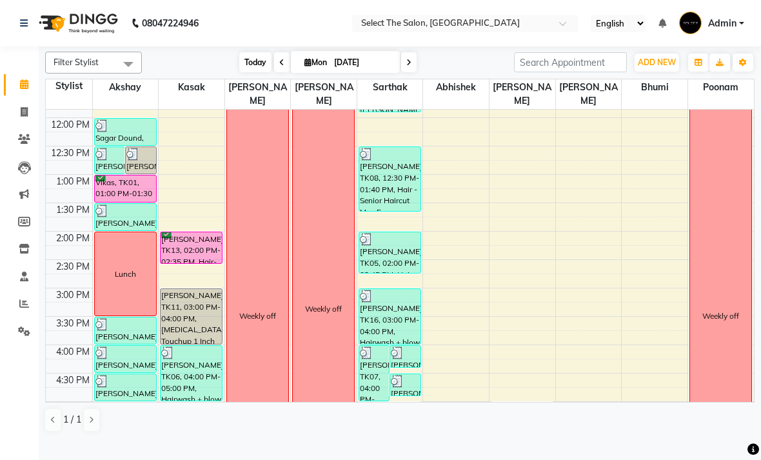
scroll to position [207, 0]
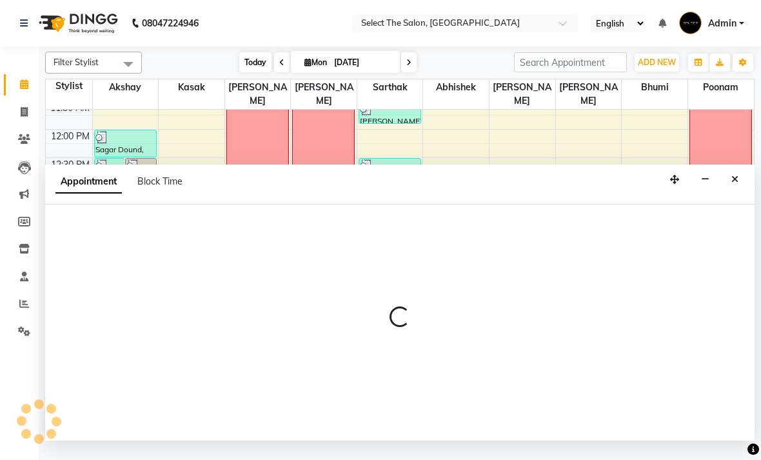
click at [173, 250] on div at bounding box center [399, 322] width 709 height 236
select select "36897"
select select "825"
select select "tentative"
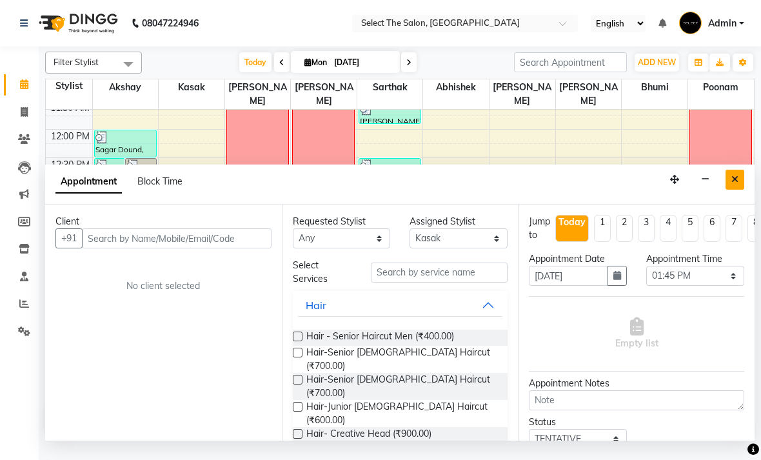
click at [727, 190] on button "Close" at bounding box center [734, 180] width 19 height 20
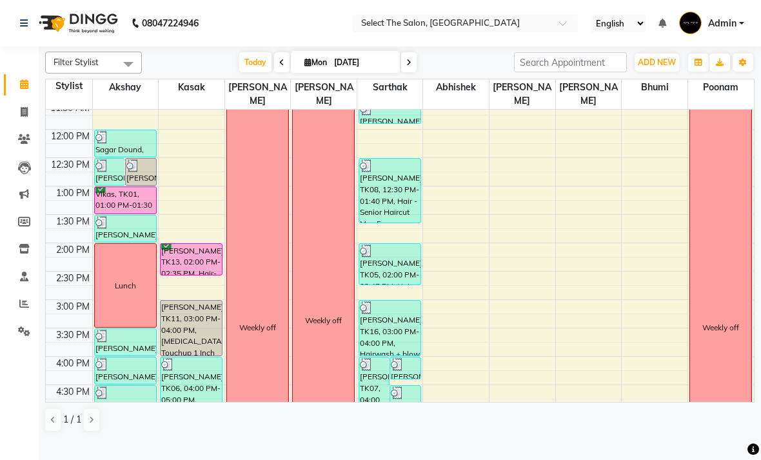
click at [747, 185] on div "Weekly off" at bounding box center [721, 328] width 62 height 508
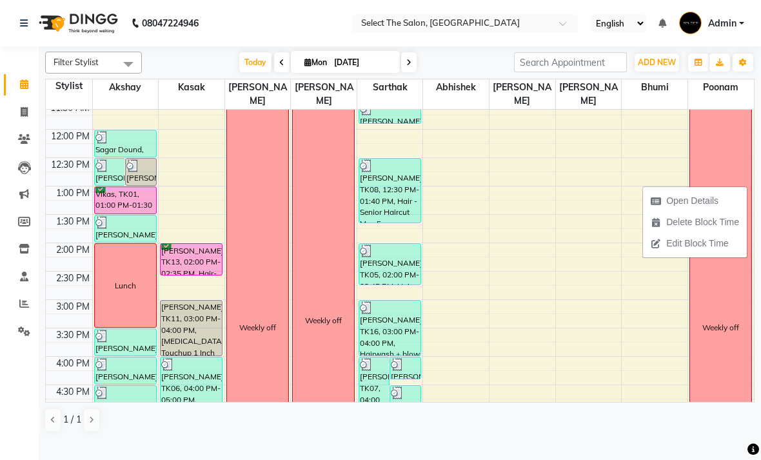
click at [59, 342] on div "3:30 PM" at bounding box center [73, 335] width 39 height 14
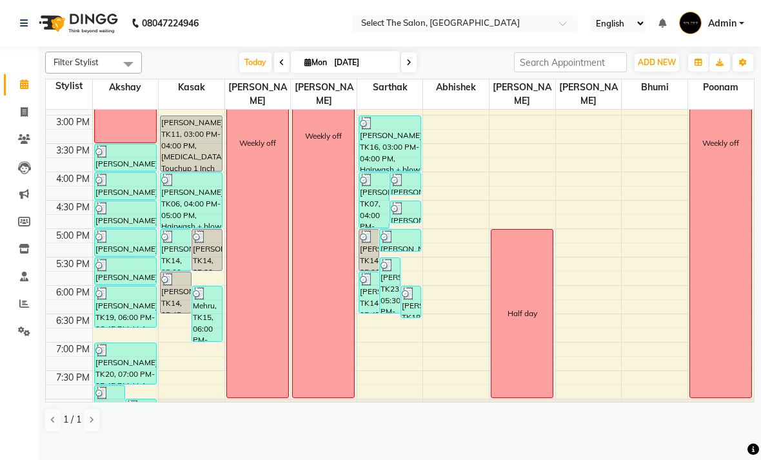
scroll to position [408, 0]
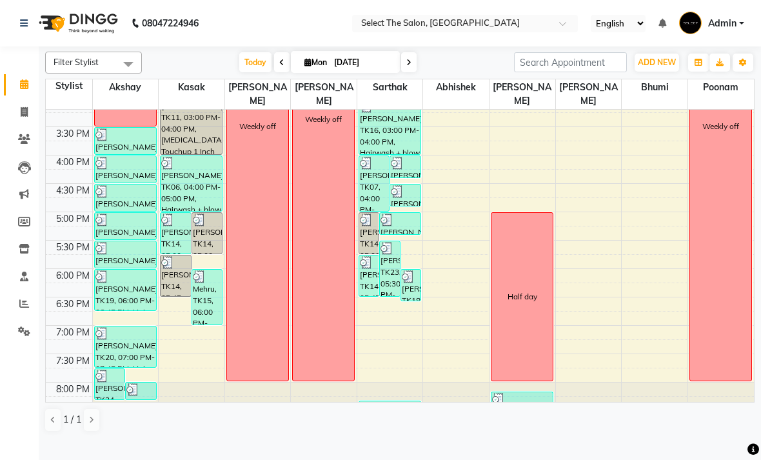
click at [105, 198] on img at bounding box center [101, 191] width 13 height 13
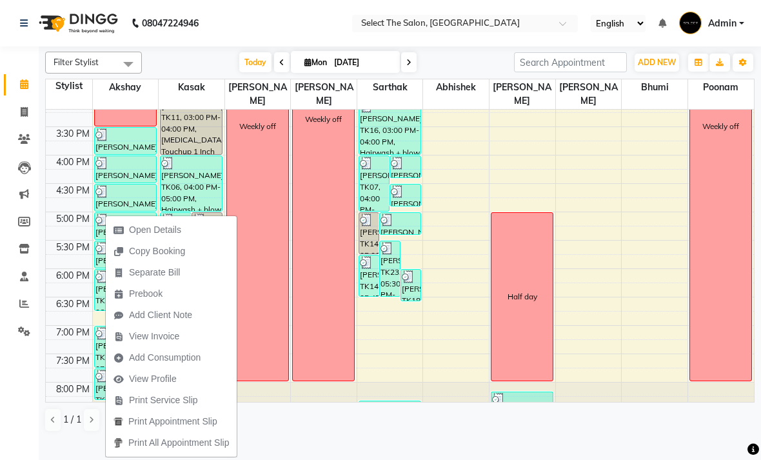
click at [70, 197] on div "4:30 PM" at bounding box center [73, 191] width 39 height 14
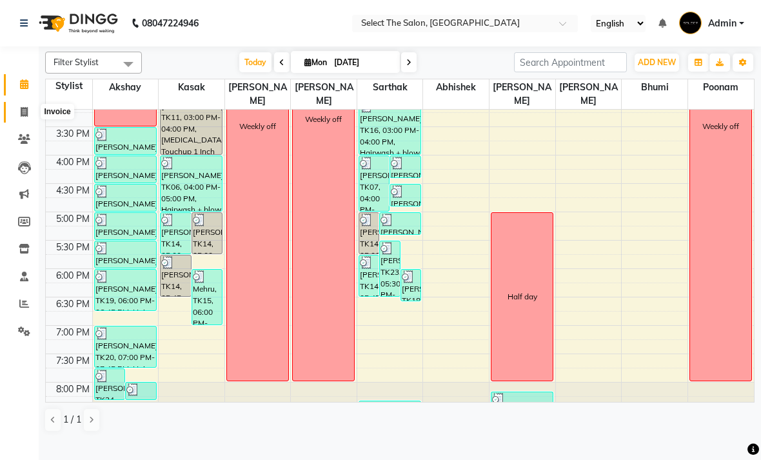
click at [27, 111] on icon at bounding box center [24, 112] width 7 height 10
select select "service"
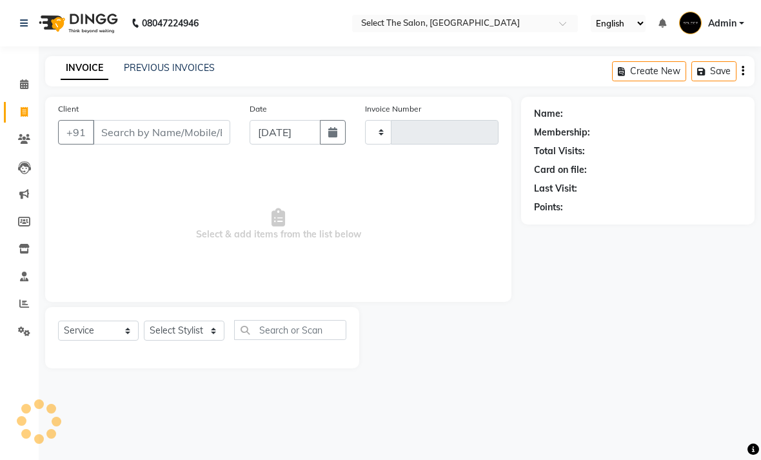
type input "3552"
select select "4969"
click at [164, 71] on div "08047224946 Select Location × Select The Salon, Jehan Circle Gangapur Road Nash…" at bounding box center [380, 230] width 761 height 460
click at [124, 74] on link "PREVIOUS INVOICES" at bounding box center [169, 68] width 91 height 12
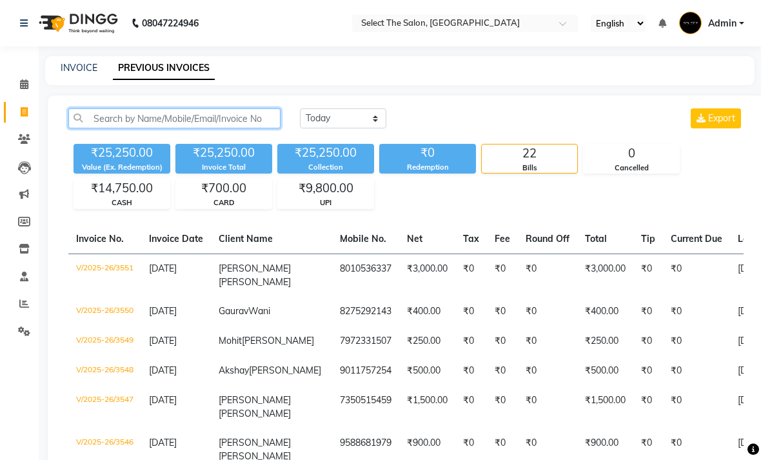
click at [115, 128] on input "text" at bounding box center [174, 118] width 212 height 20
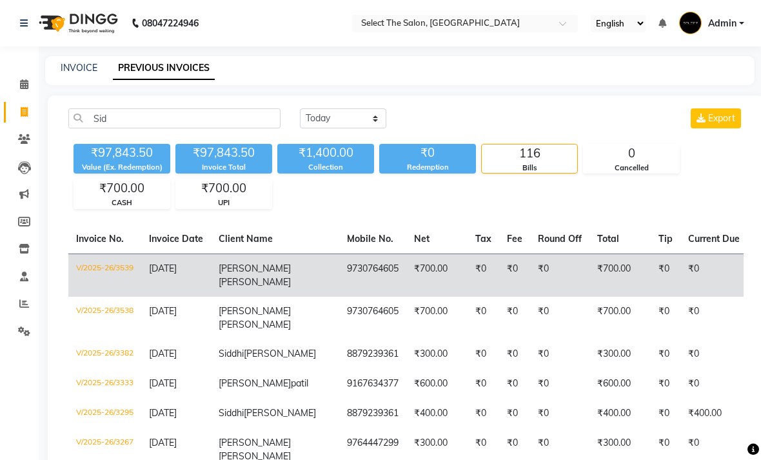
click at [651, 290] on td "₹0" at bounding box center [666, 274] width 30 height 43
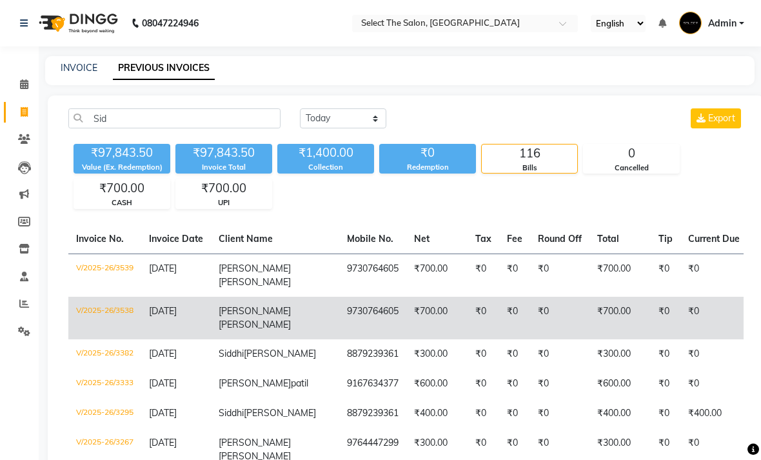
click at [339, 337] on td "9730764605" at bounding box center [372, 318] width 67 height 43
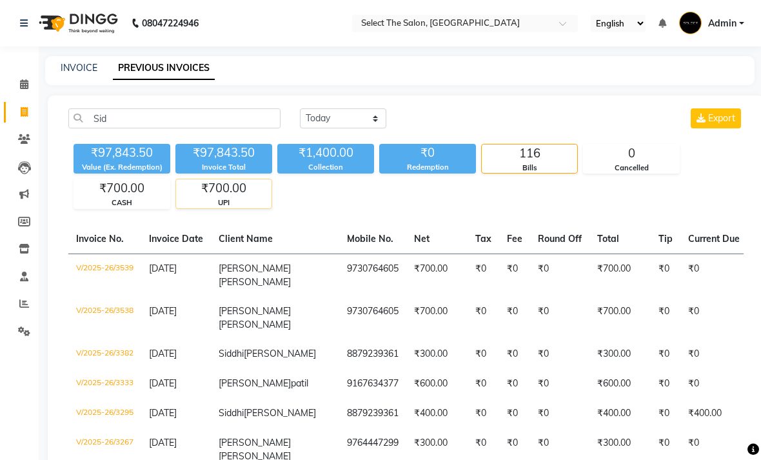
click at [236, 197] on div "₹700.00" at bounding box center [223, 188] width 95 height 18
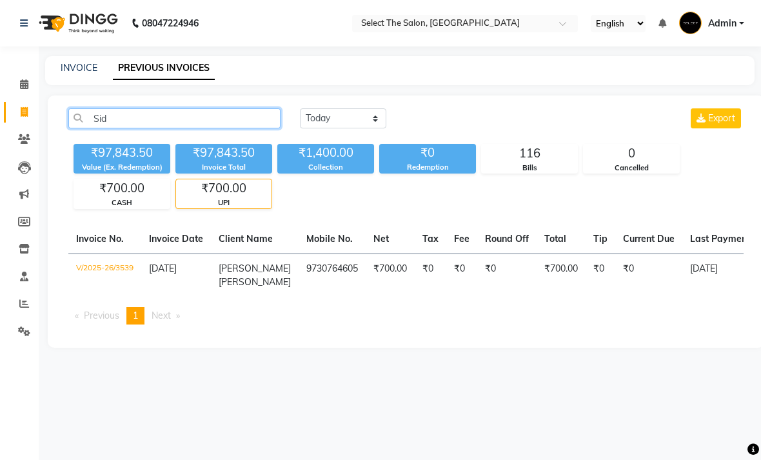
click at [244, 128] on input "Sid" at bounding box center [174, 118] width 212 height 20
type input "S"
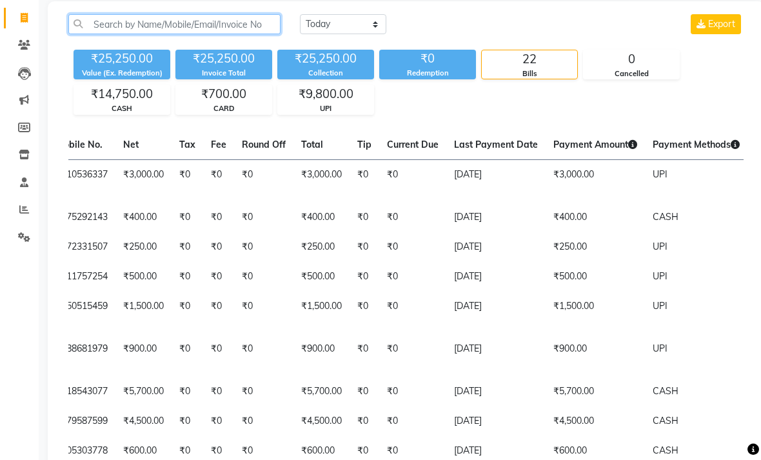
scroll to position [0, 284]
click at [233, 190] on td "₹0" at bounding box center [262, 180] width 59 height 43
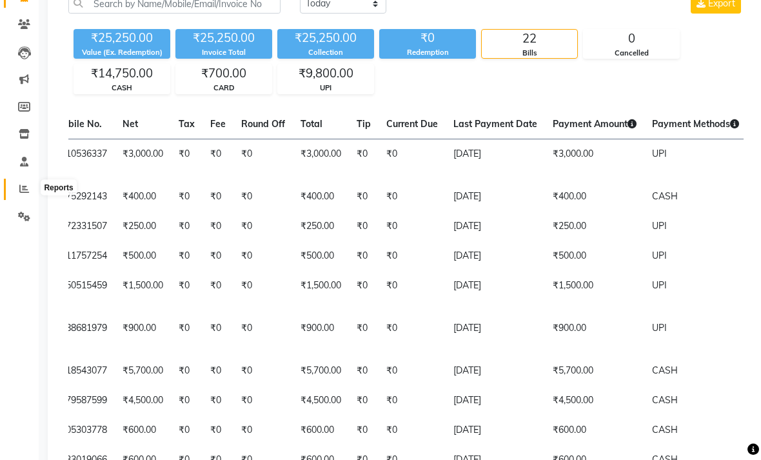
click at [27, 184] on icon at bounding box center [24, 189] width 10 height 10
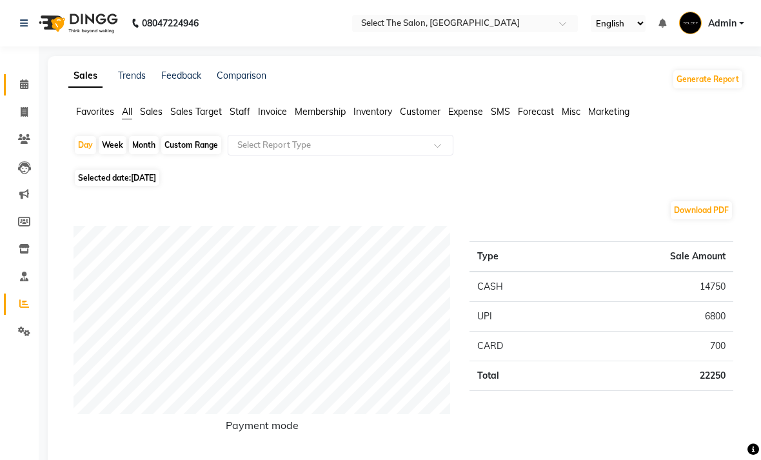
click at [23, 93] on link "Calendar" at bounding box center [19, 84] width 31 height 21
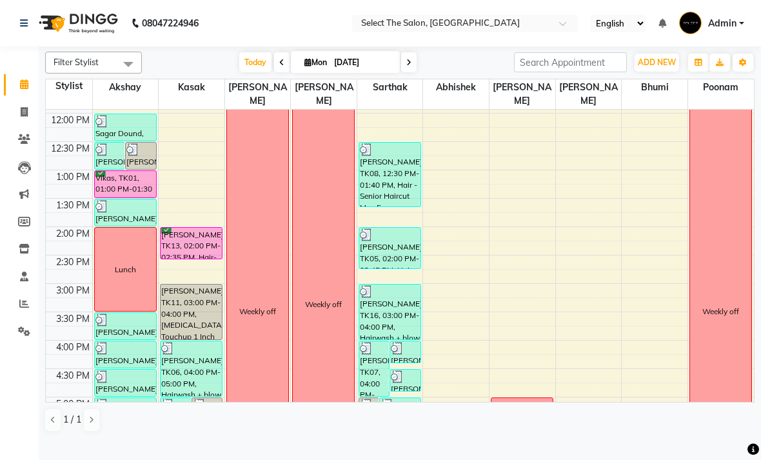
scroll to position [221, 0]
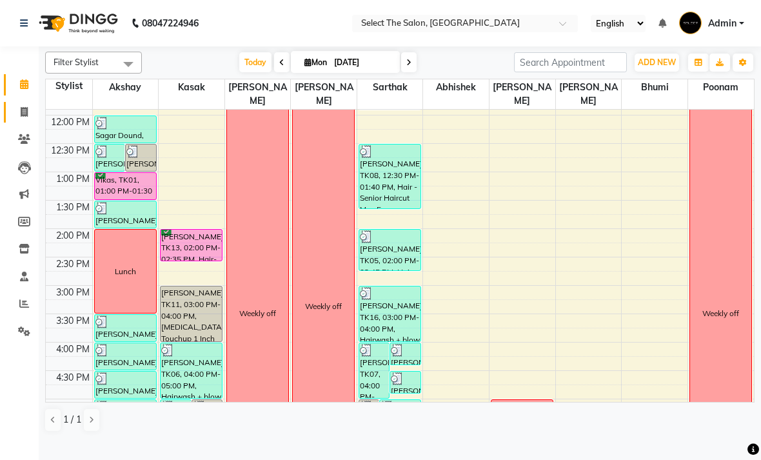
click at [15, 121] on link "Invoice" at bounding box center [19, 112] width 31 height 21
select select "service"
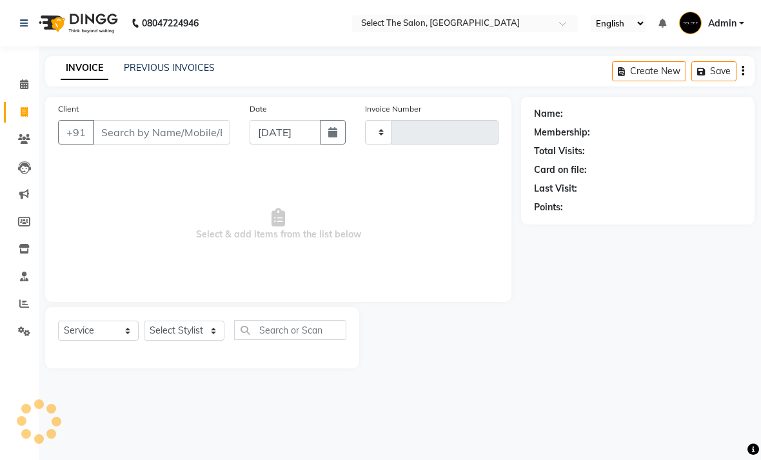
type input "3552"
select select "4969"
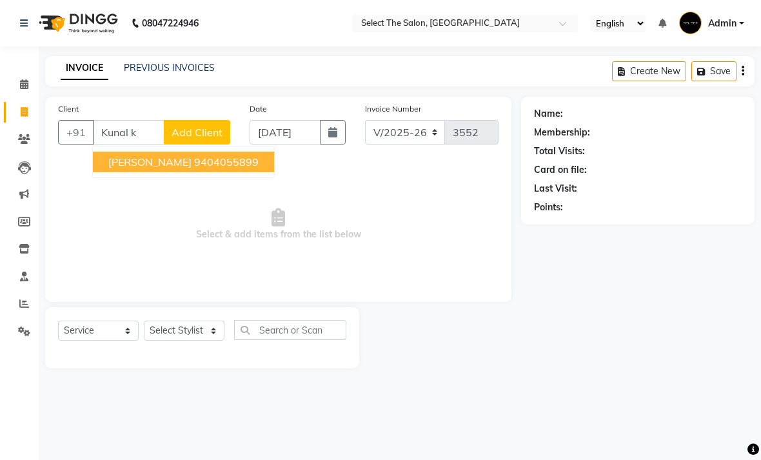
type input "9404055899"
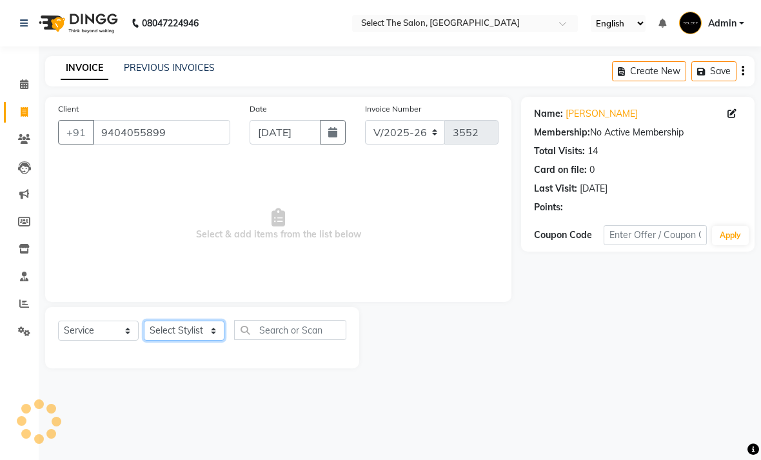
click at [197, 340] on select "Select Stylist Abhishek Akshay Bhumi Kasak Poonam Sachin Wagh Sarthak Siddhika …" at bounding box center [184, 330] width 81 height 20
select select "31289"
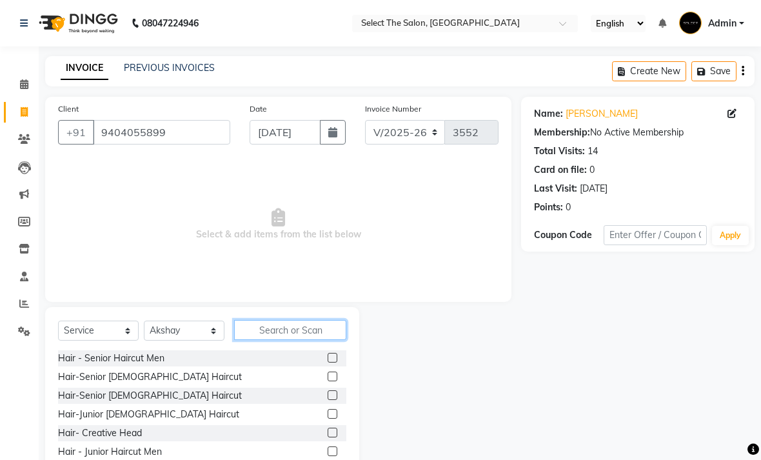
click at [291, 340] on input "text" at bounding box center [290, 330] width 112 height 20
type input "S"
type input "K"
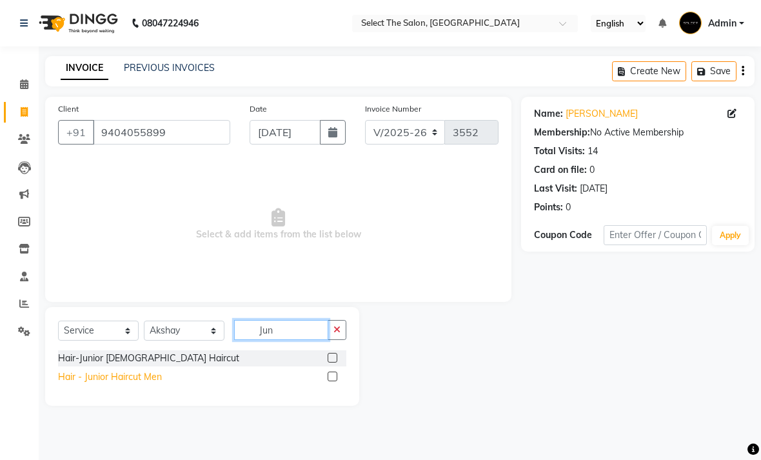
type input "Jun"
click at [145, 384] on div "Hair - Junior Haircut Men" at bounding box center [110, 377] width 104 height 14
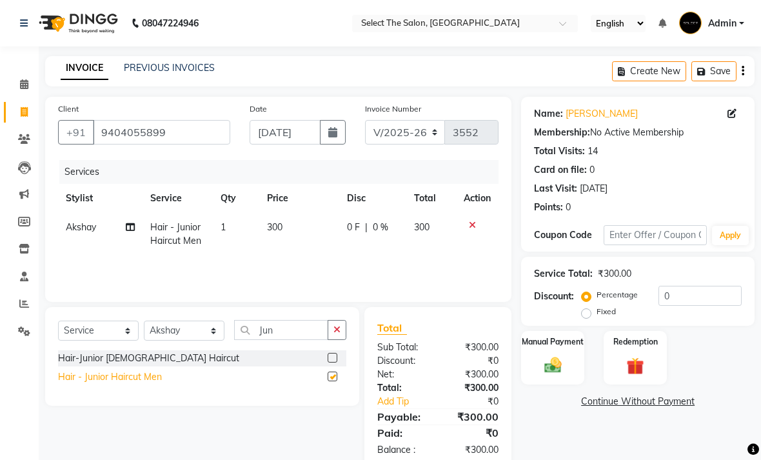
checkbox input "false"
click at [210, 340] on select "Select Stylist Abhishek Akshay Bhumi Kasak Poonam Sachin Wagh Sarthak Siddhika …" at bounding box center [184, 330] width 81 height 20
select select "58559"
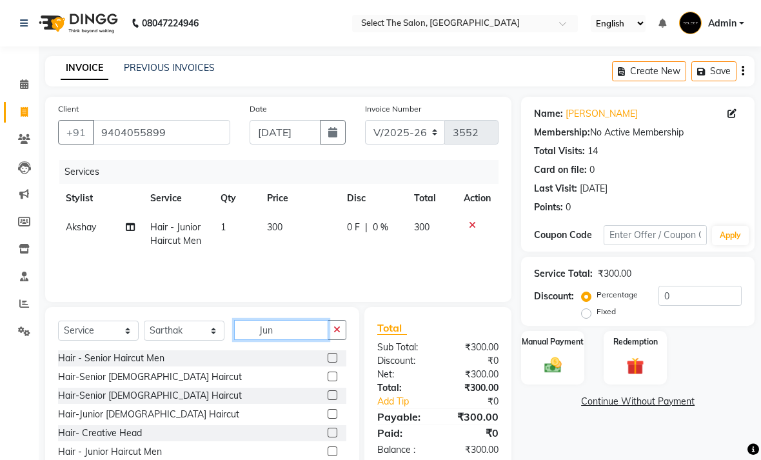
click at [307, 340] on input "Jun" at bounding box center [281, 330] width 94 height 20
type input "J"
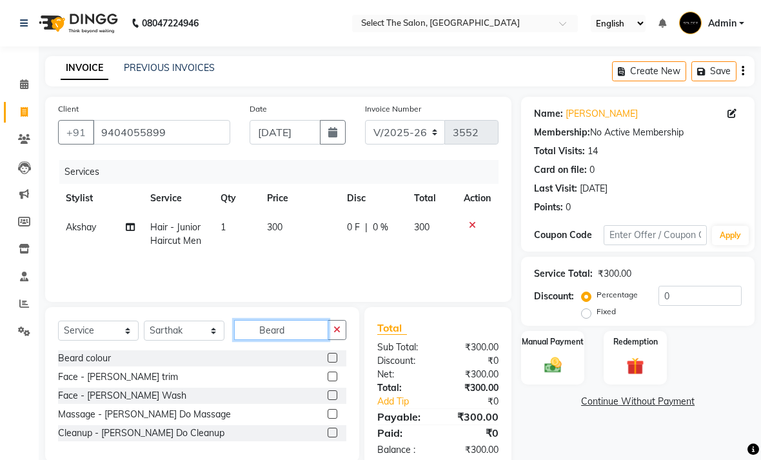
type input "Beard"
click at [106, 384] on div "Face - [PERSON_NAME] trim" at bounding box center [118, 377] width 120 height 14
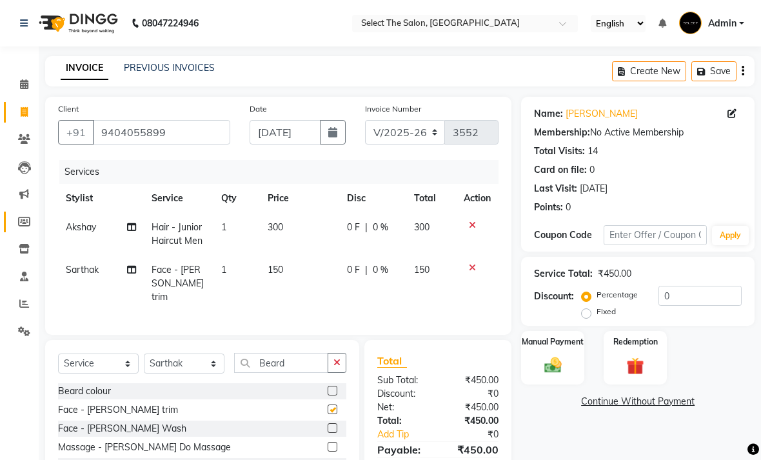
checkbox input "false"
click at [291, 297] on td "150" at bounding box center [299, 283] width 79 height 56
select select "58559"
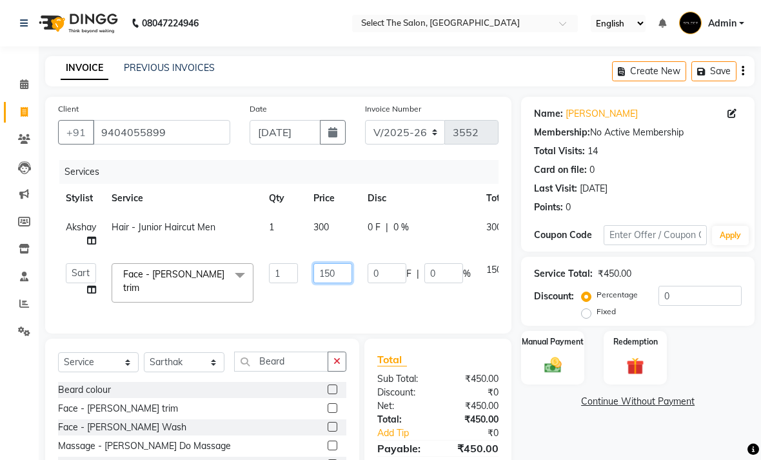
click at [345, 283] on input "150" at bounding box center [332, 273] width 39 height 20
type input "100"
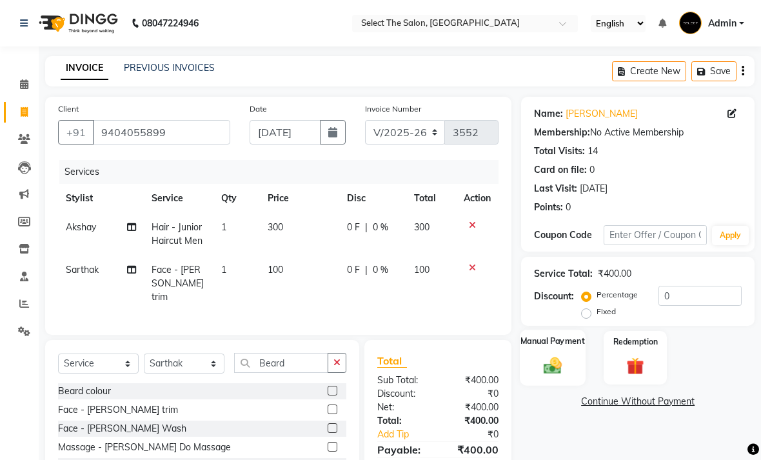
click at [583, 372] on div "Manual Payment" at bounding box center [553, 357] width 66 height 56
click at [658, 409] on span "UPI" at bounding box center [657, 402] width 20 height 15
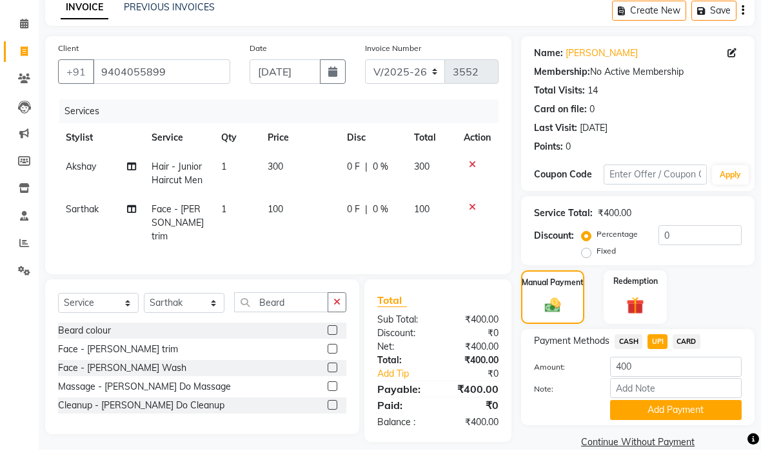
scroll to position [50, 0]
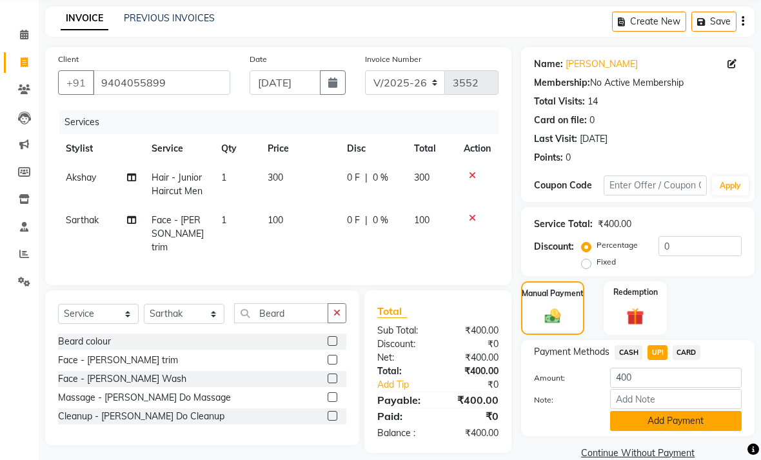
click at [697, 431] on button "Add Payment" at bounding box center [676, 421] width 132 height 20
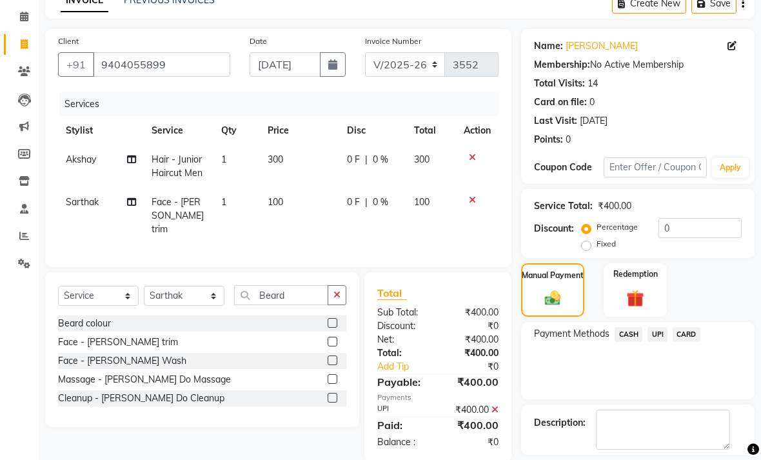
scroll to position [104, 0]
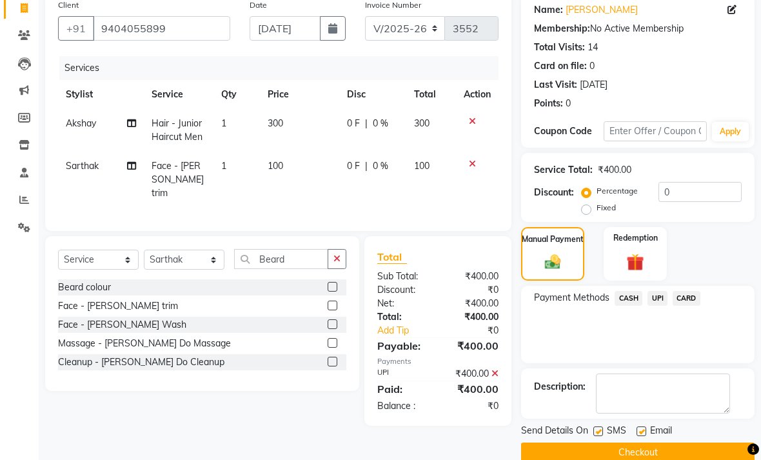
click at [595, 436] on label at bounding box center [598, 431] width 10 height 10
click at [595, 436] on input "checkbox" at bounding box center [597, 431] width 8 height 8
checkbox input "false"
click at [607, 459] on button "Checkout" at bounding box center [637, 452] width 233 height 20
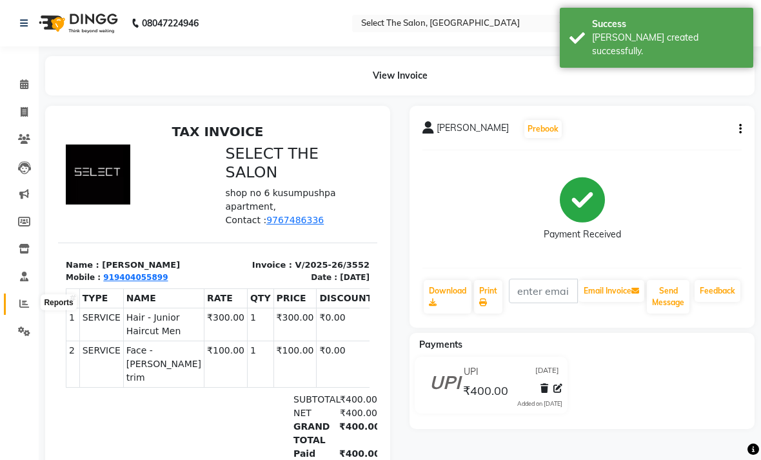
click at [26, 299] on icon at bounding box center [24, 304] width 10 height 10
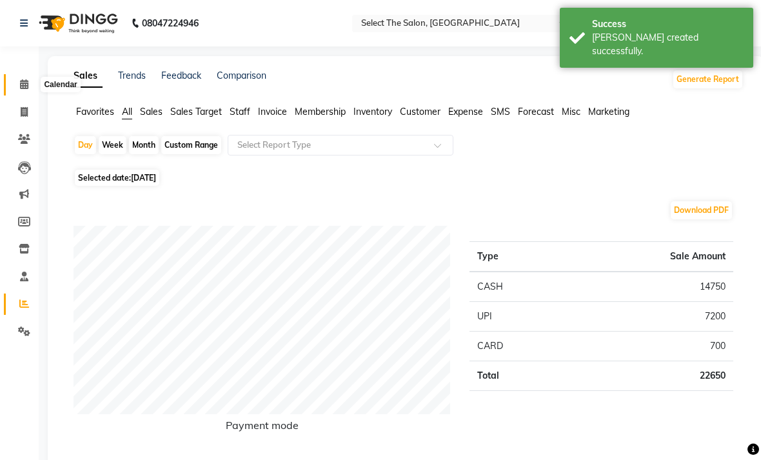
click at [32, 89] on span at bounding box center [24, 84] width 23 height 15
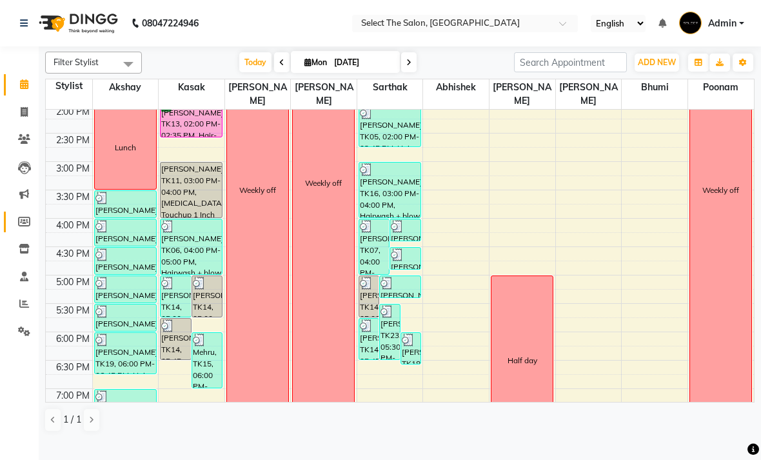
scroll to position [342, 0]
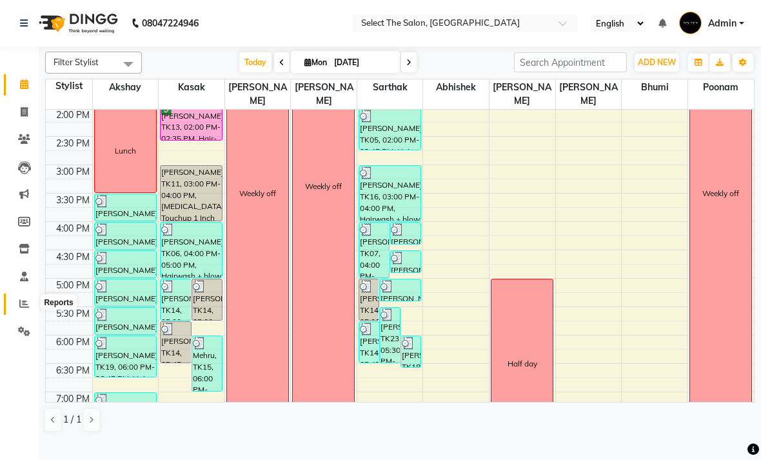
click at [32, 297] on span at bounding box center [24, 304] width 23 height 15
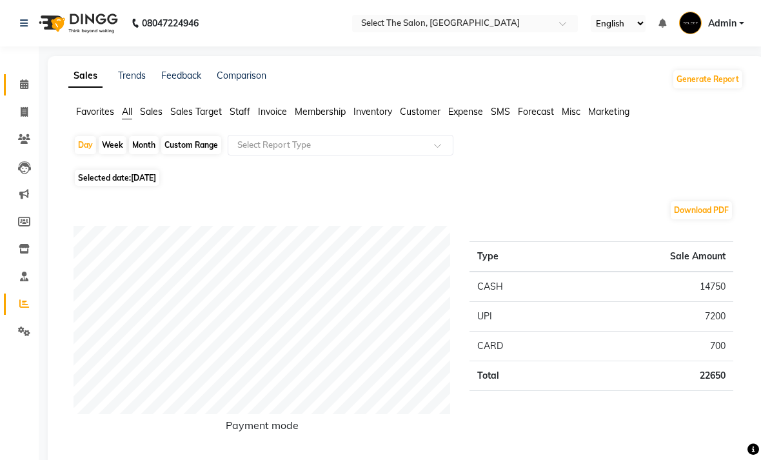
click at [29, 75] on link "Calendar" at bounding box center [19, 84] width 31 height 21
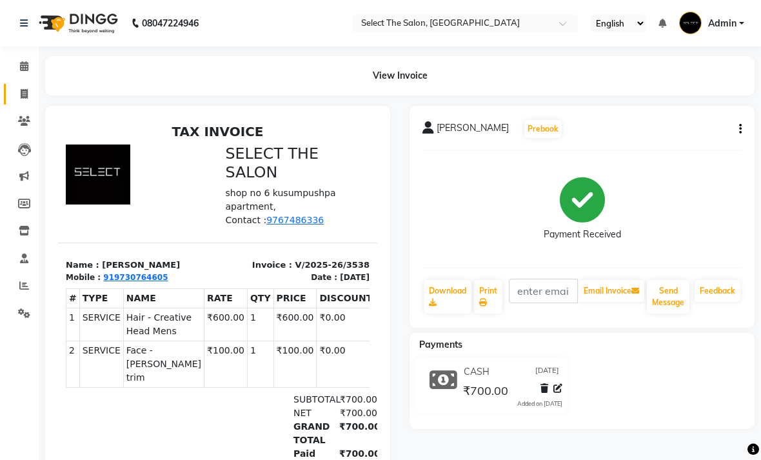
click at [25, 94] on icon at bounding box center [24, 94] width 7 height 10
select select "service"
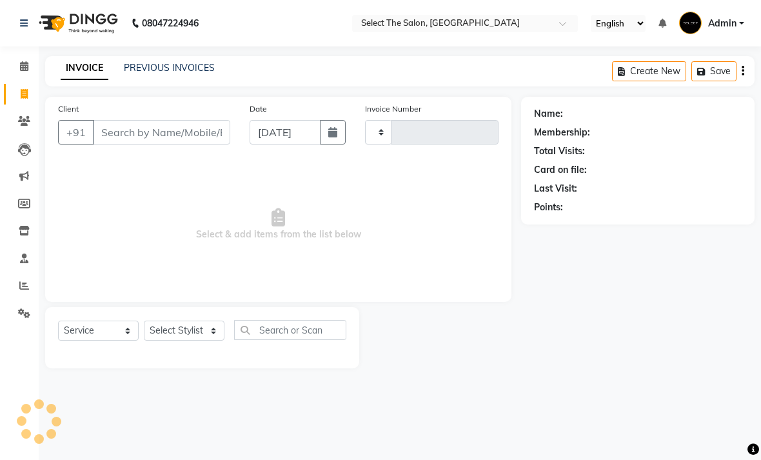
type input "3552"
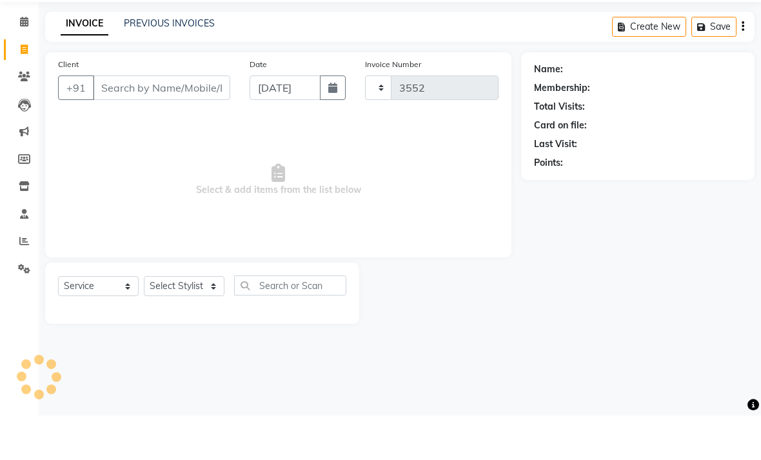
select select "4969"
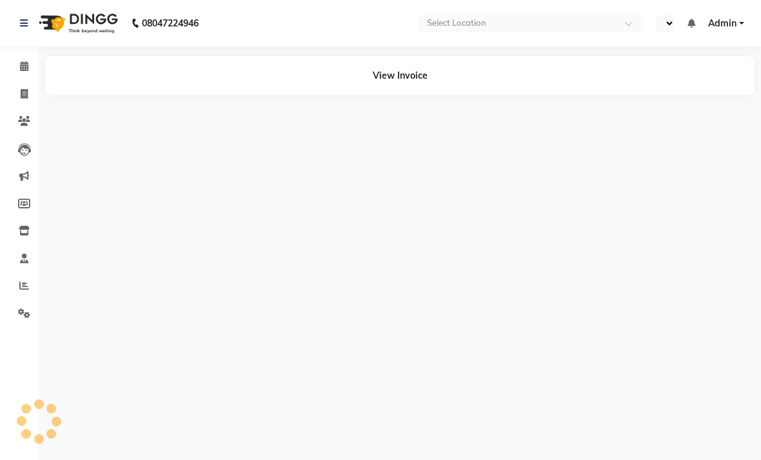
select select "en"
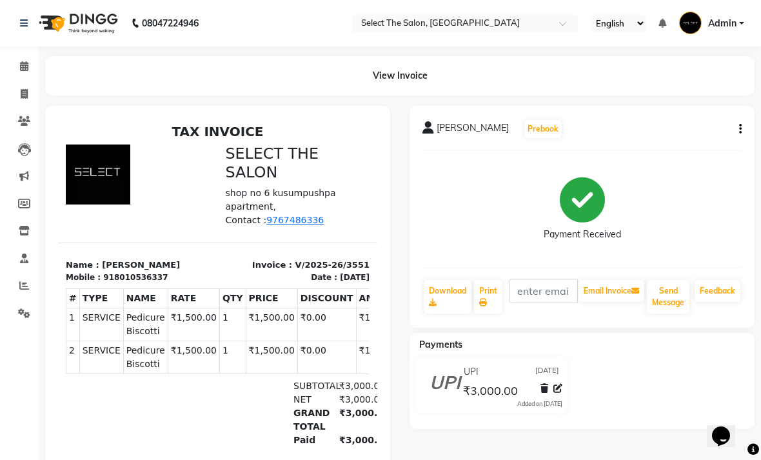
click at [735, 136] on button "button" at bounding box center [738, 130] width 8 height 14
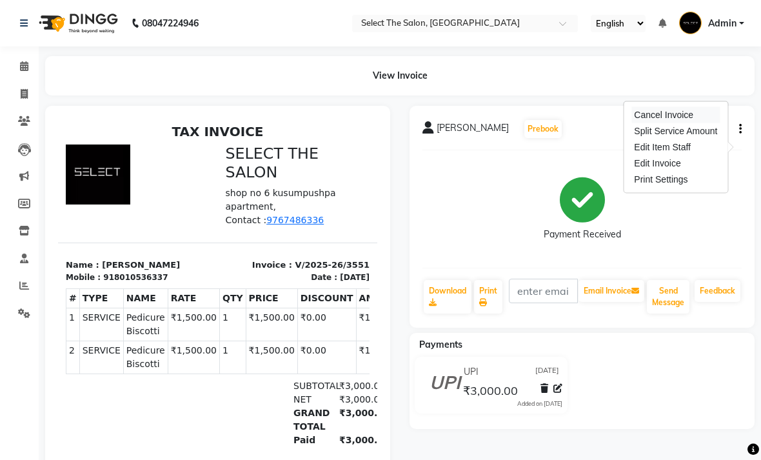
click at [699, 115] on div "Cancel Invoice" at bounding box center [675, 115] width 88 height 16
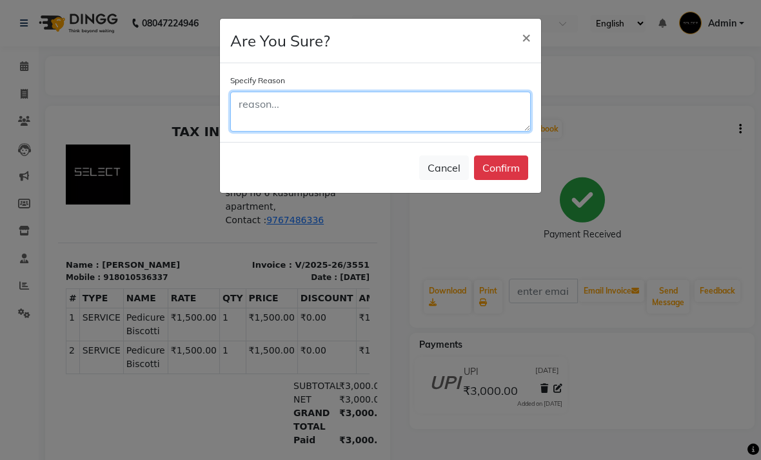
click at [377, 118] on textarea at bounding box center [380, 112] width 300 height 40
type textarea "By mistake"
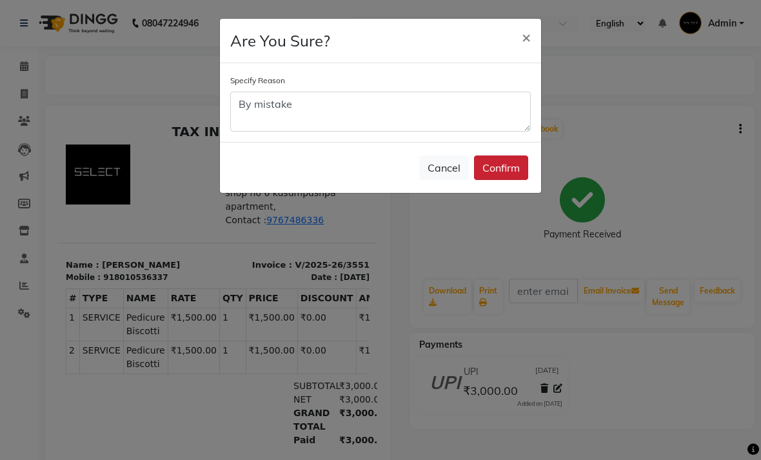
click at [500, 170] on button "Confirm" at bounding box center [501, 167] width 54 height 25
